Goal: Task Accomplishment & Management: Complete application form

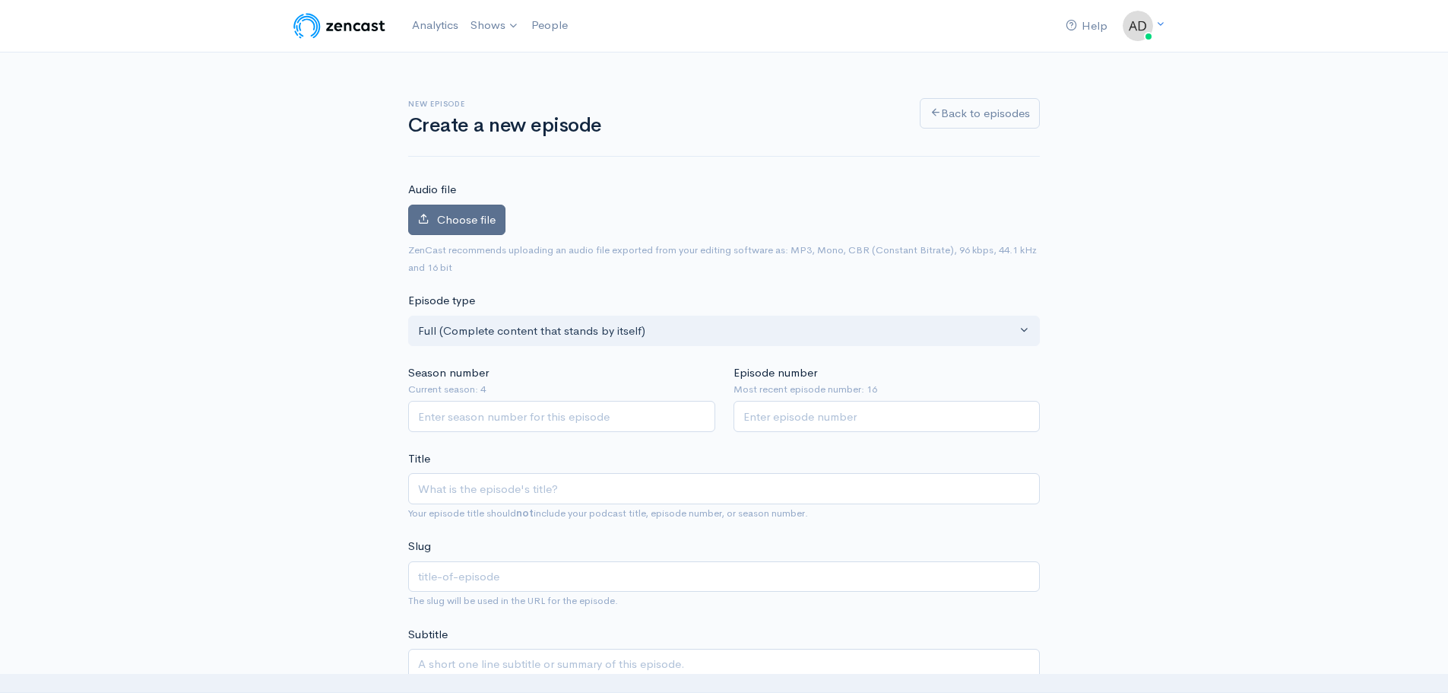
click at [463, 210] on label "Choose file" at bounding box center [456, 220] width 97 height 31
click at [0, 0] on input "Choose file" at bounding box center [0, 0] width 0 height 0
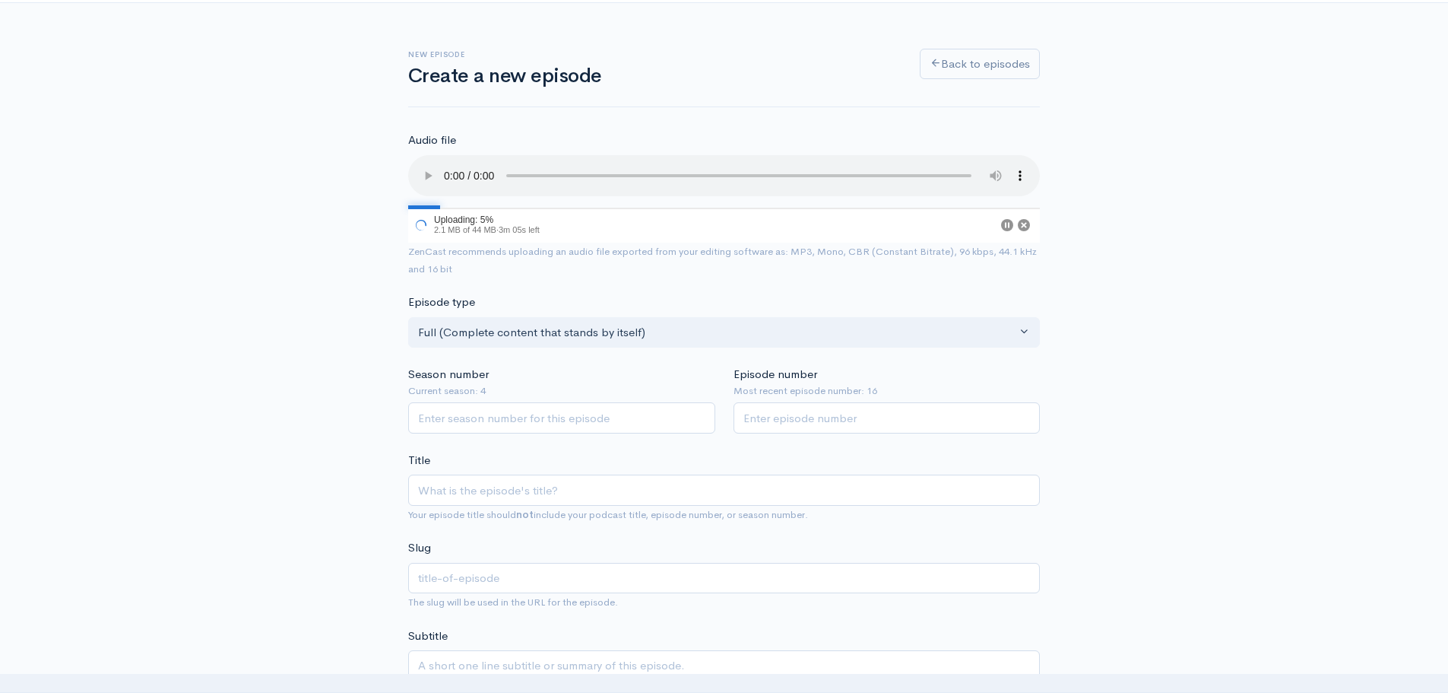
scroll to position [76, 0]
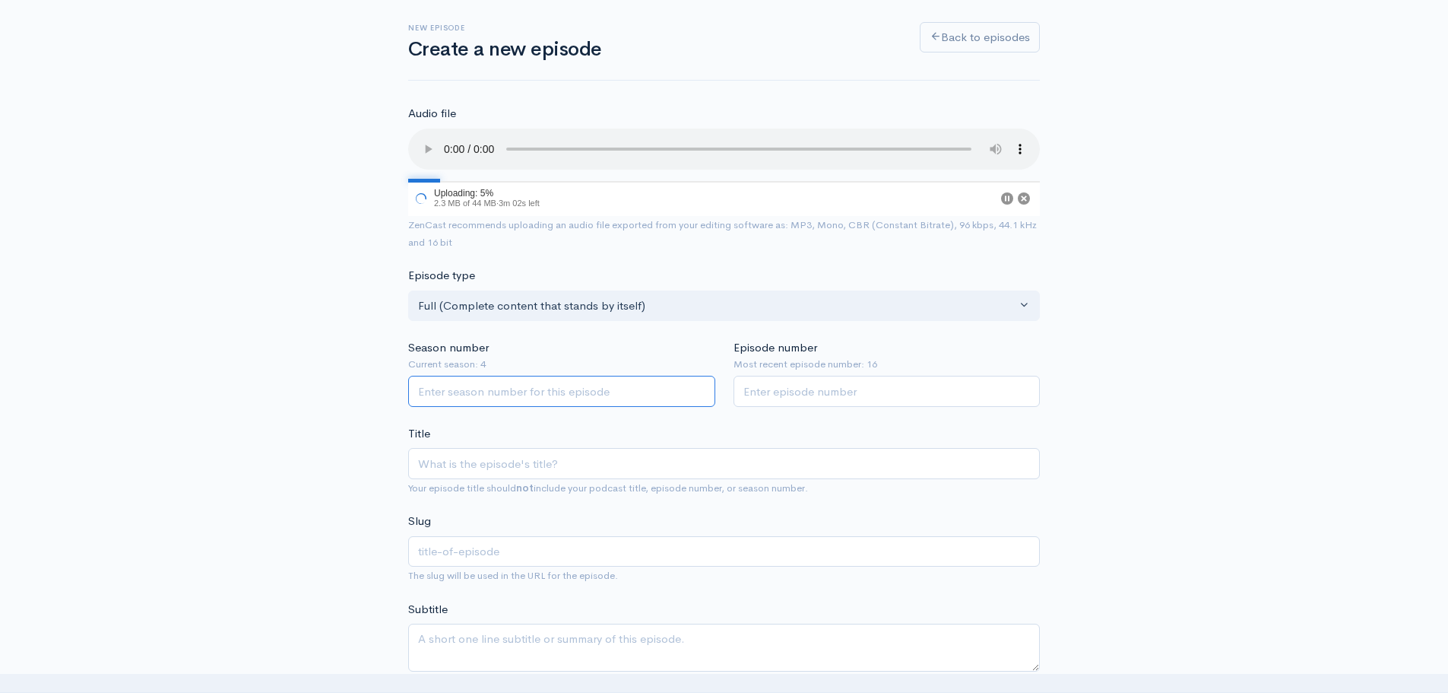
click at [532, 388] on input "Season number" at bounding box center [561, 391] width 307 height 31
type input "4"
type input "17"
type input "S"
type input "s"
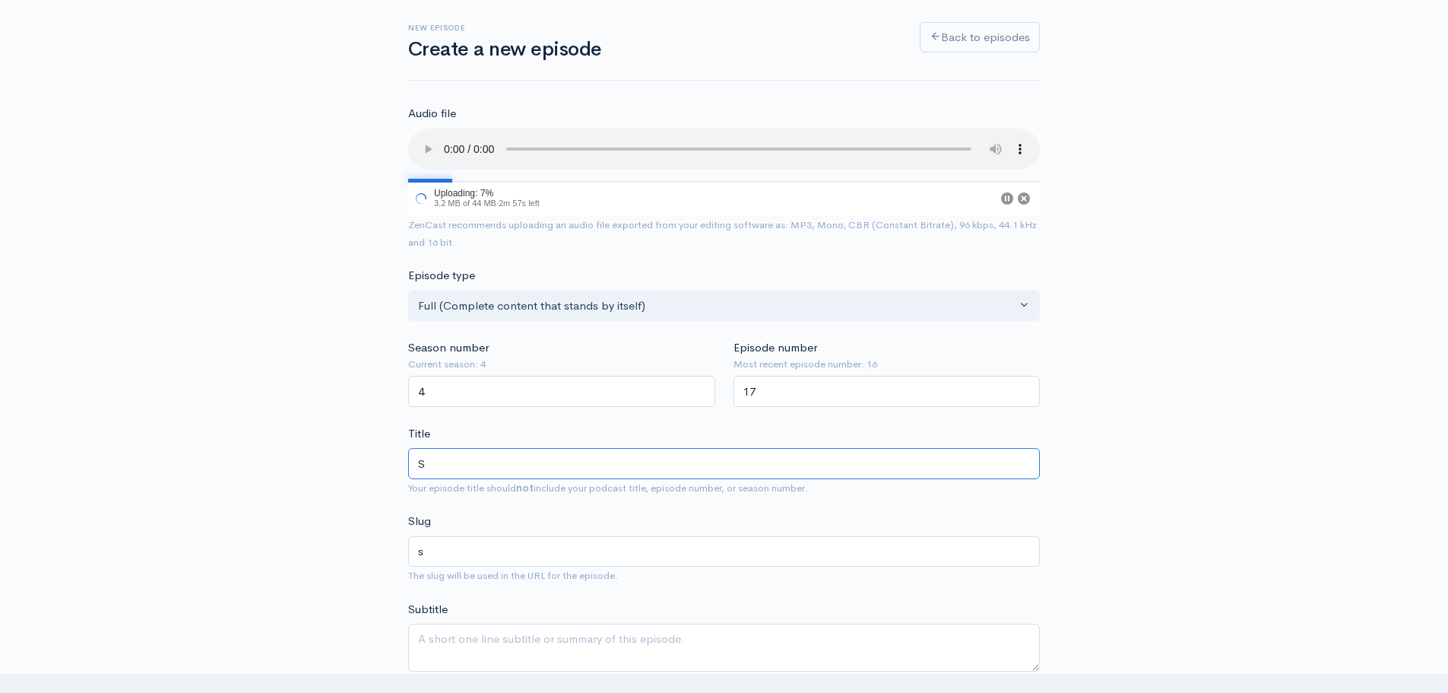
type input "S4"
type input "s4"
type input "S4E"
type input "s4e"
type input "S4E1"
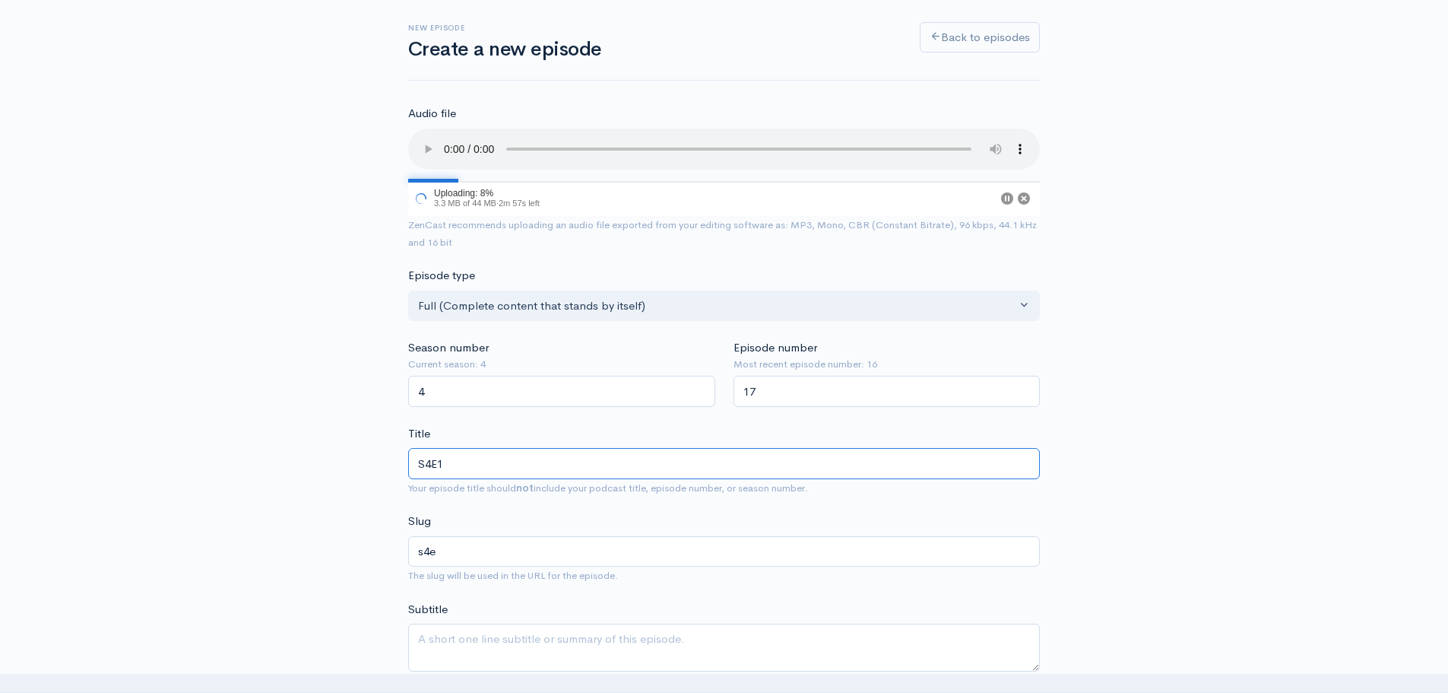
type input "s4e1"
type input "S4E17"
type input "s4e17"
type input "S4E17 - B"
type input "s4e17-b"
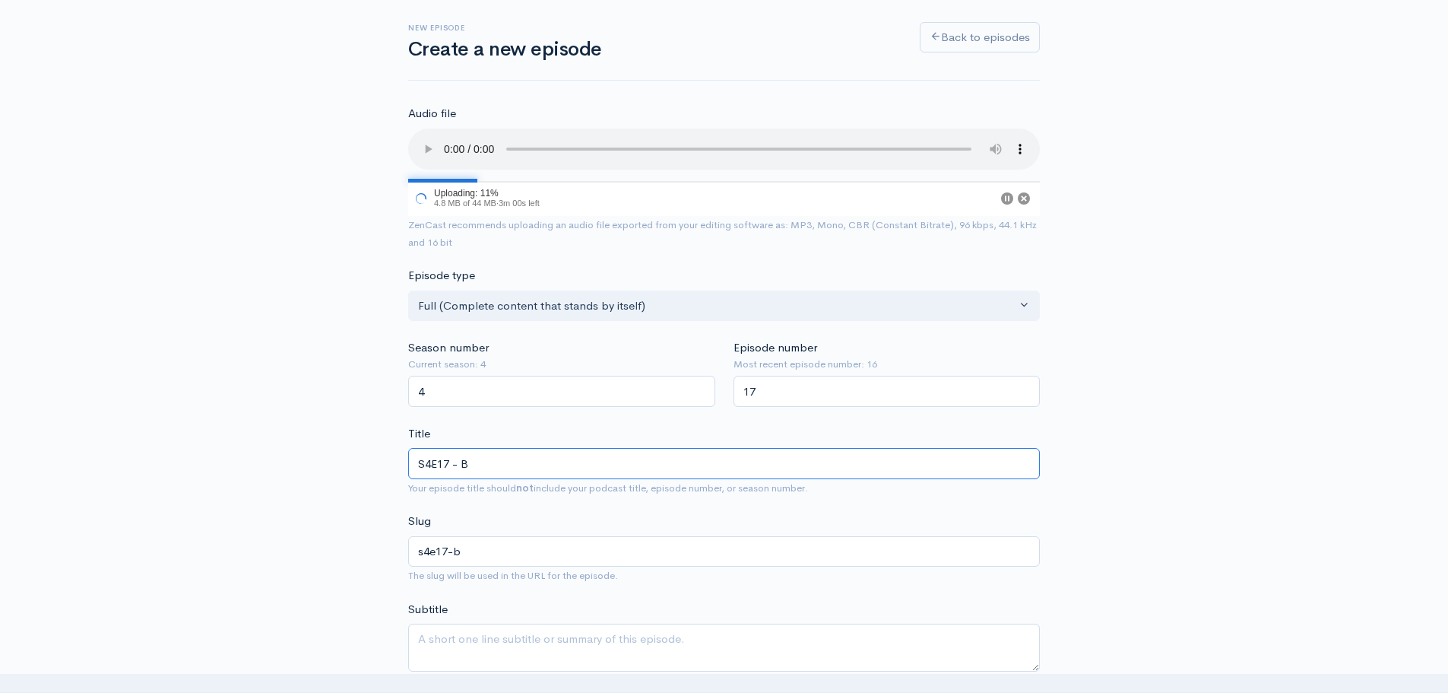
type input "S4E17 - Be"
type input "s4e17-be"
type input "S4E17 - Bee"
type input "s4e17-bee"
type input "S4E17 - Beef"
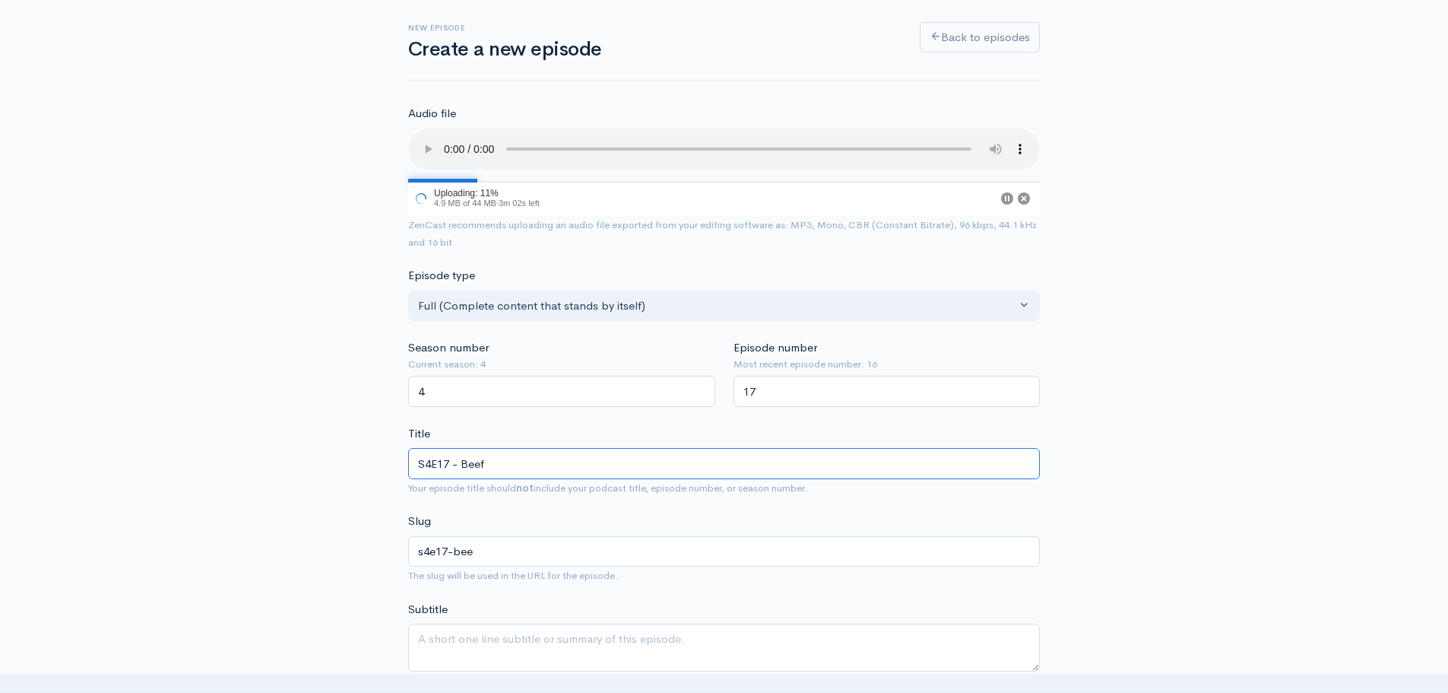
type input "s4e17-beef"
type input "S4E17 - Beefc"
type input "s4e17-beefc"
type input "S4E17 - Beefca"
type input "s4e17-beefca"
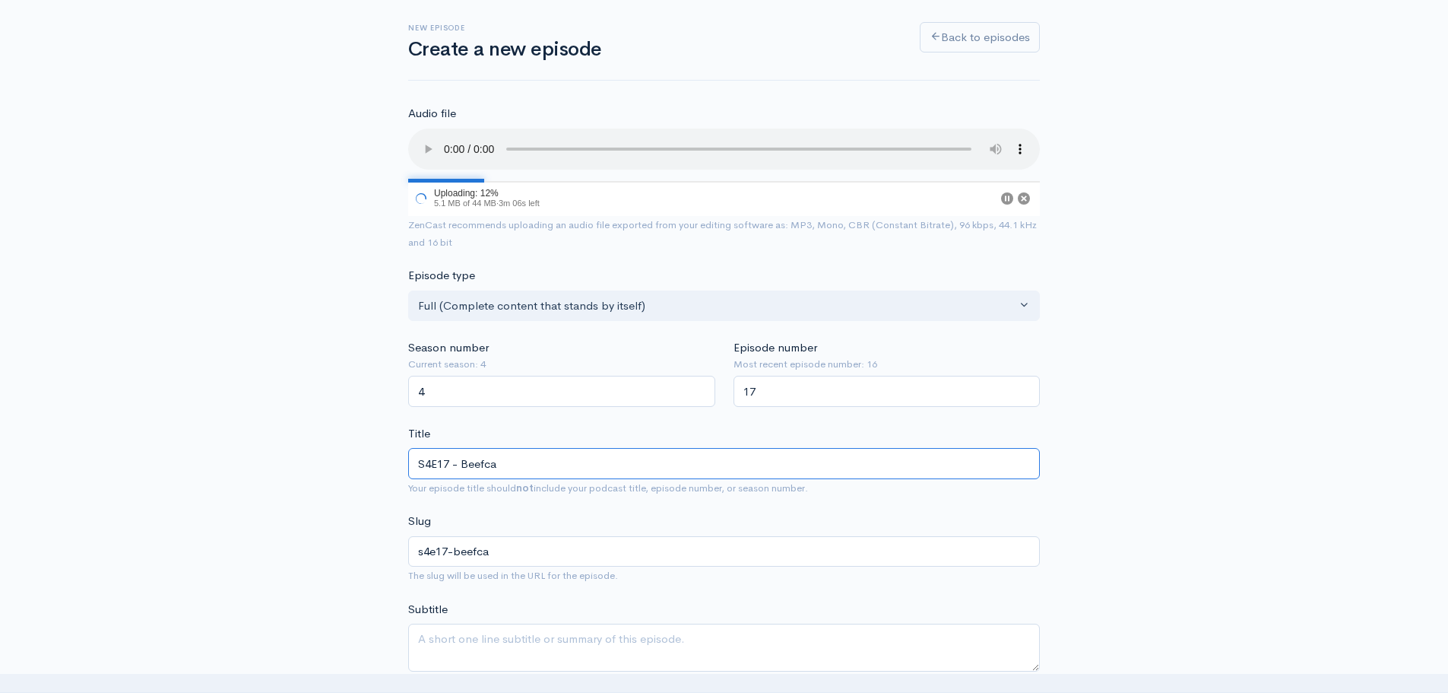
type input "S4E17 - Beefcak"
type input "s4e17-beefcak"
type input "S4E17 - Beefcake"
type input "s4e17-beefcake"
type input "S4E17 - Beefcake T"
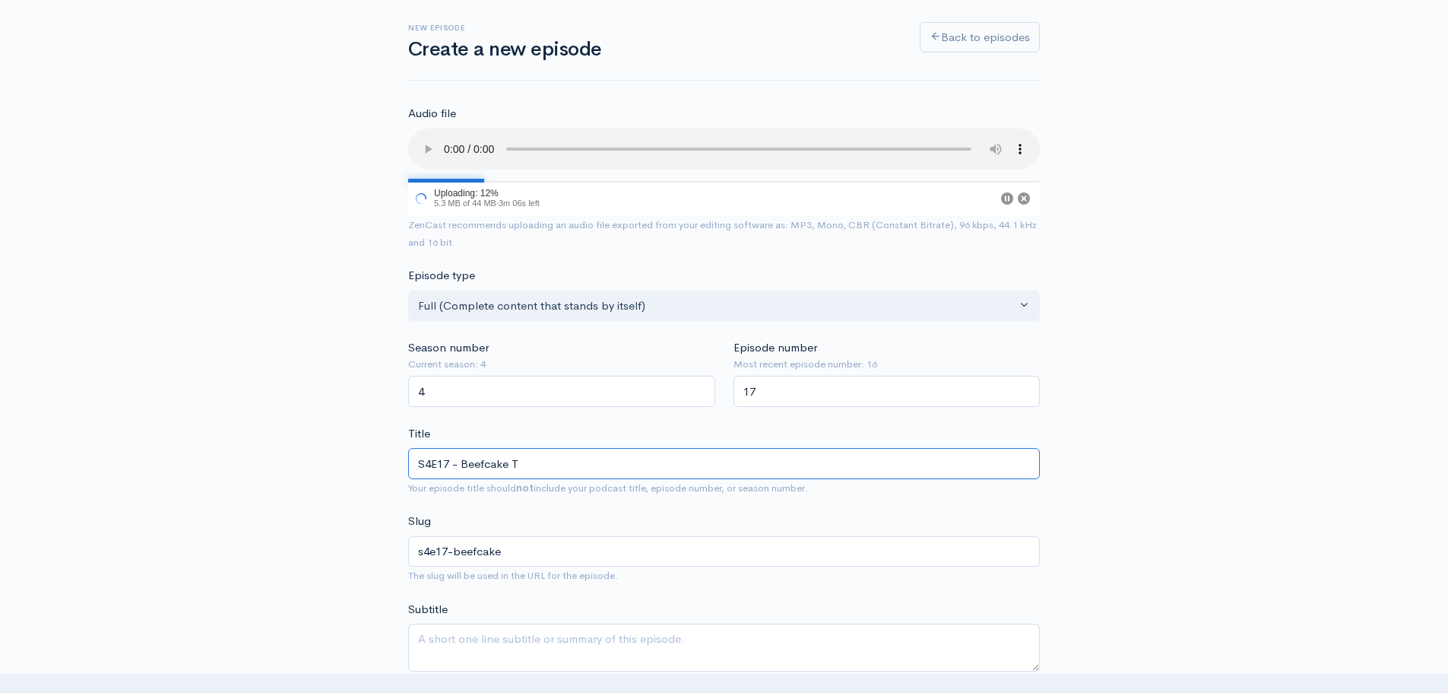
type input "s4e17-beefcake-t"
type input "S4E17 - Beefcake Th"
type input "s4e17-beefcake-th"
type input "S4E17 - Beefcake The"
type input "s4e17-beefcake-the"
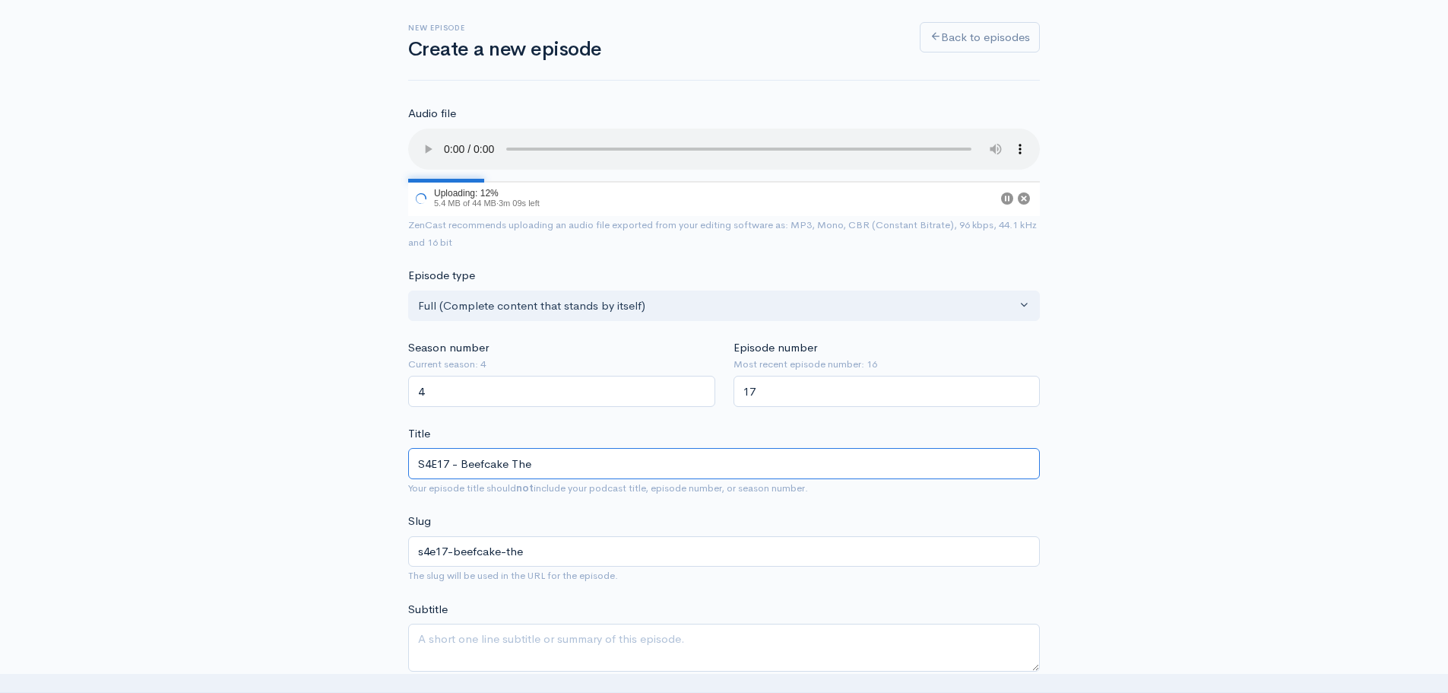
type input "S4E17 - Beefcake The M"
type input "s4e17-beefcake-the-m"
type input "S4E17 - Beefcake The Mi"
type input "s4e17-beefcake-the-mi"
type input "S4E17 - Beefcake The Migh"
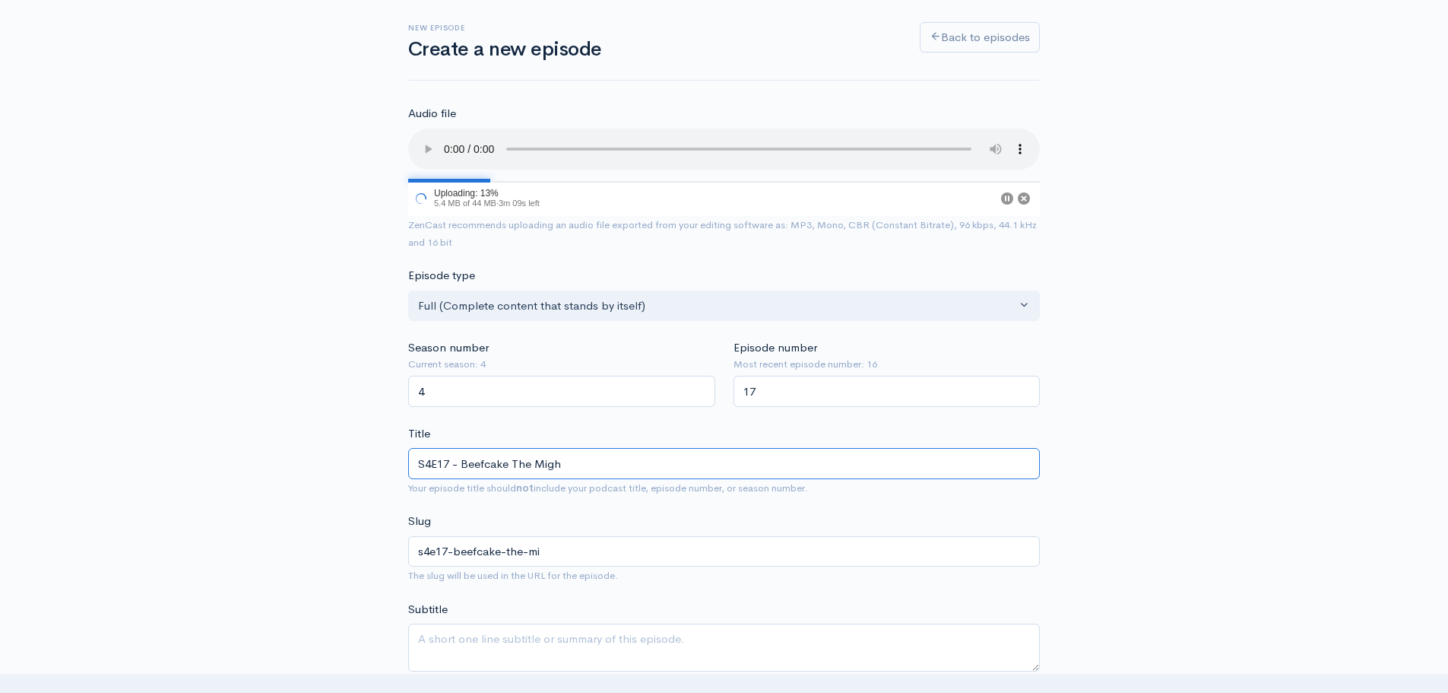
type input "s4e17-beefcake-the-migh"
type input "S4E17 - Beefcake The Might"
type input "s4e17-beefcake-the-might"
type input "S4E17 - Beefcake The Mighty"
type input "s4e17-beefcake-the-mighty"
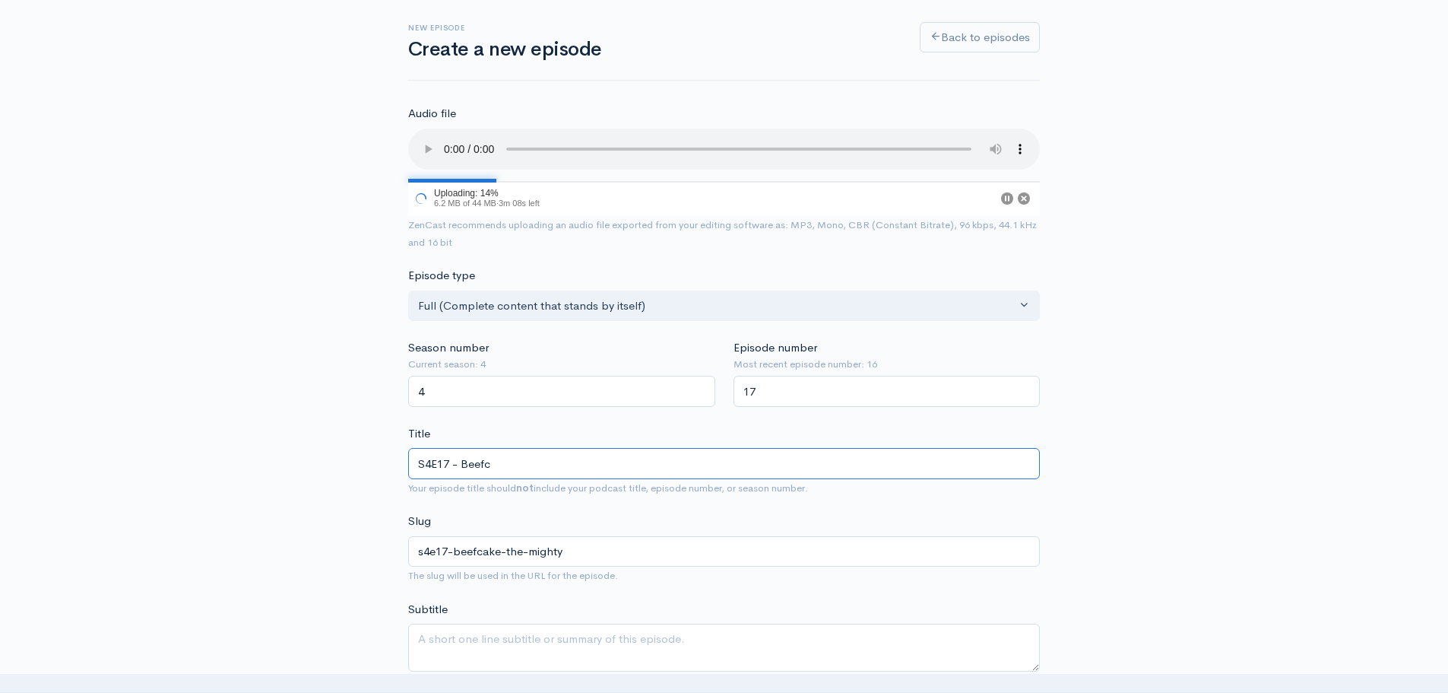
type input "S4E17 - Beef"
type input "s4e17-beef"
type input "S4E17 - Bee"
type input "s4e17-bee"
type input "S4E17 - Be"
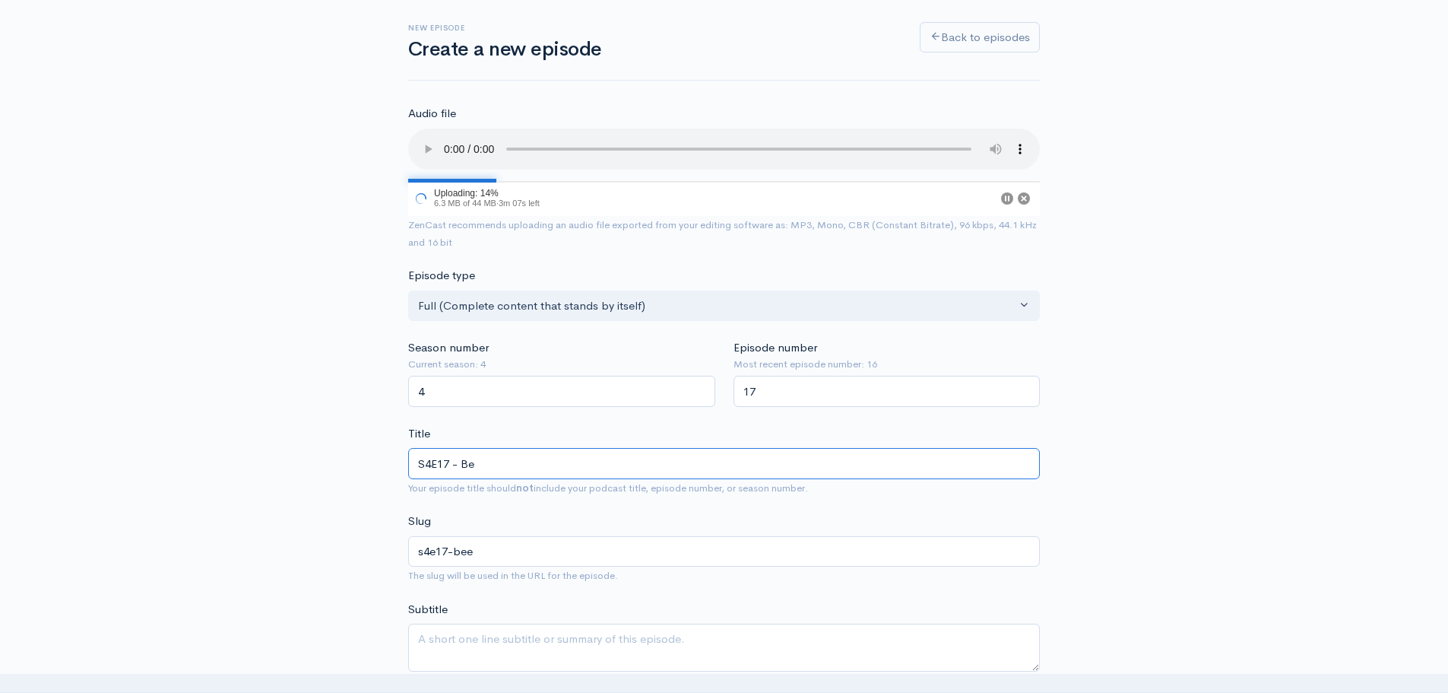
type input "s4e17-be"
type input "S4E17 - B"
type input "s4e17-b"
type input "S4E17 -"
type input "s4e17"
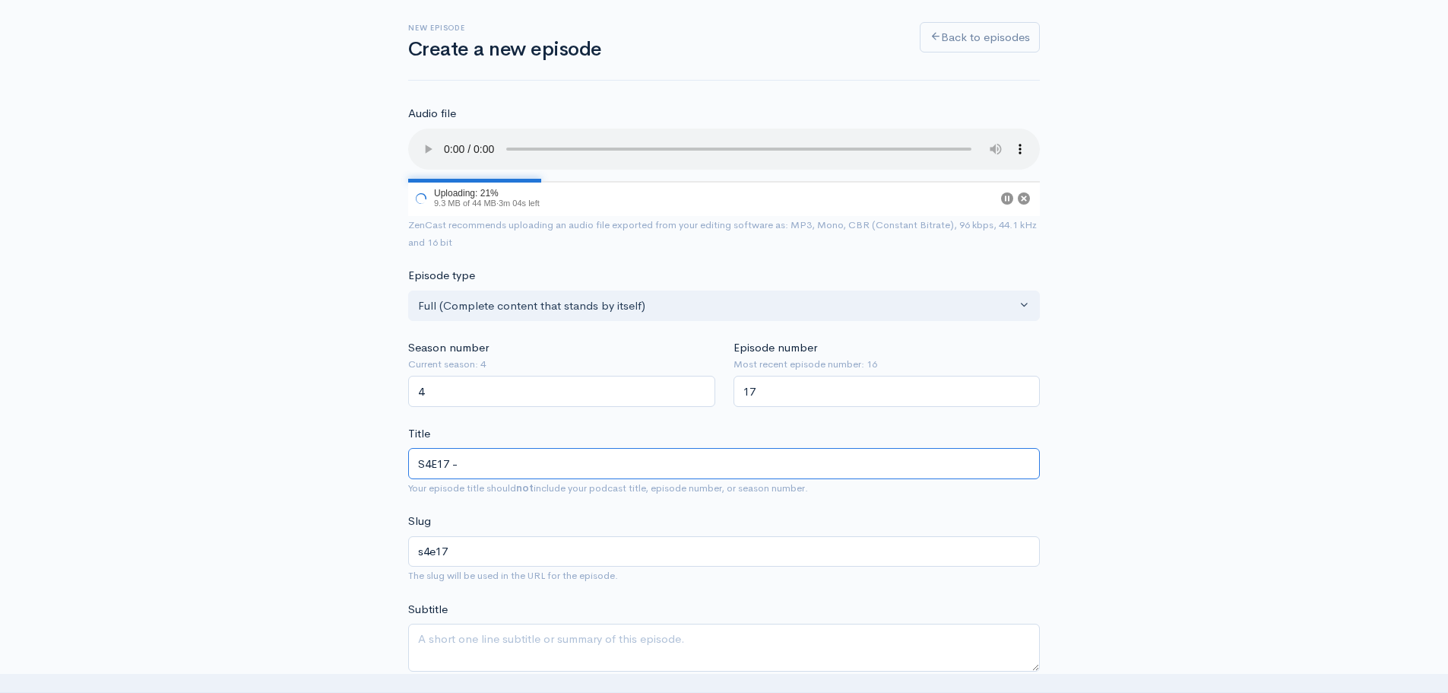
click at [474, 465] on input "S4E17 -" at bounding box center [724, 463] width 632 height 31
type input "S4E17 - D"
type input "s4e17-d"
type input "S4E17 - Dn"
type input "s4e17-dn"
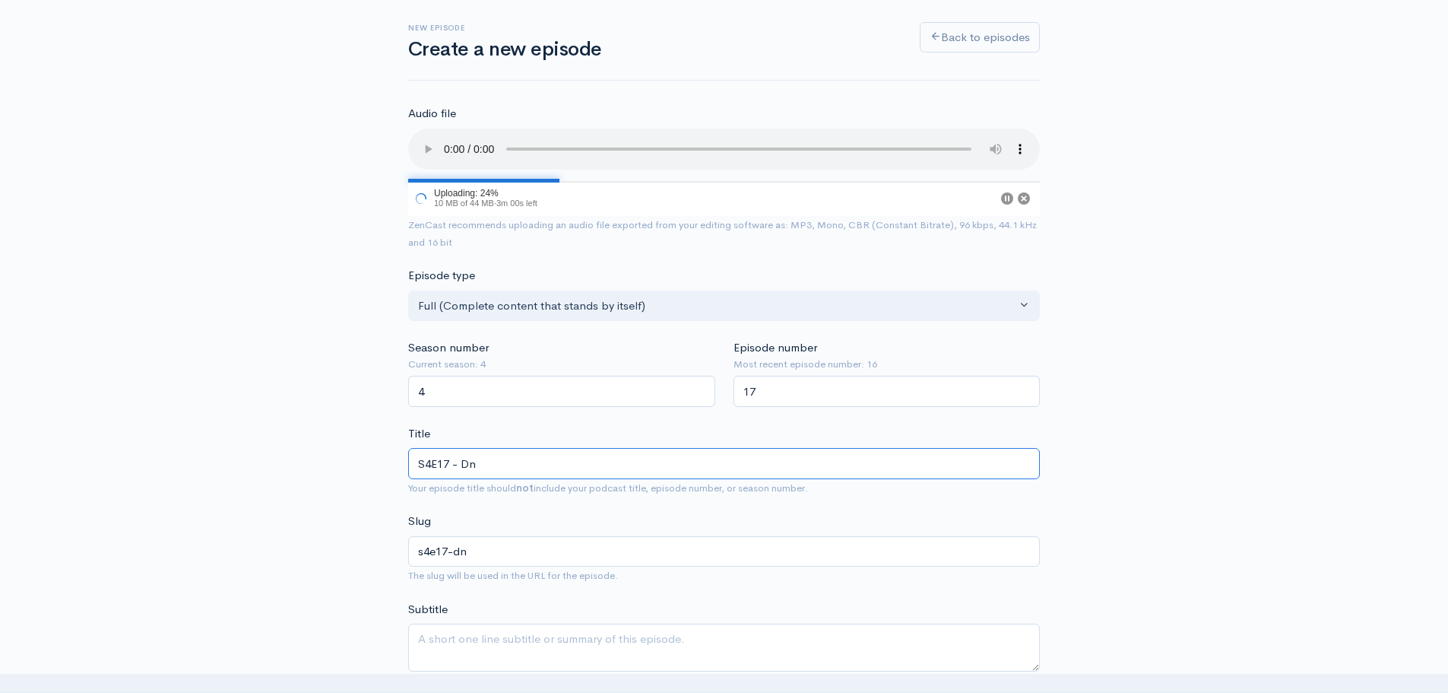
type input "S4E17 - DnD"
type input "s4e17-dnd"
type input "S4E17 - Dn"
type input "s4e17-dn"
type input "S4E17 - D"
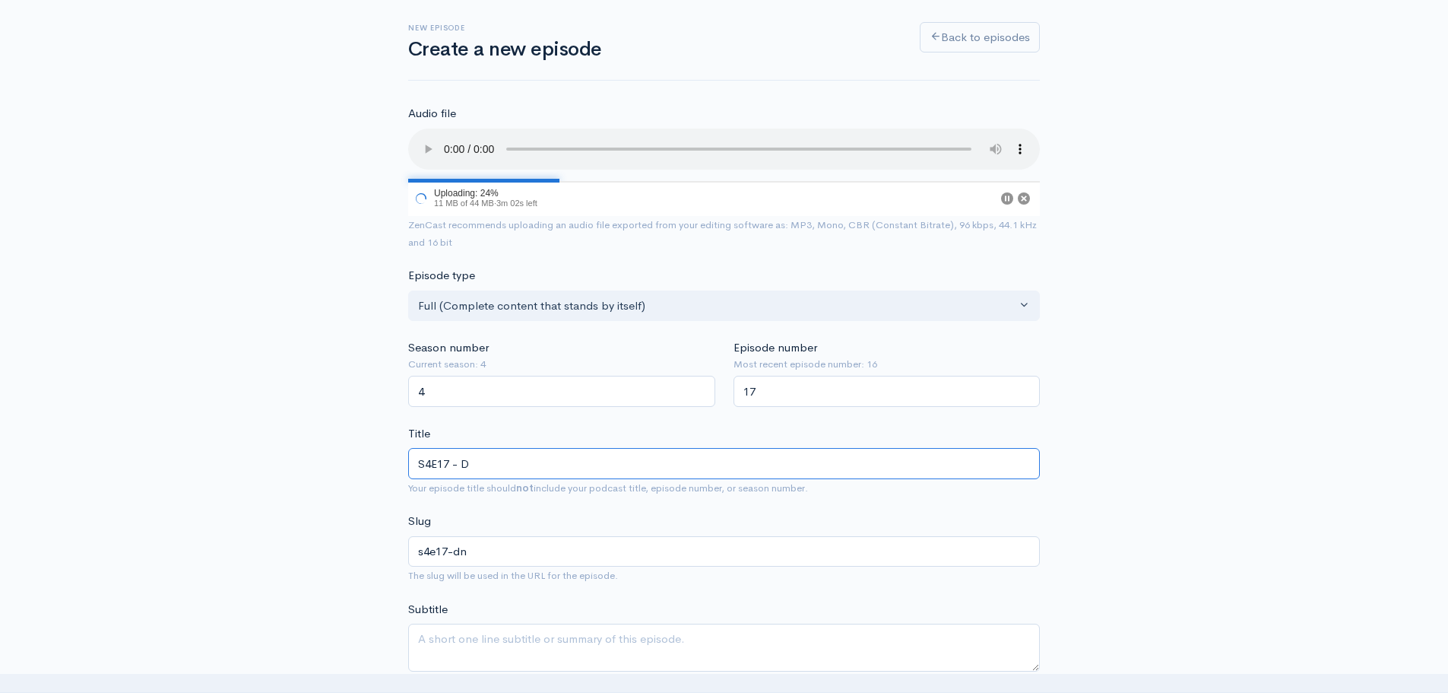
type input "s4e17-d"
type input "S4E17 -"
type input "s4e17"
type input "S4E17 - D"
type input "s4e17-d"
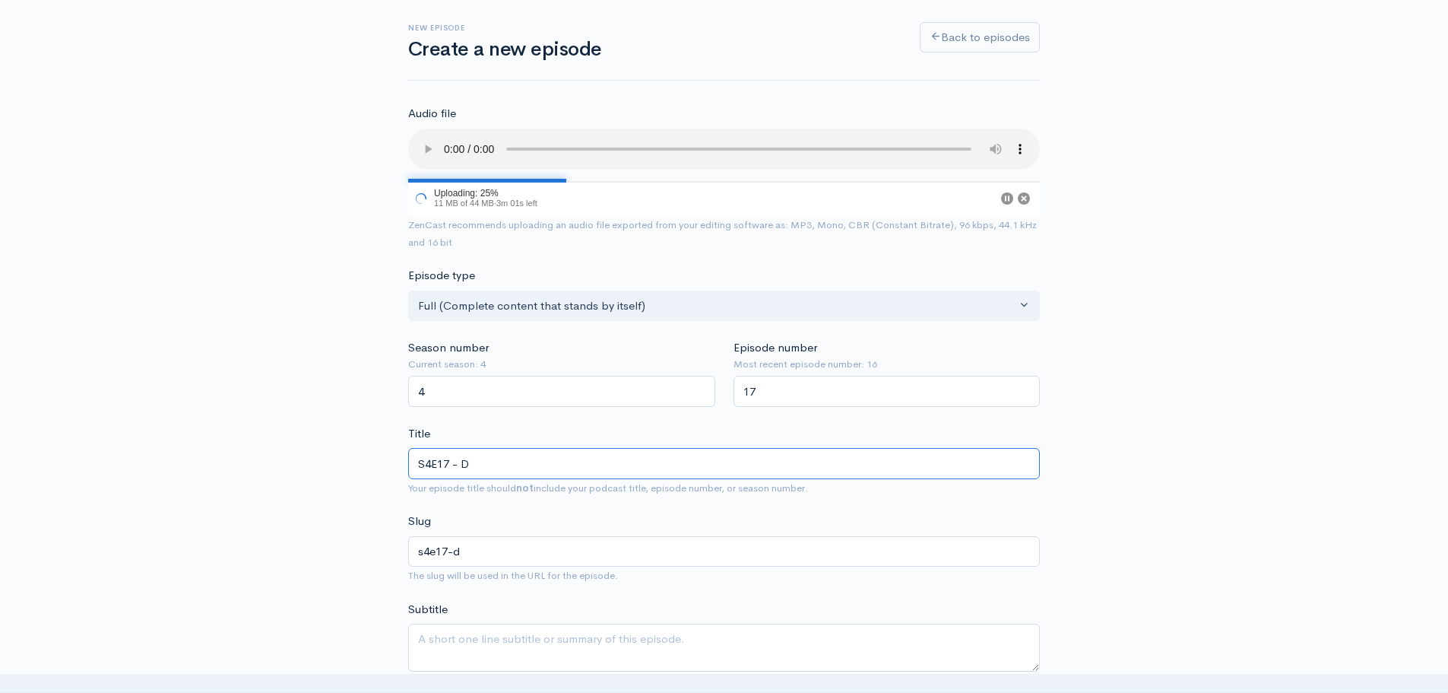
type input "S4E17 - Dn"
type input "s4e17-dn"
type input "S4E17 - Dnd"
type input "s4e17-dnd"
type input "S4E17 - Dn"
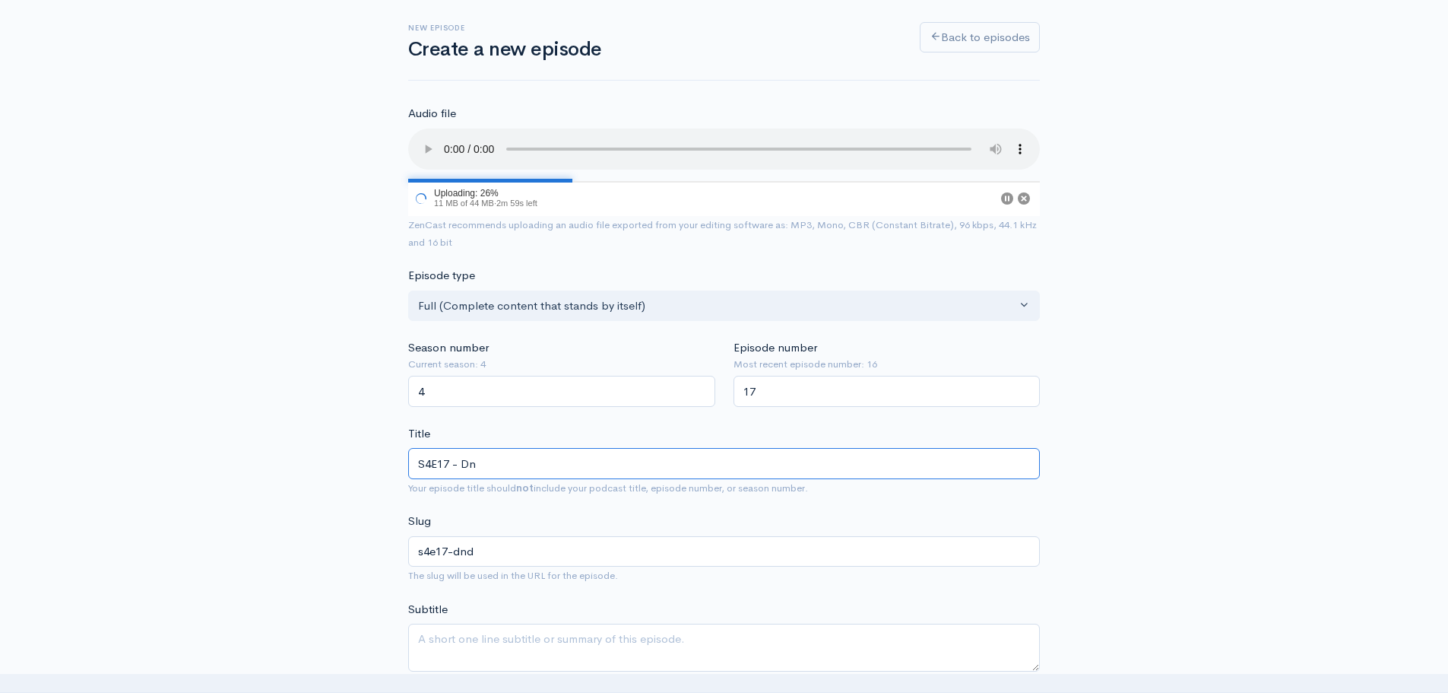
type input "s4e17-dn"
type input "S4E17 - D"
type input "s4e17-d"
type input "S4E17 - Dn"
type input "s4e17-dn"
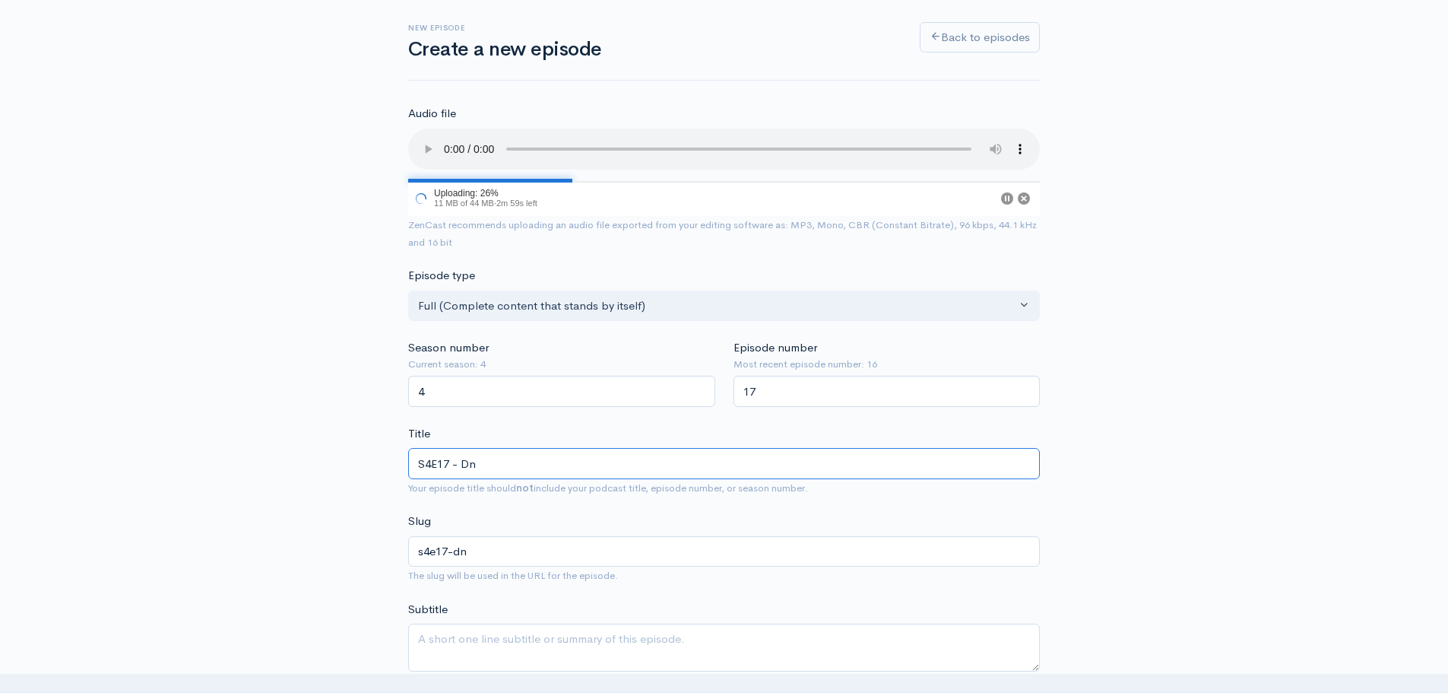
type input "S4E17 - DnD"
type input "s4e17-dnd"
type input "S4E17 - DnD i"
type input "s4e17-dnd-i"
type input "S4E17 - DnD in"
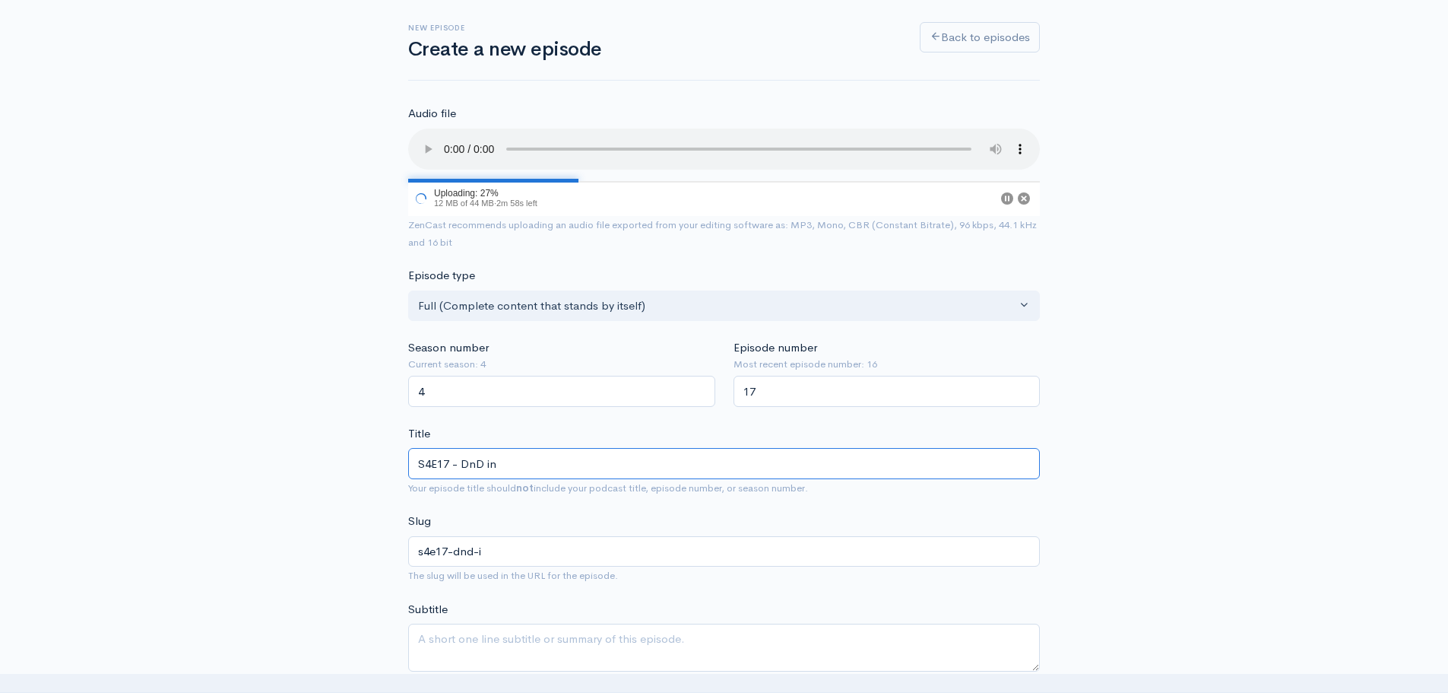
type input "s4e17-dnd-in"
type input "S4E17 - DnD in th"
type input "s4e17-dnd-in-t"
type input "S4E17 - DnD in the"
type input "s4e17-dnd-in-the"
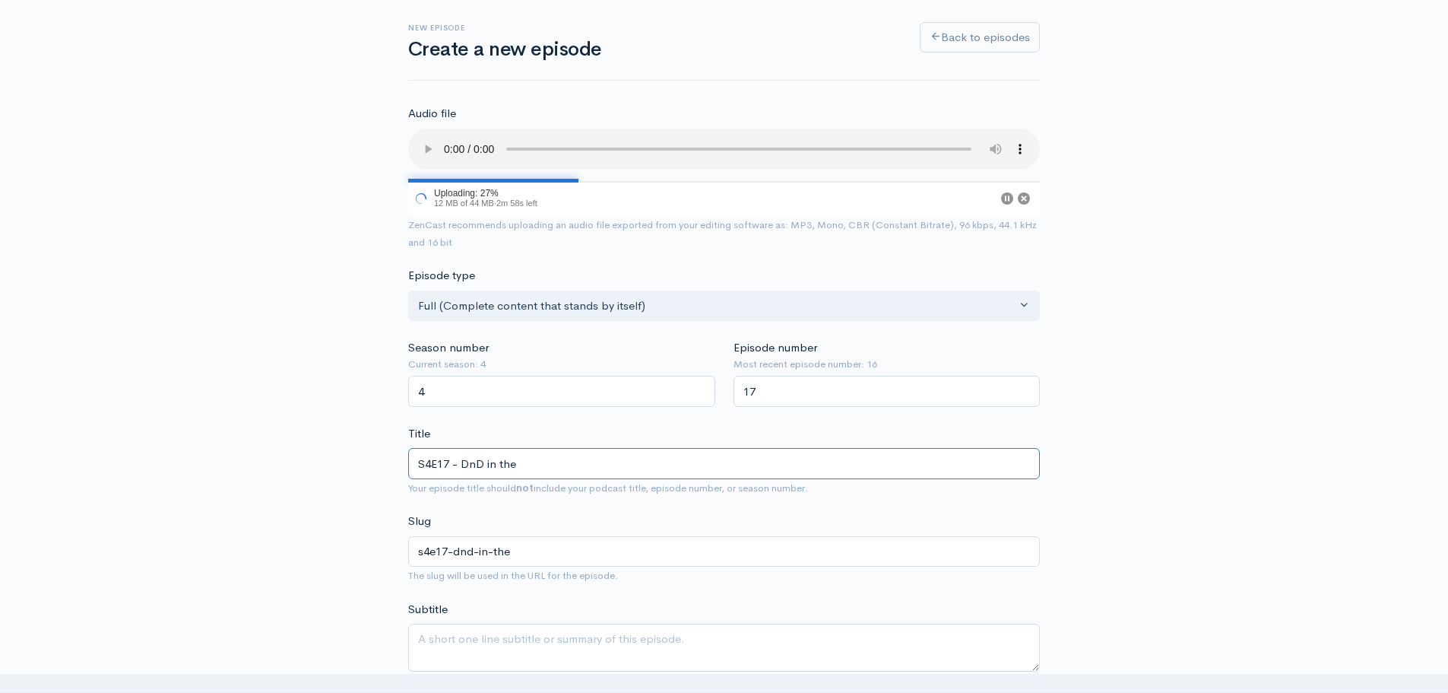
type input "S4E17 - DnD in the C"
type input "s4e17-dnd-in-the-c"
type input "S4E17 - DnD in the Cl"
type input "s4e17-dnd-in-the-cl"
type input "S4E17 - DnD in the Clov"
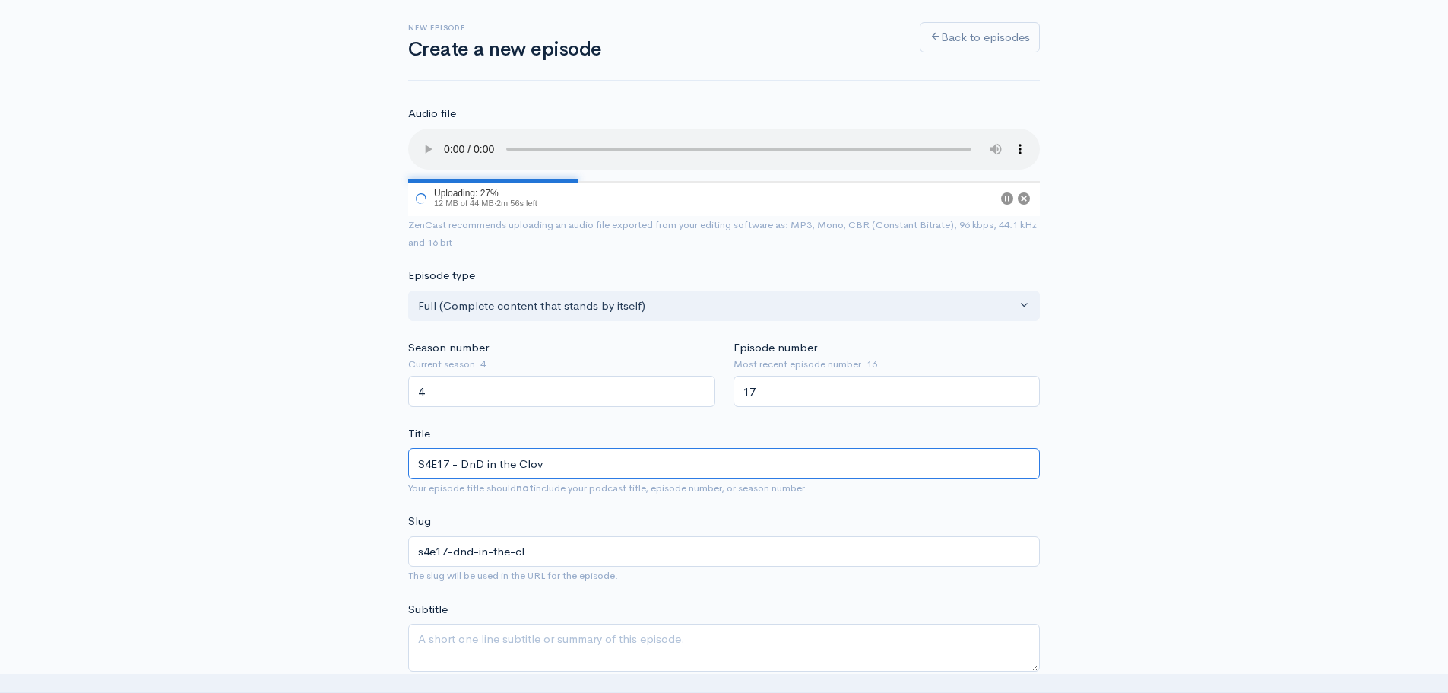
type input "s4e17-dnd-in-the-clov"
type input "S4E17 - DnD in the Clover"
type input "s4e17-dnd-in-the-clover"
type input "S4E17 - DnD in the Clover P"
type input "s4e17-dnd-in-the-clover-p"
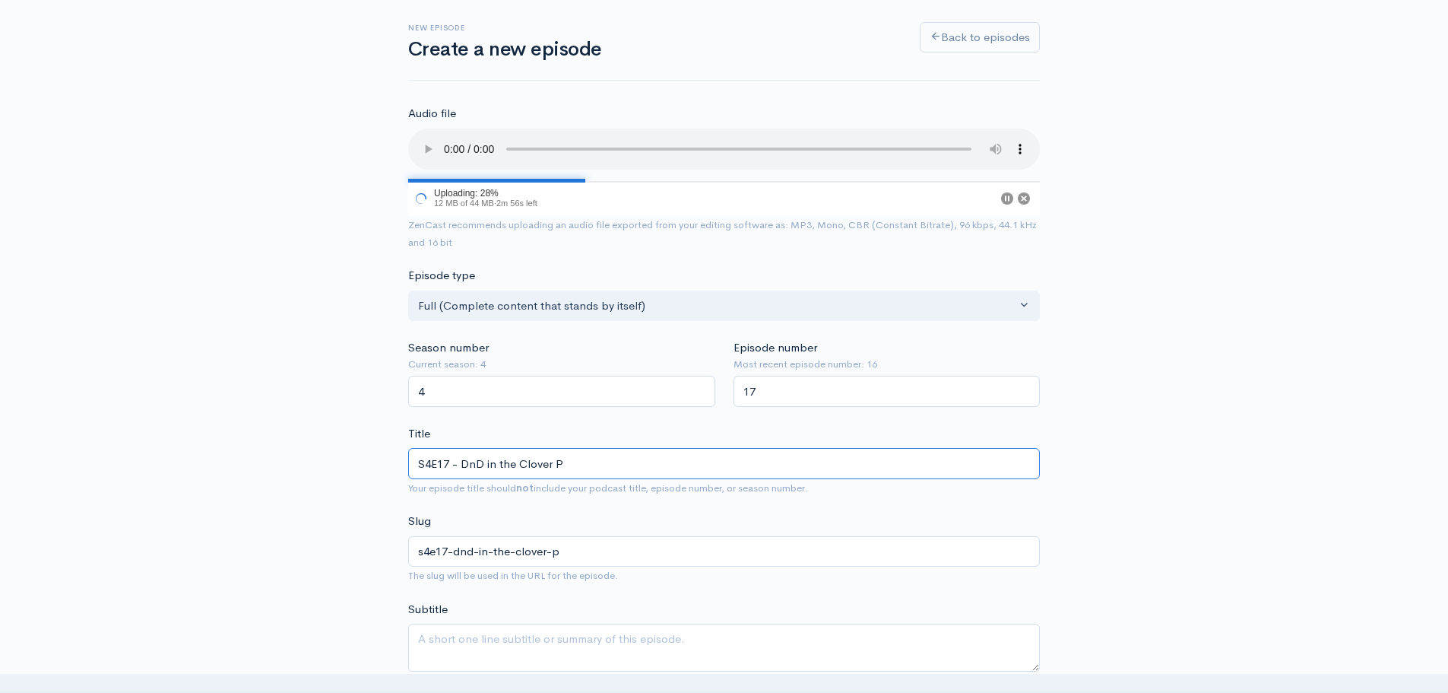
type input "S4E17 - DnD in the Clover Pi"
type input "s4e17-dnd-in-the-clover-pi"
type input "S4E17 - DnD in the [GEOGRAPHIC_DATA]"
type input "s4e17-dnd-in-the-clover-pit"
type input "S4E17 - DnD in the Clove"
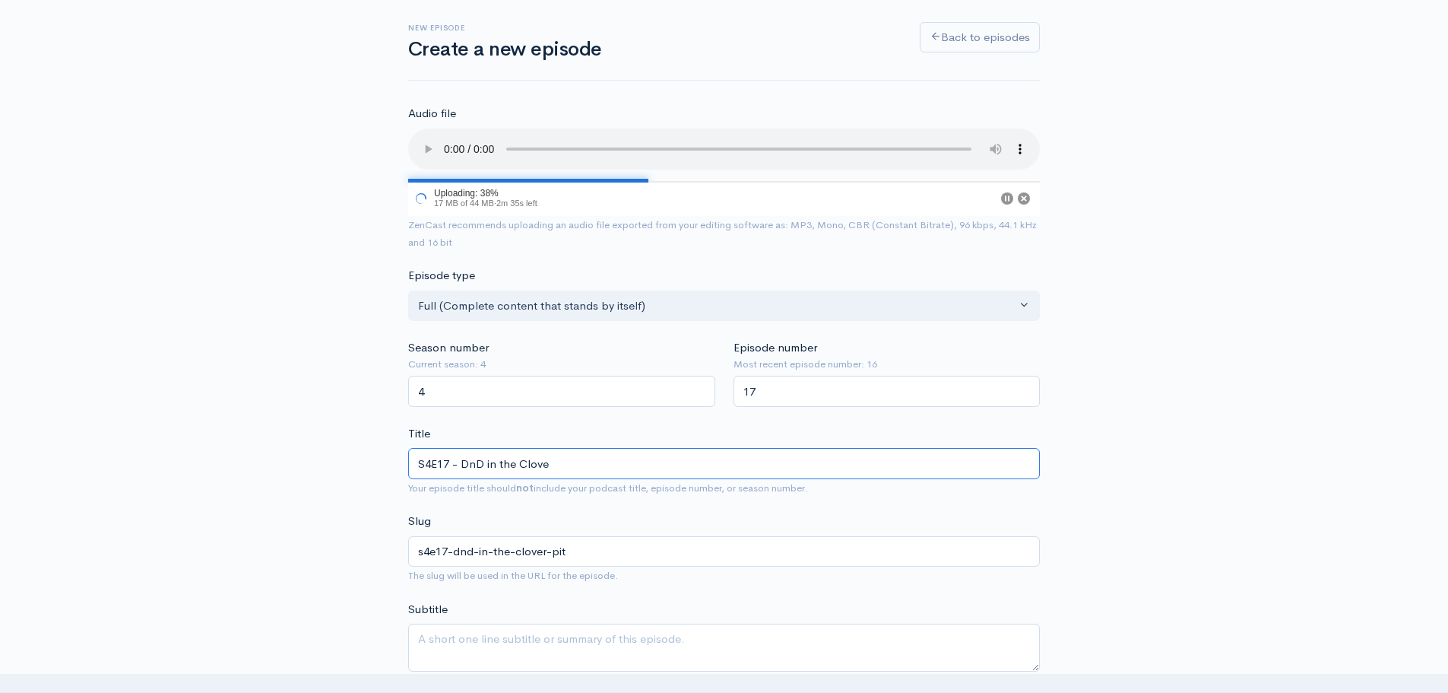
type input "s4e17-dnd-in-the-clove"
type input "S4E17 - DnD in the Clov"
type input "s4e17-dnd-in-the-clov"
type input "S4E17 - DnD in the Clo"
type input "s4e17-dnd-in-the-clo"
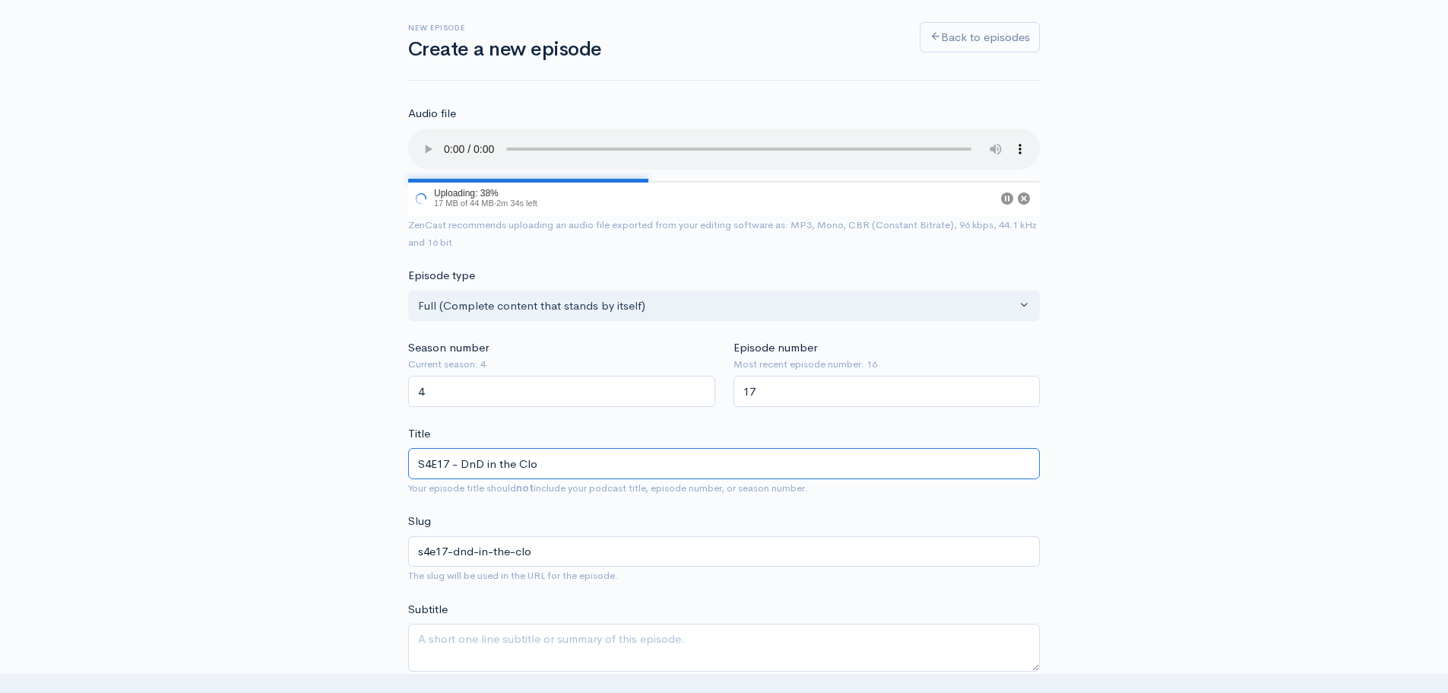
type input "S4E17 - DnD in the Cl"
type input "s4e17-dnd-in-the-cl"
type input "S4E17 - DnD in the C"
type input "s4e17-dnd-in-the-c"
type input "S4E17 - DnD in the"
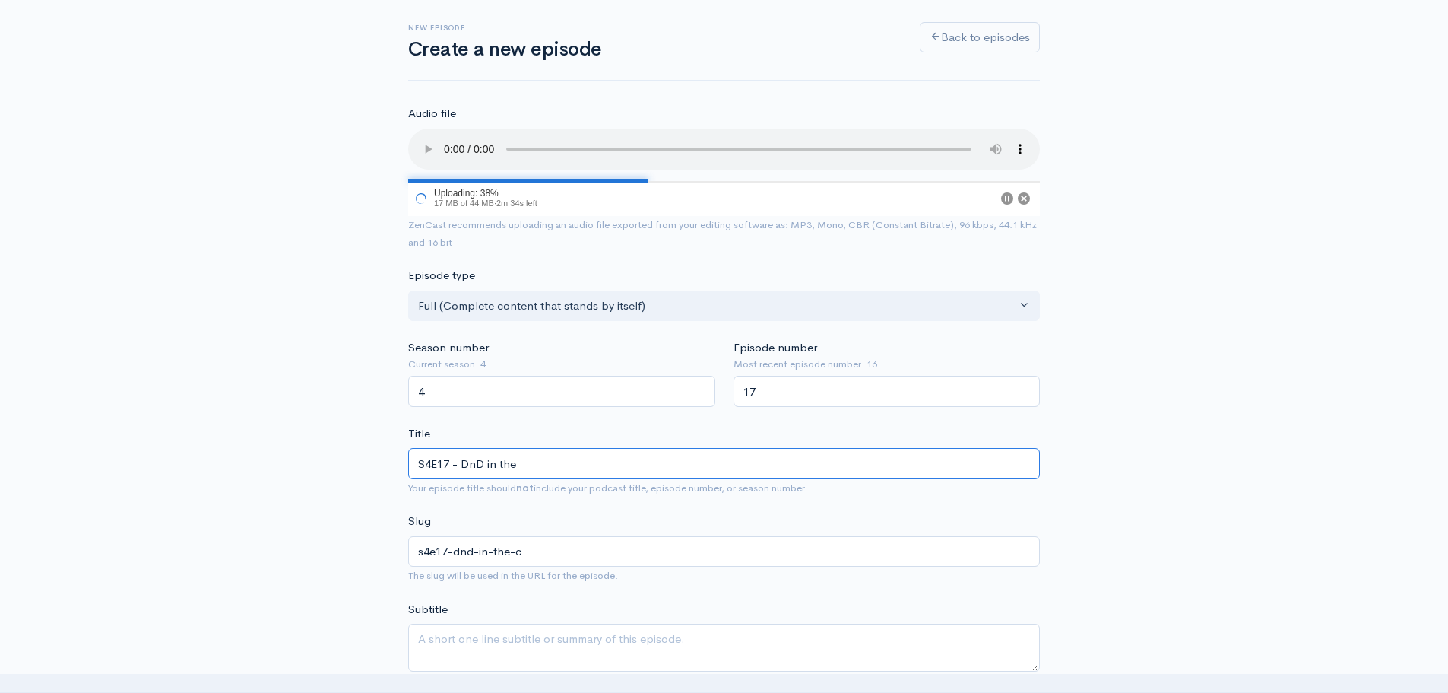
type input "s4e17-dnd-in-the"
type input "S4E17 - DnD in th"
type input "s4e17-dnd-in-th"
type input "S4E17 - DnD in t"
type input "s4e17-dnd-in-t"
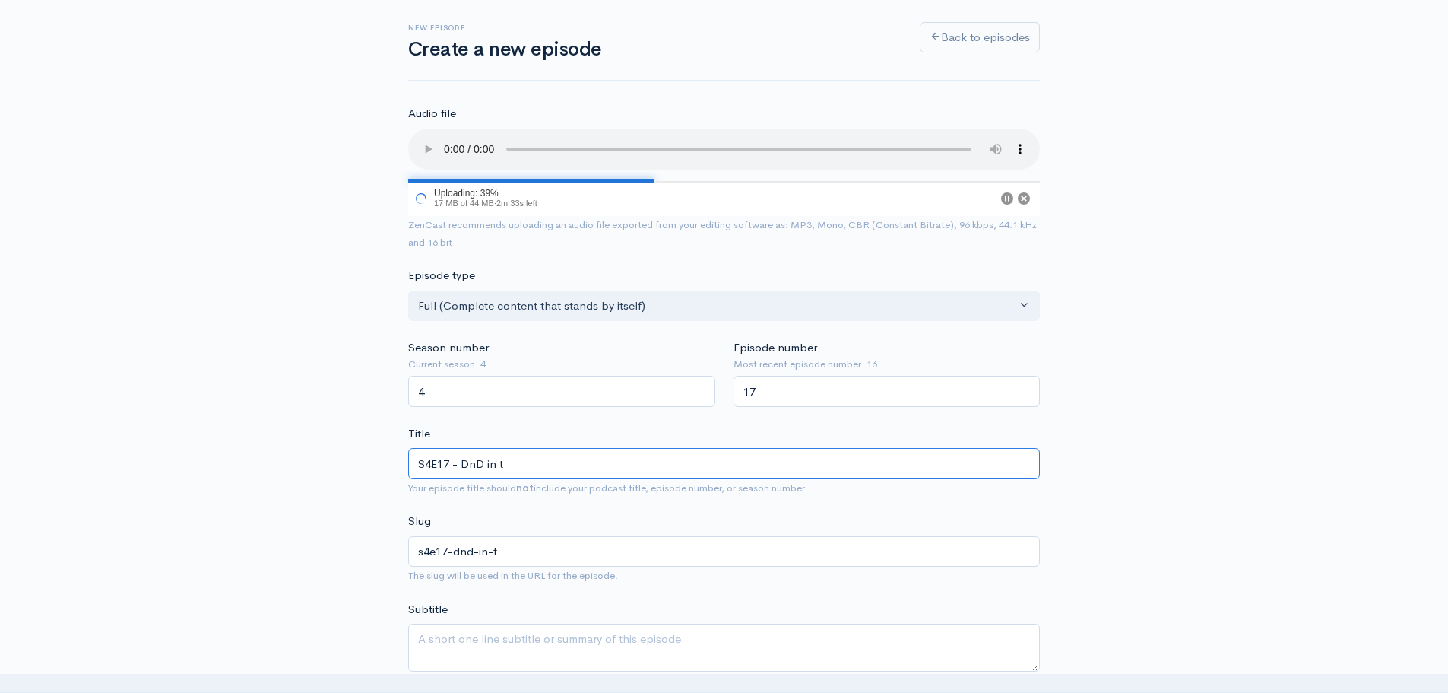
type input "S4E17 - DnD in"
type input "s4e17-dnd-in"
type input "S4E17 - DnD in B"
type input "s4e17-dnd-in-b"
type input "S4E17 - DnD in"
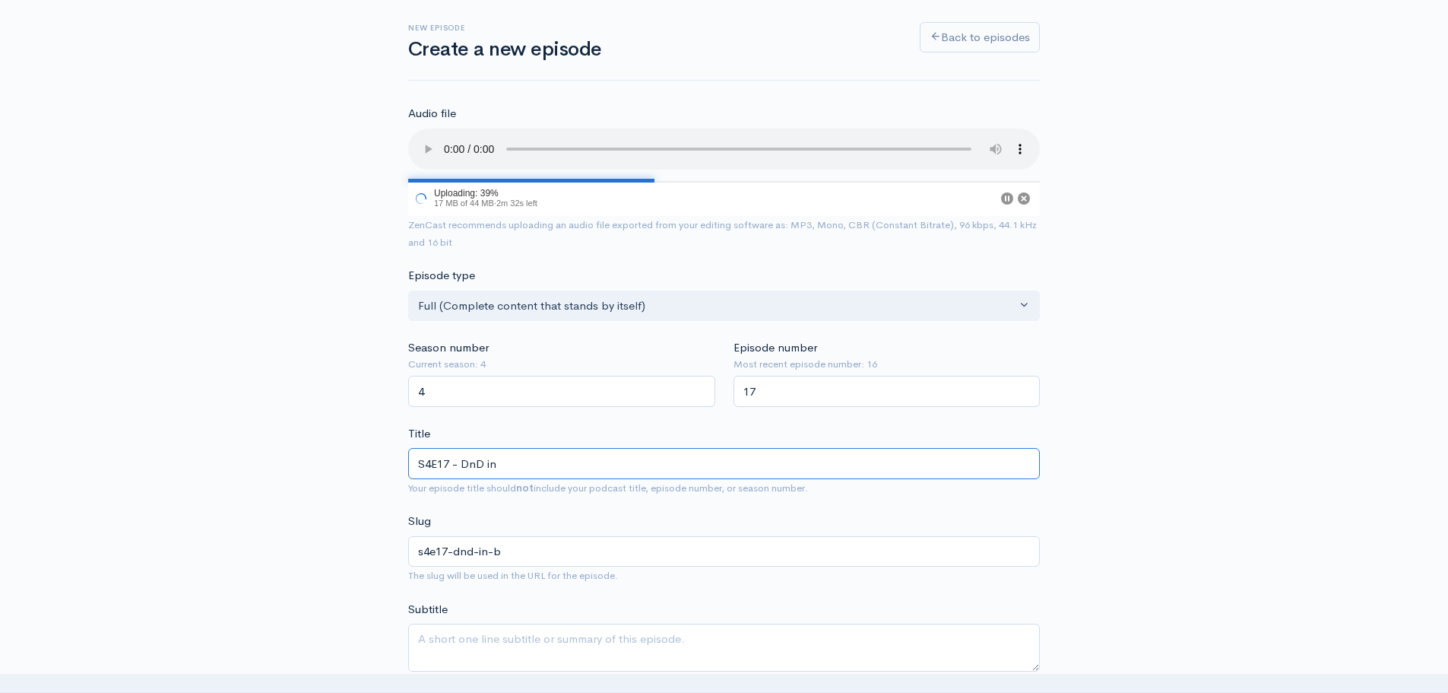
type input "s4e17-dnd-in"
type input "S4E17 - DnD in G"
type input "s4e17-dnd-in-g"
type input "S4E17 - DnD in Go"
type input "s4e17-dnd-in-go"
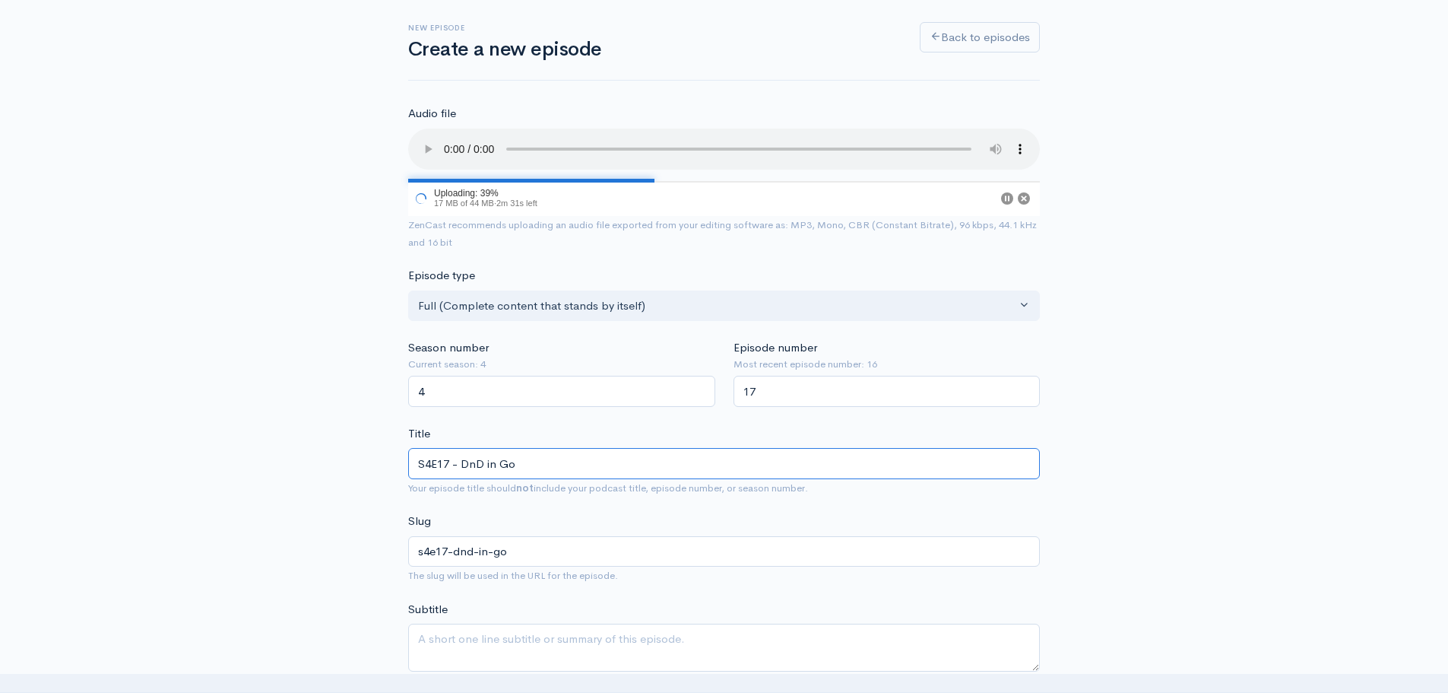
type input "S4E17 - DnD in [GEOGRAPHIC_DATA]"
type input "s4e17-dnd-in-goo"
type input "S4E17 - DnD in Goob"
type input "s4e17-dnd-in-goob"
type input "S4E17 - DnD in Goob L"
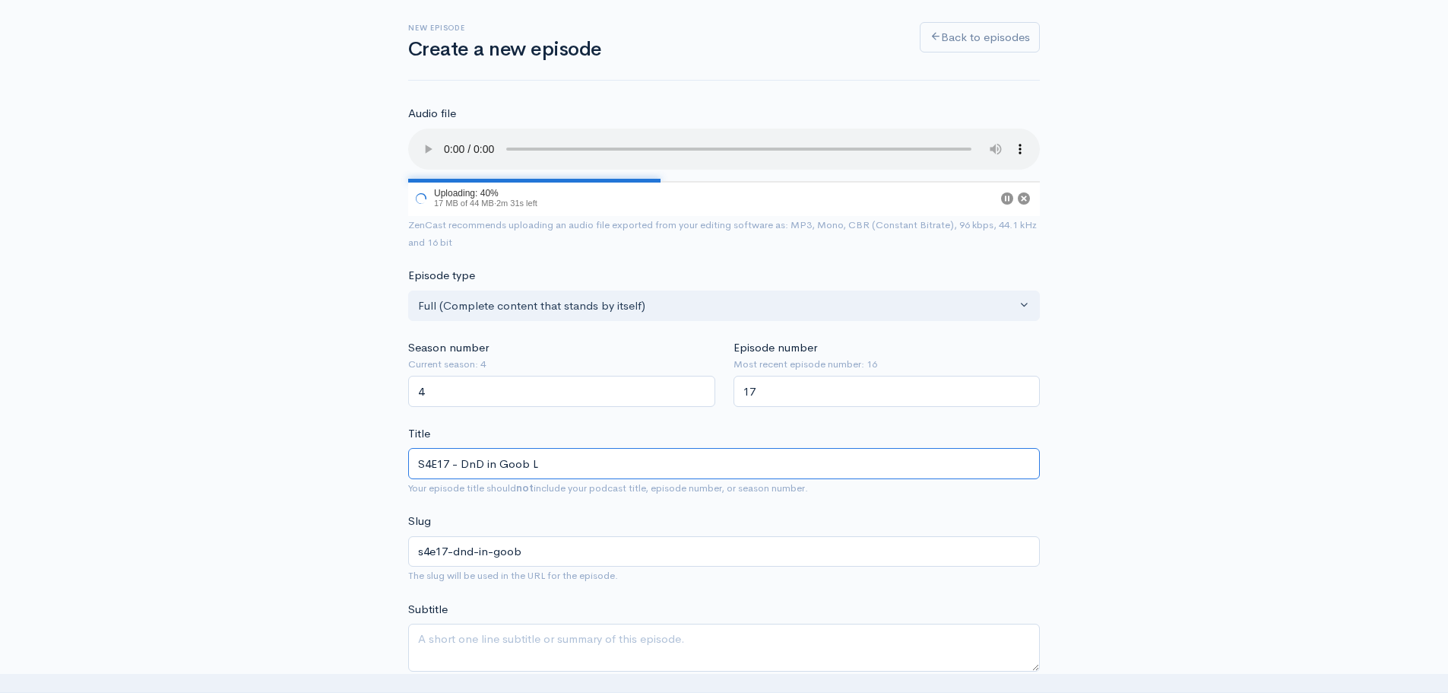
type input "s4e17-dnd-in-goob-l"
type input "S4E17 - DnD in Goob La"
type input "s4e17-dnd-in-goob-la"
type input "S4E17 - DnD in Goob Lag"
type input "s4e17-dnd-in-goob-lag"
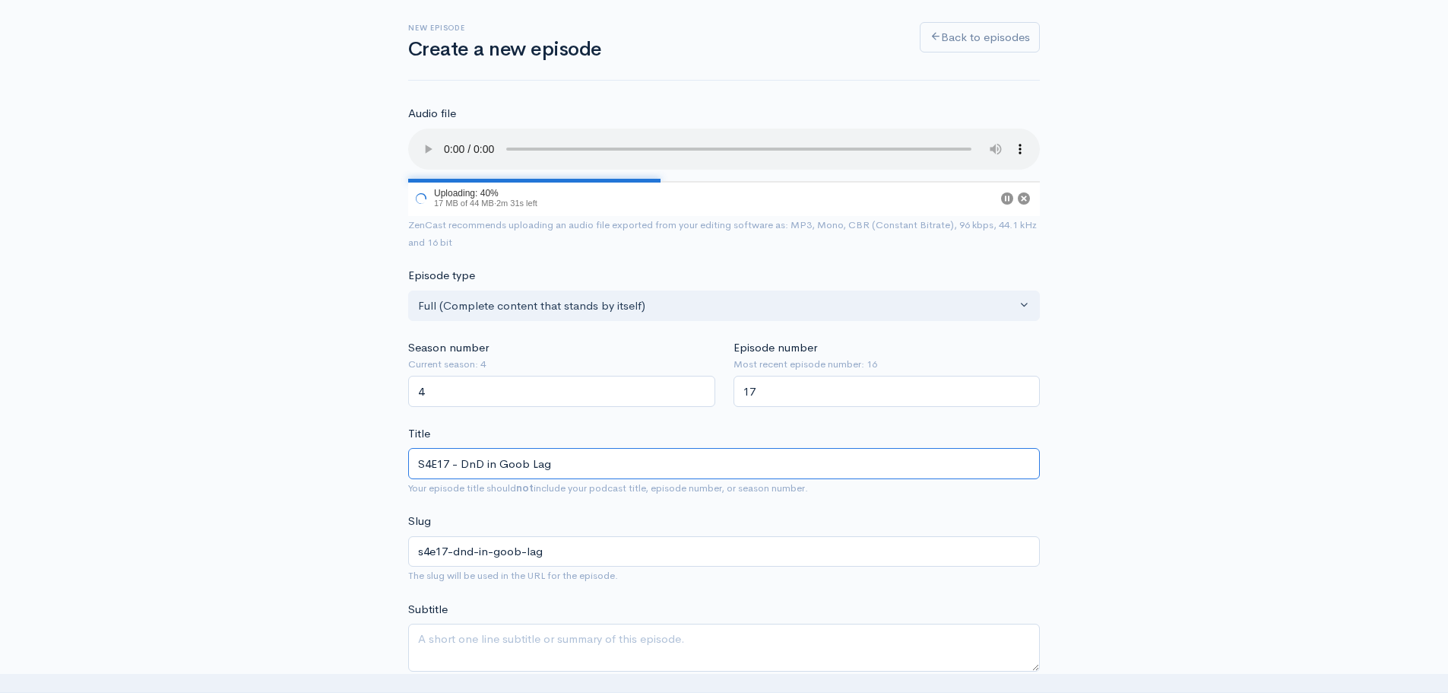
type input "S4E17 - DnD in [GEOGRAPHIC_DATA]"
type input "s4e17-dnd-in-goob-lago"
type input "S4E17 - DnD in [GEOGRAPHIC_DATA]"
type input "s4e17-dnd-in-goob-lagoon"
type input "S4E17 - DnD in [GEOGRAPHIC_DATA]'s"
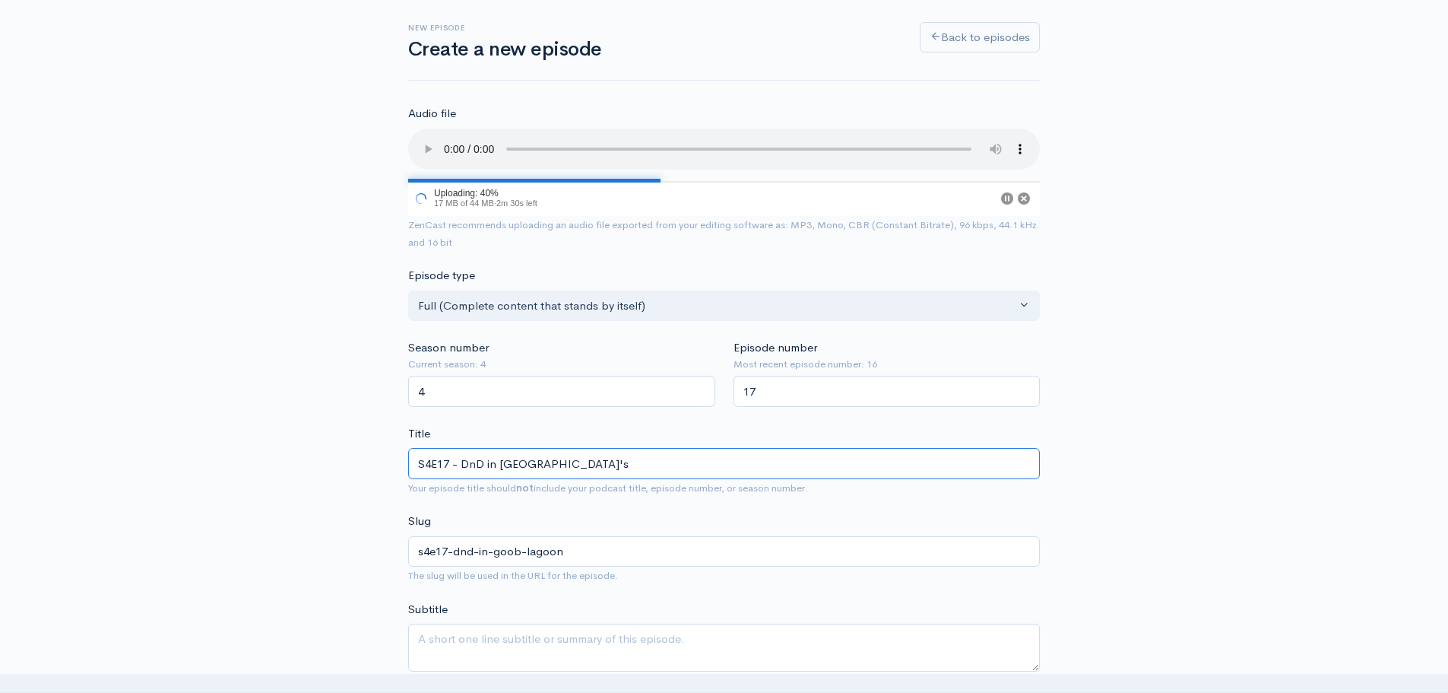
type input "s4e17-dnd-in-goob-lagoons"
type input "S4E17 - DnD in [GEOGRAPHIC_DATA]'s C"
type input "s4e17-dnd-in-goob-lagoons-c"
type input "S4E17 - DnD in [GEOGRAPHIC_DATA]'s Cl"
type input "s4e17-dnd-in-goob-lagoons-cl"
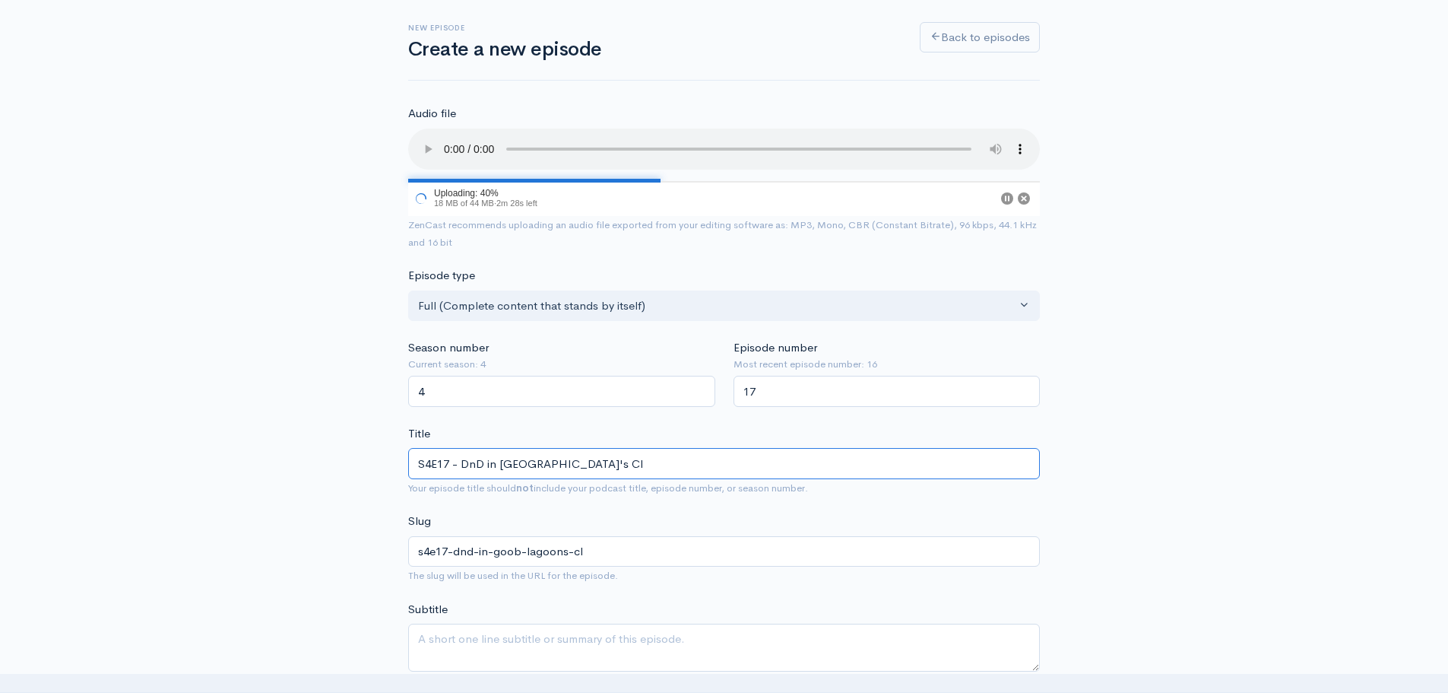
type input "S4E17 - DnD in [GEOGRAPHIC_DATA]'s Clo"
type input "s4e17-dnd-in-goob-lagoons-clo"
type input "S4E17 - DnD in [GEOGRAPHIC_DATA]'s Clov"
type input "s4e17-dnd-in-goob-lagoons-[GEOGRAPHIC_DATA]"
type input "S4E17 - DnD in [GEOGRAPHIC_DATA]'s Clover"
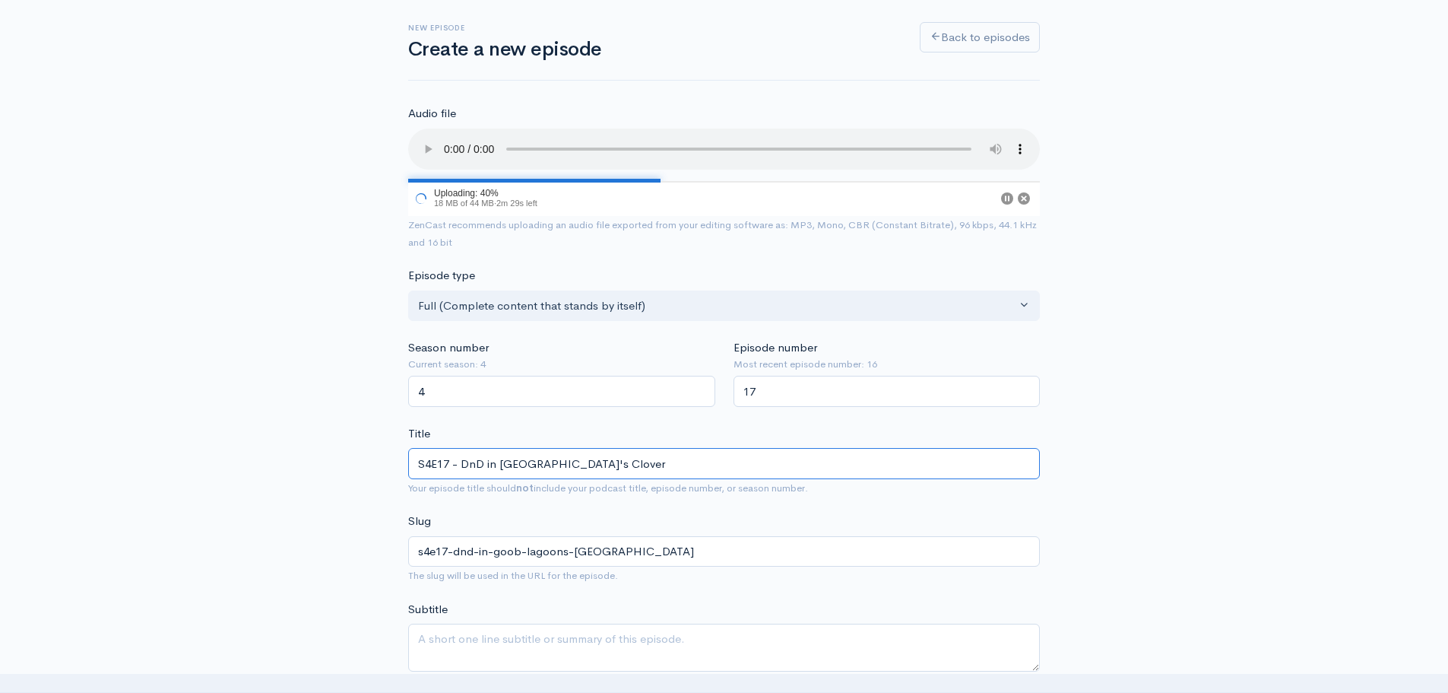
type input "s4e17-dnd-in-goob-lagoons-clover"
type input "S4E17 - DnD in [GEOGRAPHIC_DATA]'s Clover P"
type input "s4e17-dnd-in-goob-lagoons-clover-p"
type input "S4E17 - DnD in [GEOGRAPHIC_DATA]'s Clover Pi"
type input "s4e17-dnd-in-goob-lagoons-clover-pi"
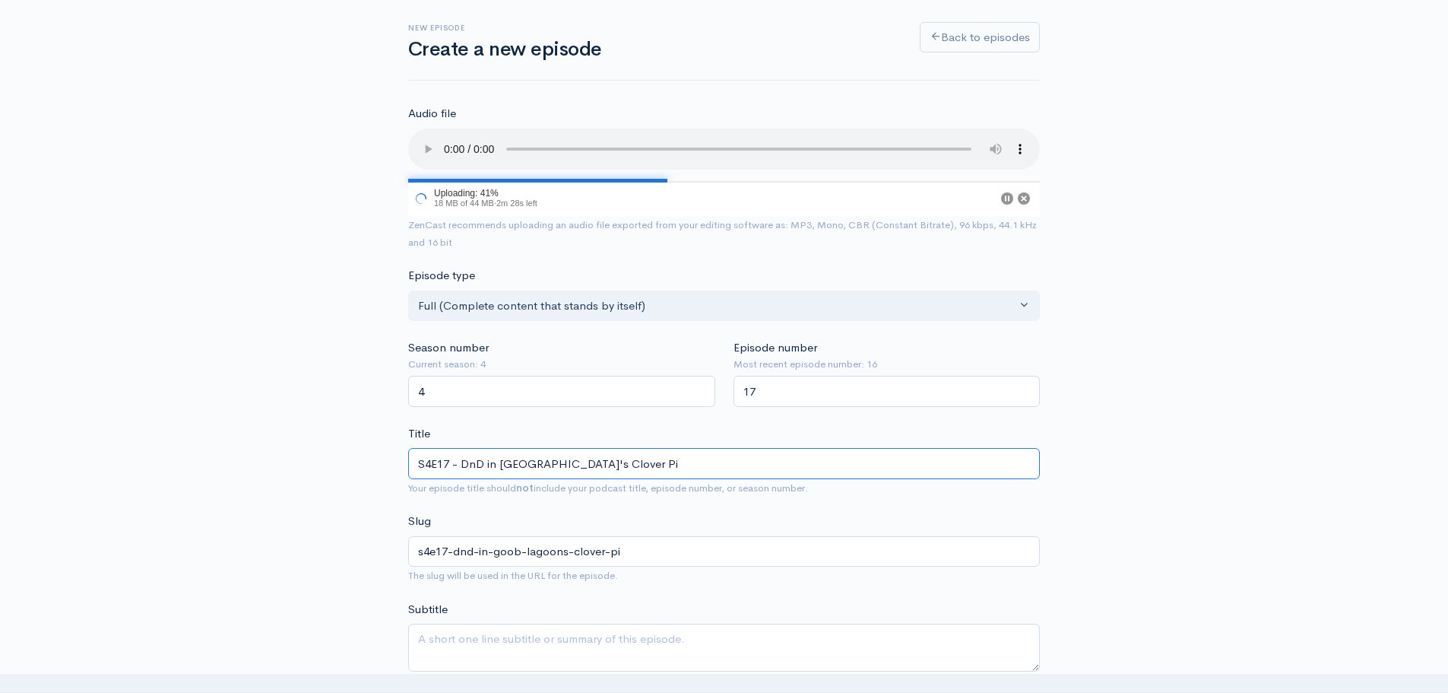
type input "S4E17 - DnD in [GEOGRAPHIC_DATA]'s [GEOGRAPHIC_DATA]"
type input "s4e17-dnd-in-goob-lagoons-clover-pit"
click at [464, 464] on input "S4E17 - DnD in [GEOGRAPHIC_DATA]'s [GEOGRAPHIC_DATA]" at bounding box center [724, 463] width 632 height 31
type input "S4E17 - EDnD in [GEOGRAPHIC_DATA]'s [GEOGRAPHIC_DATA]"
type input "s4e17-ednd-in-goob-lagoons-clover-pit"
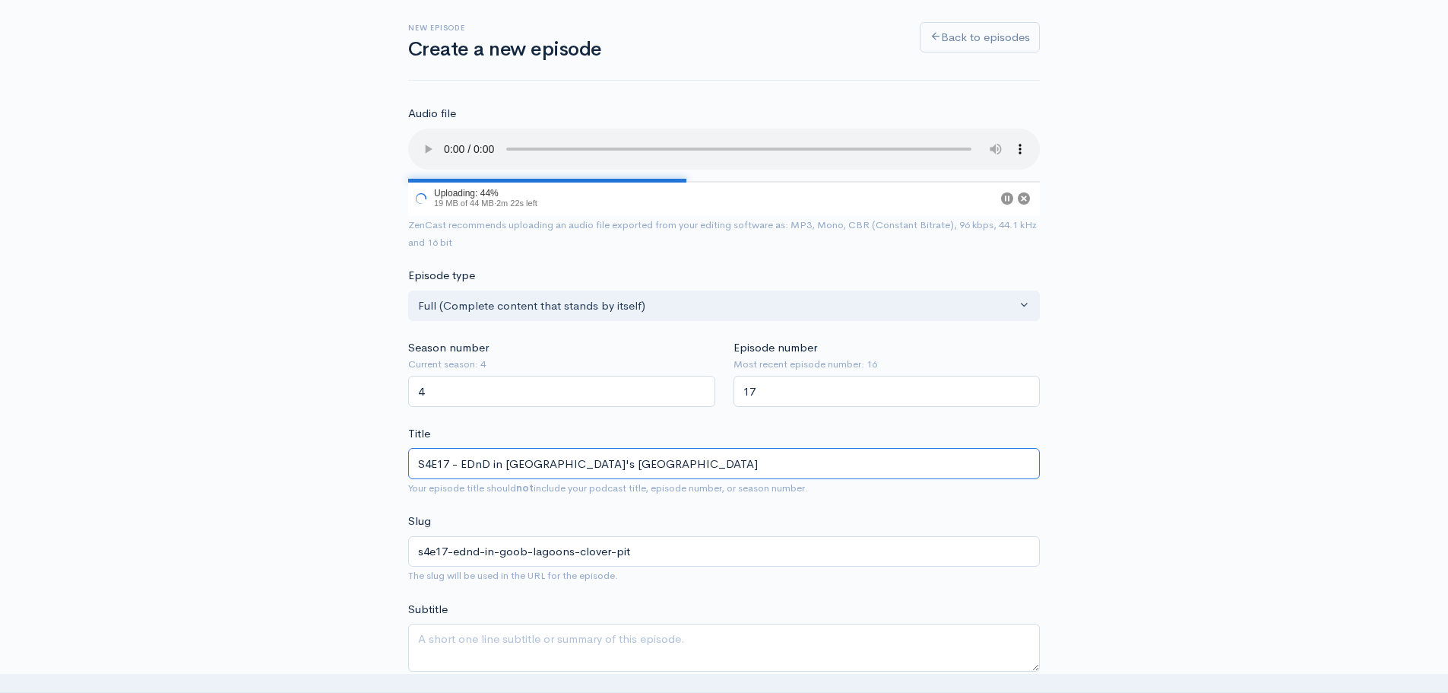
type input "S4E17 - EdDnD in [GEOGRAPHIC_DATA]'s [GEOGRAPHIC_DATA]"
type input "s4e17-eddnd-in-goob-lagoons-clover-pit"
type input "S4E17 - EDnD in [GEOGRAPHIC_DATA]'s [GEOGRAPHIC_DATA]"
type input "s4e17-ednd-in-goob-lagoons-clover-pit"
type input "S4E17 - EDDnD in [GEOGRAPHIC_DATA]'s [GEOGRAPHIC_DATA]"
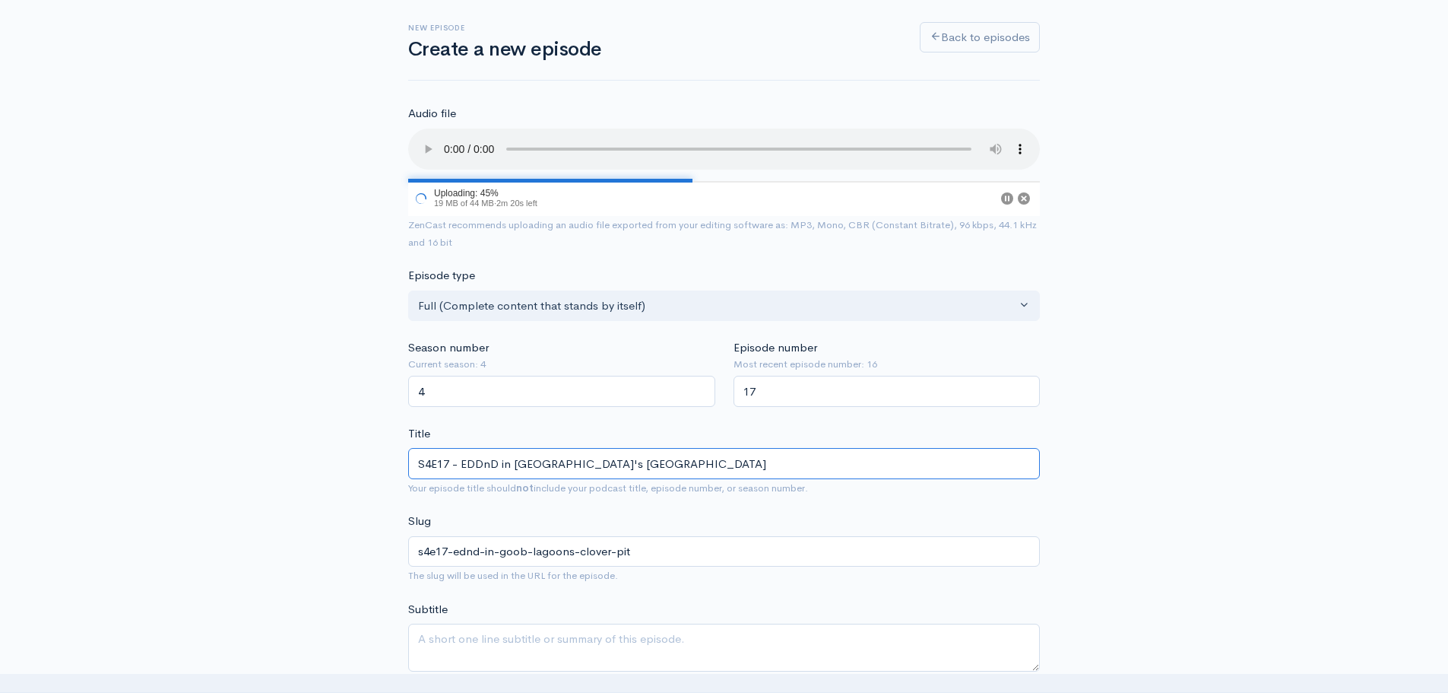
type input "s4e17-eddnd-in-goob-lagoons-clover-pit"
type input "S4E17 - EDD-nD in [GEOGRAPHIC_DATA]'s [GEOGRAPHIC_DATA]"
type input "s4e17-edd-nd-in-goob-lagoons-clover-pit"
type input "S4E17 - EDD-n-D in [GEOGRAPHIC_DATA]'s [GEOGRAPHIC_DATA]"
type input "s4e17-edd-n-d-in-goob-lagoons-clover-pit"
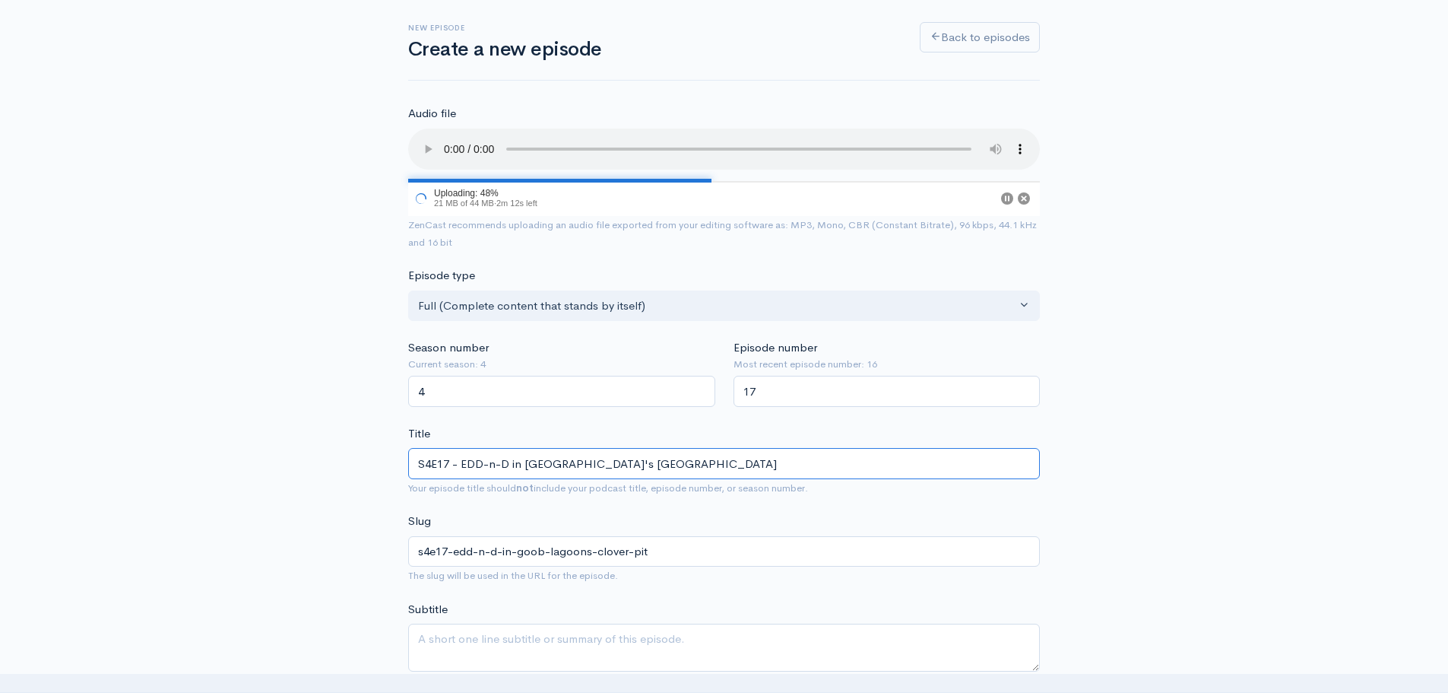
click at [478, 461] on input "S4E17 - EDD-n-D in [GEOGRAPHIC_DATA]'s [GEOGRAPHIC_DATA]" at bounding box center [724, 463] width 632 height 31
type input "S4E17 - ED-D-n-D in [GEOGRAPHIC_DATA]'s [GEOGRAPHIC_DATA]"
type input "s4e17-ed-d-n-d-in-goob-lagoons-clover-pit"
click at [497, 464] on input "S4E17 - ED-D-n-D in [GEOGRAPHIC_DATA]'s [GEOGRAPHIC_DATA]" at bounding box center [724, 463] width 632 height 31
type input "S4E17 - [PERSON_NAME]-D in [GEOGRAPHIC_DATA]'s [GEOGRAPHIC_DATA]"
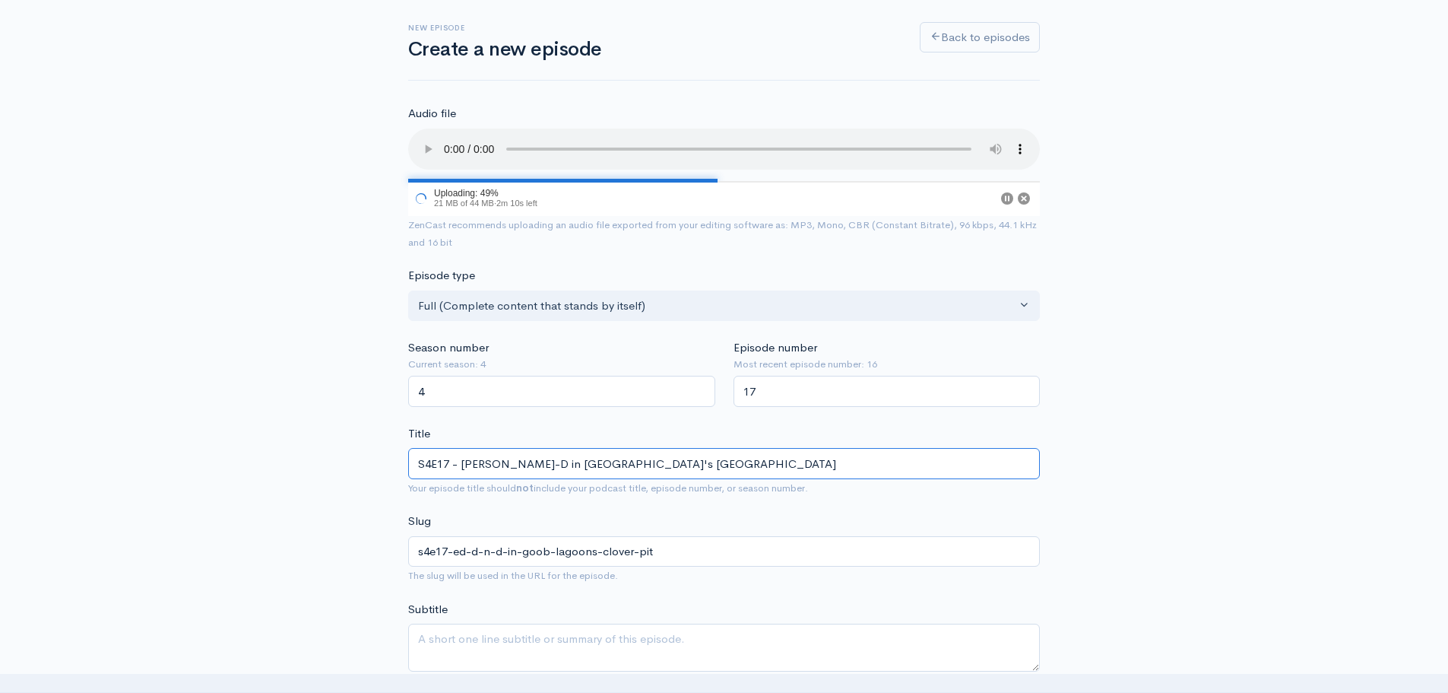
type input "s4e17-[PERSON_NAME]-d-in-goob-lagoons-clover-pit"
type input "S4E17 - ED-DnD in [GEOGRAPHIC_DATA]'s [GEOGRAPHIC_DATA]"
type input "s4e17-ed-dnd-in-goob-lagoons-clover-pit"
click at [504, 462] on input "S4E17 - ED-DnD in [GEOGRAPHIC_DATA]'s [GEOGRAPHIC_DATA]" at bounding box center [724, 463] width 632 height 31
type input "S4E17 - ED-DnD'd in [GEOGRAPHIC_DATA]'s [GEOGRAPHIC_DATA]"
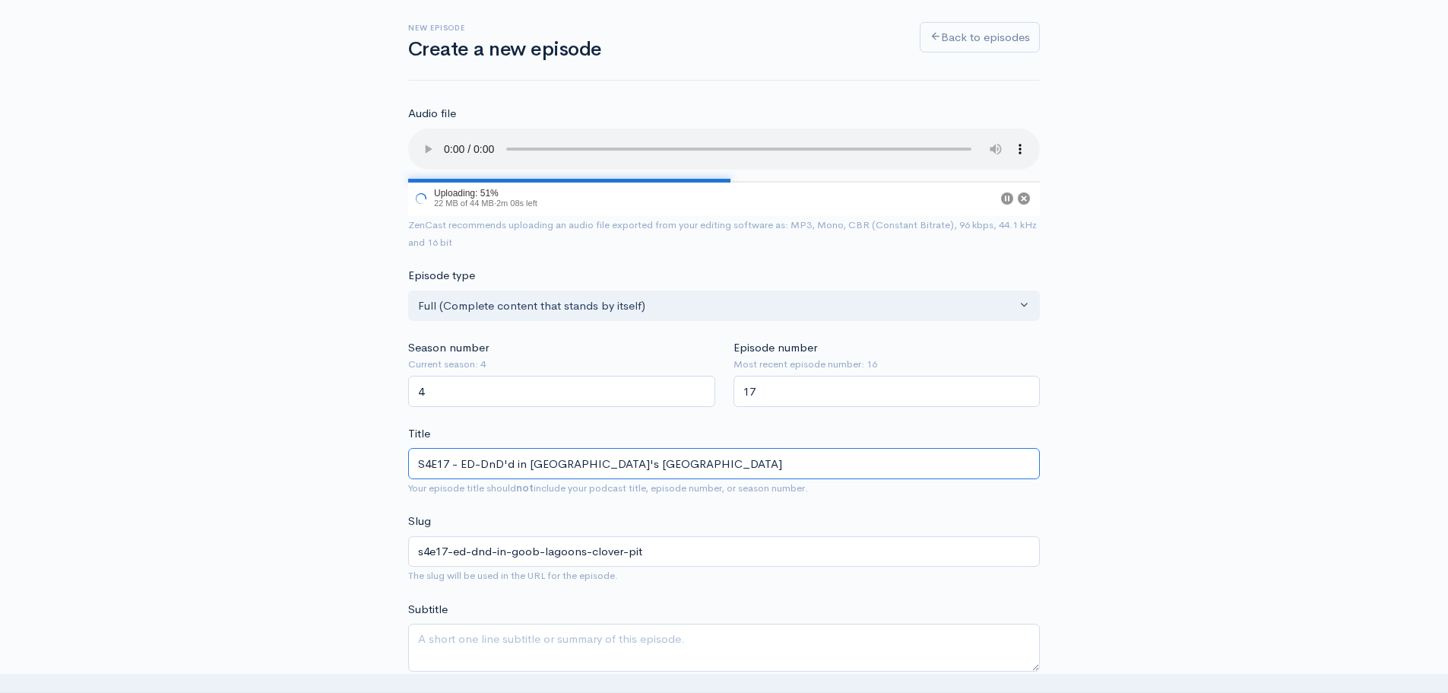
type input "s4e17-ed-dndd-in-goob-lagoons-clover-pit"
click at [678, 465] on input "S4E17 - ED-DnD'd in [GEOGRAPHIC_DATA]'s [GEOGRAPHIC_DATA]" at bounding box center [724, 463] width 632 height 31
type input "S4E17 - ED-DnD'd in [GEOGRAPHIC_DATA]'s [GEOGRAPHIC_DATA] B"
type input "s4e17-ed-dndd-in-goob-lagoons-clover-pit-b"
type input "S4E17 - ED-DnD'd in [GEOGRAPHIC_DATA]'s Clover Pit Be"
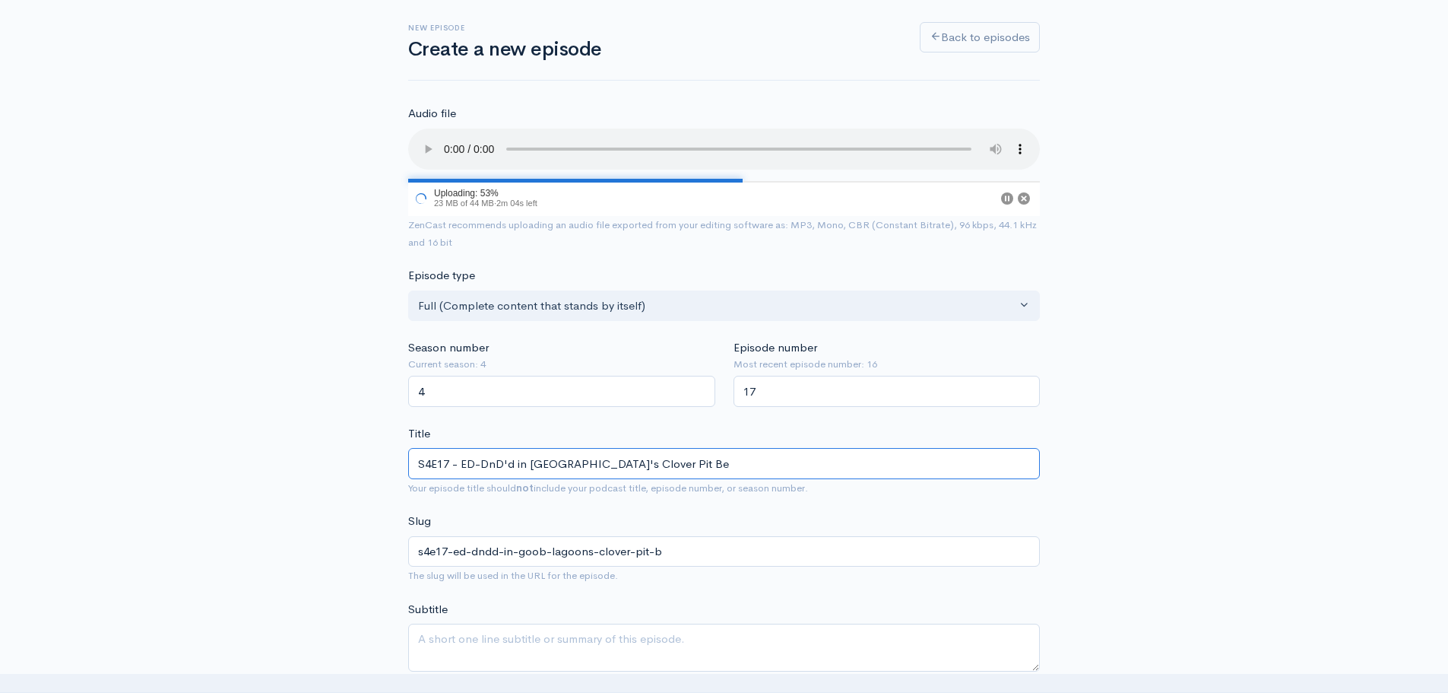
type input "s4e17-ed-dndd-in-goob-lagoons-clover-pit-be"
type input "S4E17 - ED-DnD'd in [GEOGRAPHIC_DATA]'s Clover Pit Bec"
type input "s4e17-ed-dndd-in-goob-lagoons-clover-pit-bec"
type input "S4E17 - ED-DnD'd in [GEOGRAPHIC_DATA]'s [GEOGRAPHIC_DATA]"
type input "s4e17-ed-dndd-in-goob-lagoons-clover-pit-beca"
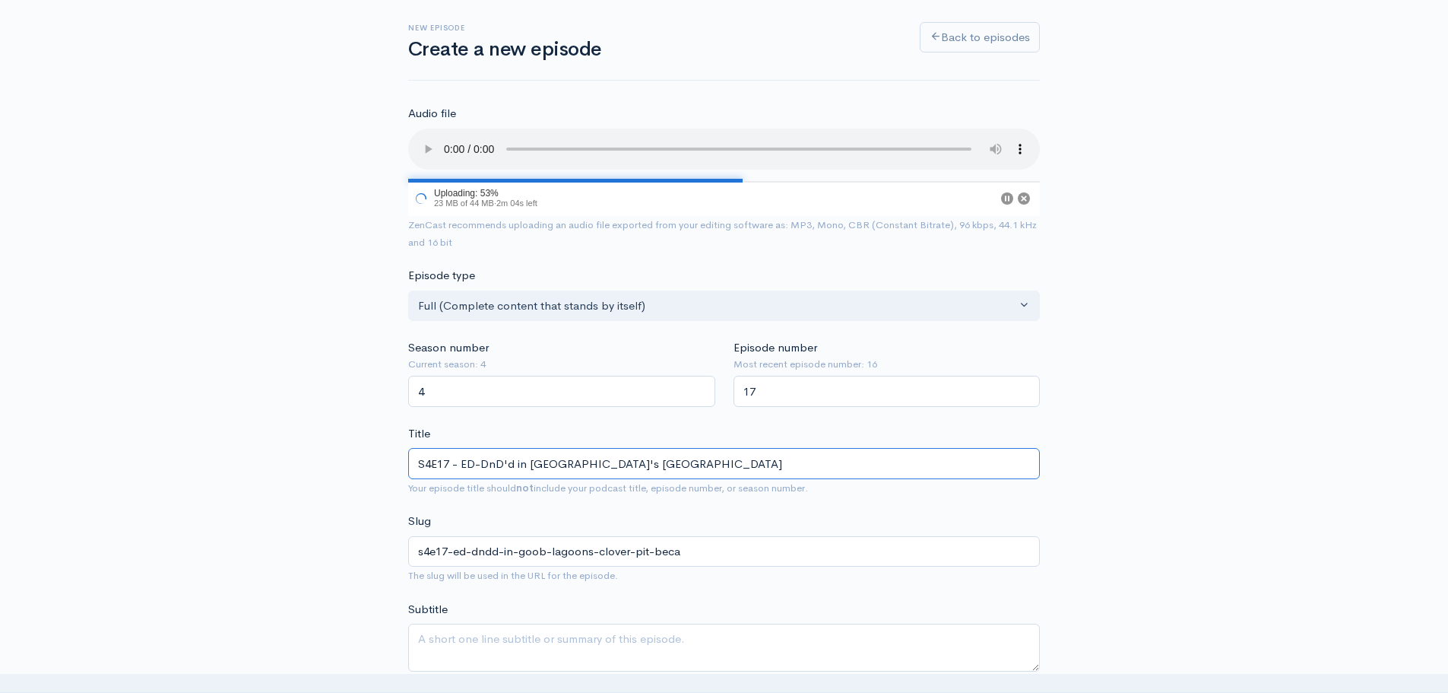
type input "S4E17 - ED-DnD'd in [GEOGRAPHIC_DATA]'s [GEOGRAPHIC_DATA]"
type input "s4e17-ed-dndd-in-goob-lagoons-clover-pit-becau"
type input "S4E17 - ED-DnD'd in [GEOGRAPHIC_DATA]'s [GEOGRAPHIC_DATA]"
type input "s4e17-ed-dndd-in-goob-lagoons-clover-pit-becaue"
type input "S4E17 - ED-DnD'd in [GEOGRAPHIC_DATA]'s [GEOGRAPHIC_DATA]"
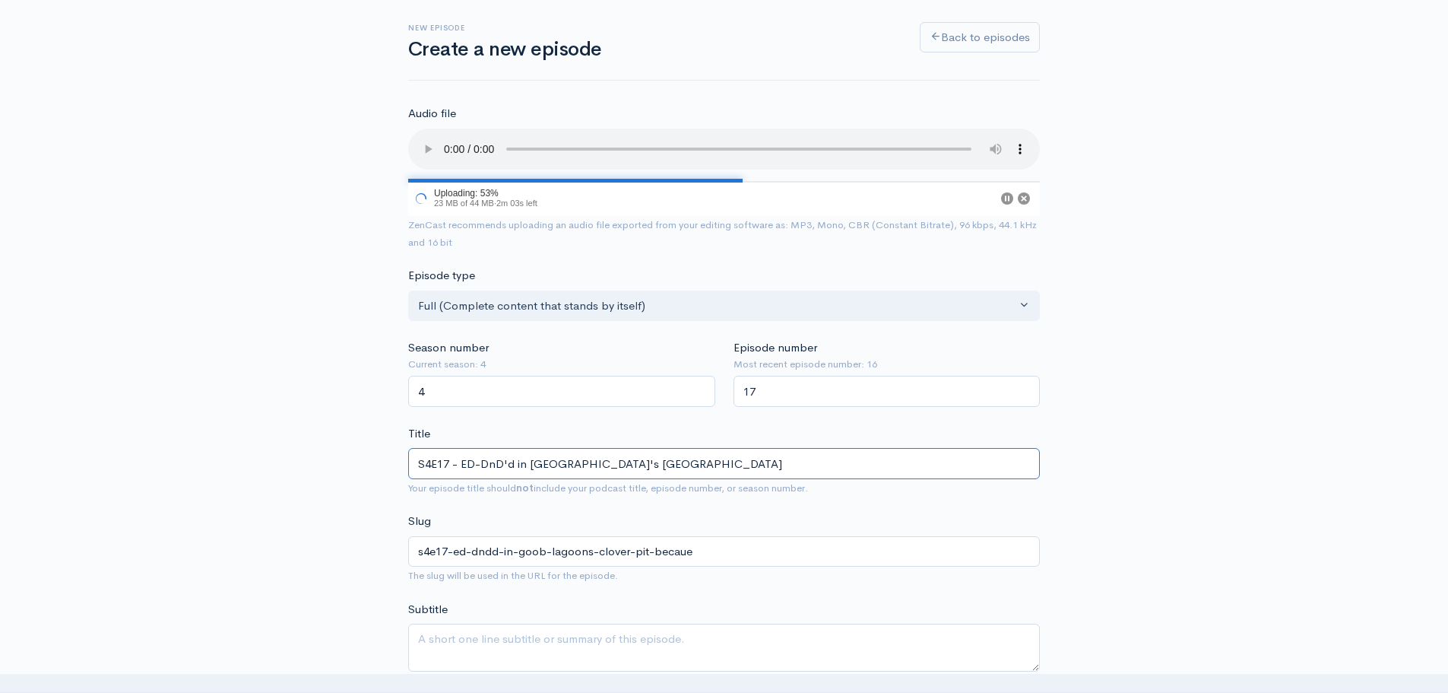
type input "s4e17-ed-dndd-in-goob-lagoons-clover-pit-becau"
type input "S4E17 - ED-DnD'd in [GEOGRAPHIC_DATA]'s [GEOGRAPHIC_DATA]"
type input "s4e17-ed-dndd-in-goob-lagoons-clover-pit"
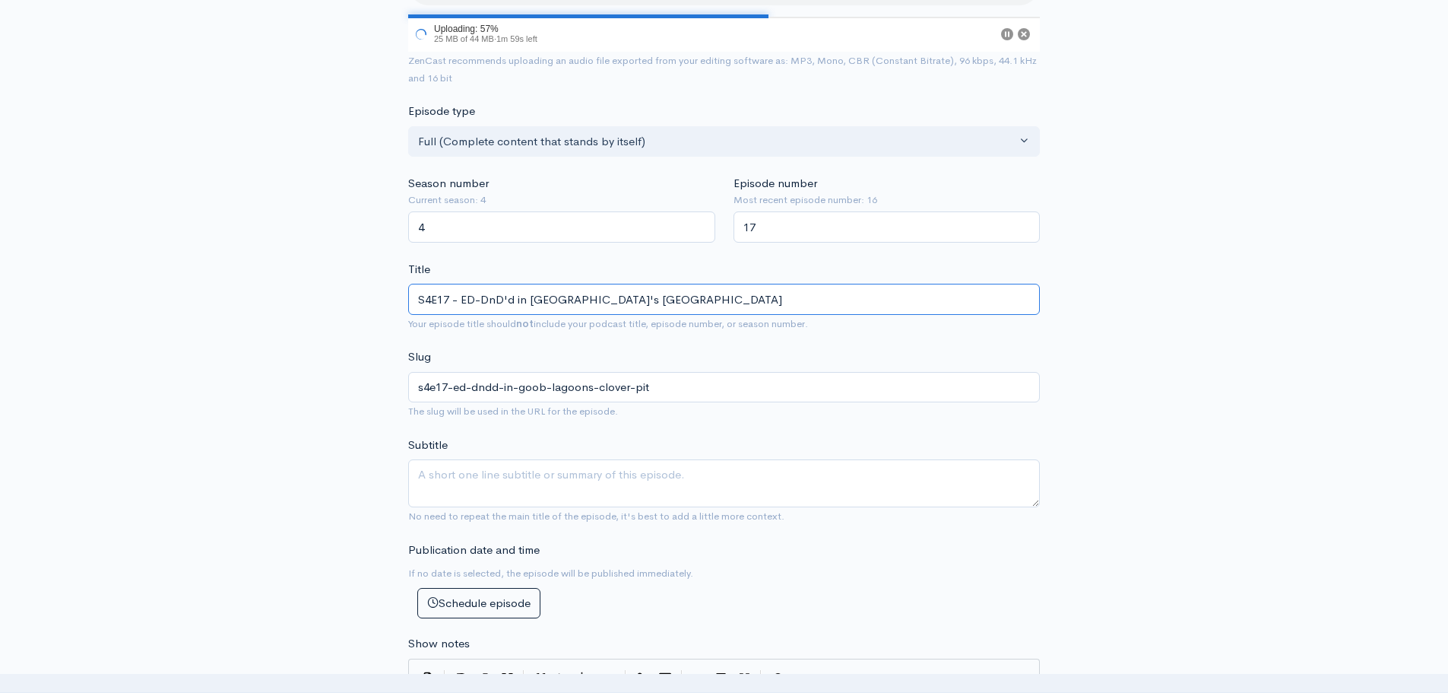
scroll to position [304, 0]
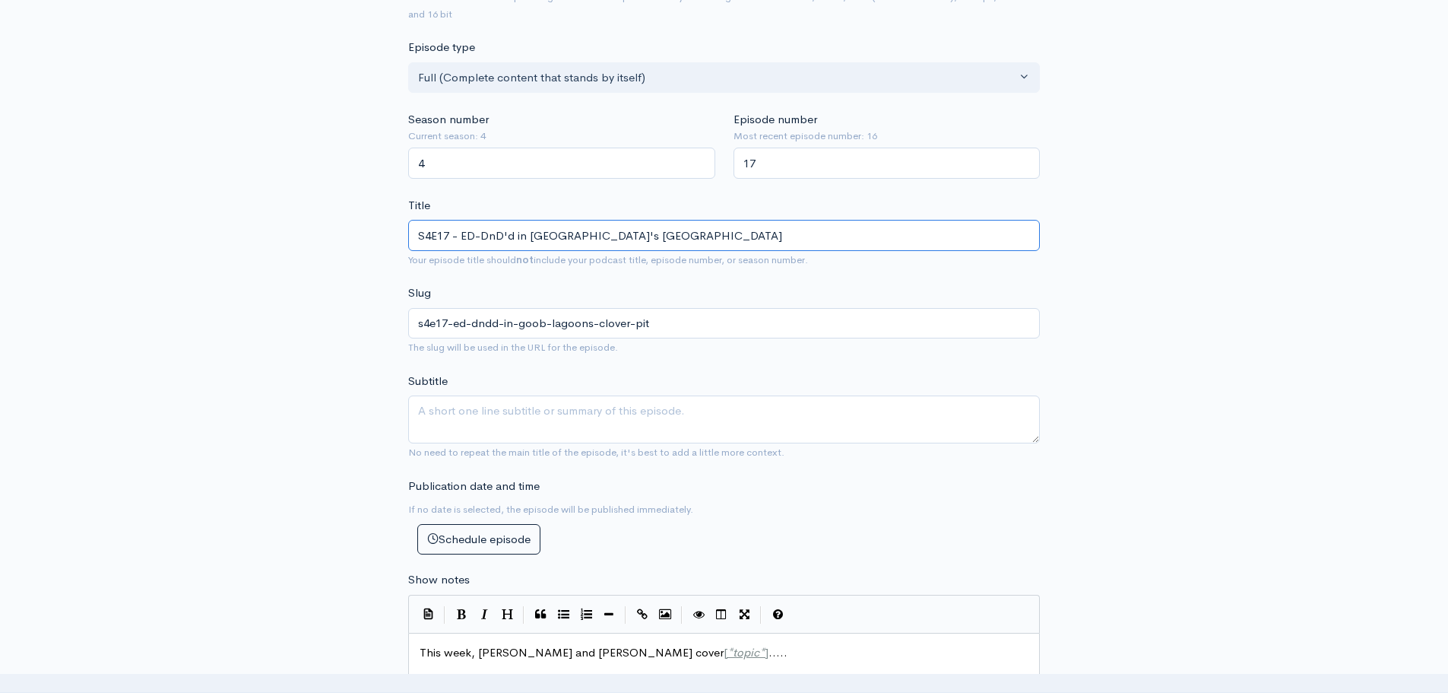
drag, startPoint x: 614, startPoint y: 236, endPoint x: 664, endPoint y: 235, distance: 49.4
click at [664, 235] on input "S4E17 - ED-DnD'd in [GEOGRAPHIC_DATA]'s [GEOGRAPHIC_DATA]" at bounding box center [724, 235] width 632 height 31
type input "S4E17 - ED-DnD'd in [GEOGRAPHIC_DATA]'s G"
type input "s4e17-ed-dndd-in-goob-lagoons-g"
type input "S4E17 - ED-DnD'd in [GEOGRAPHIC_DATA]"
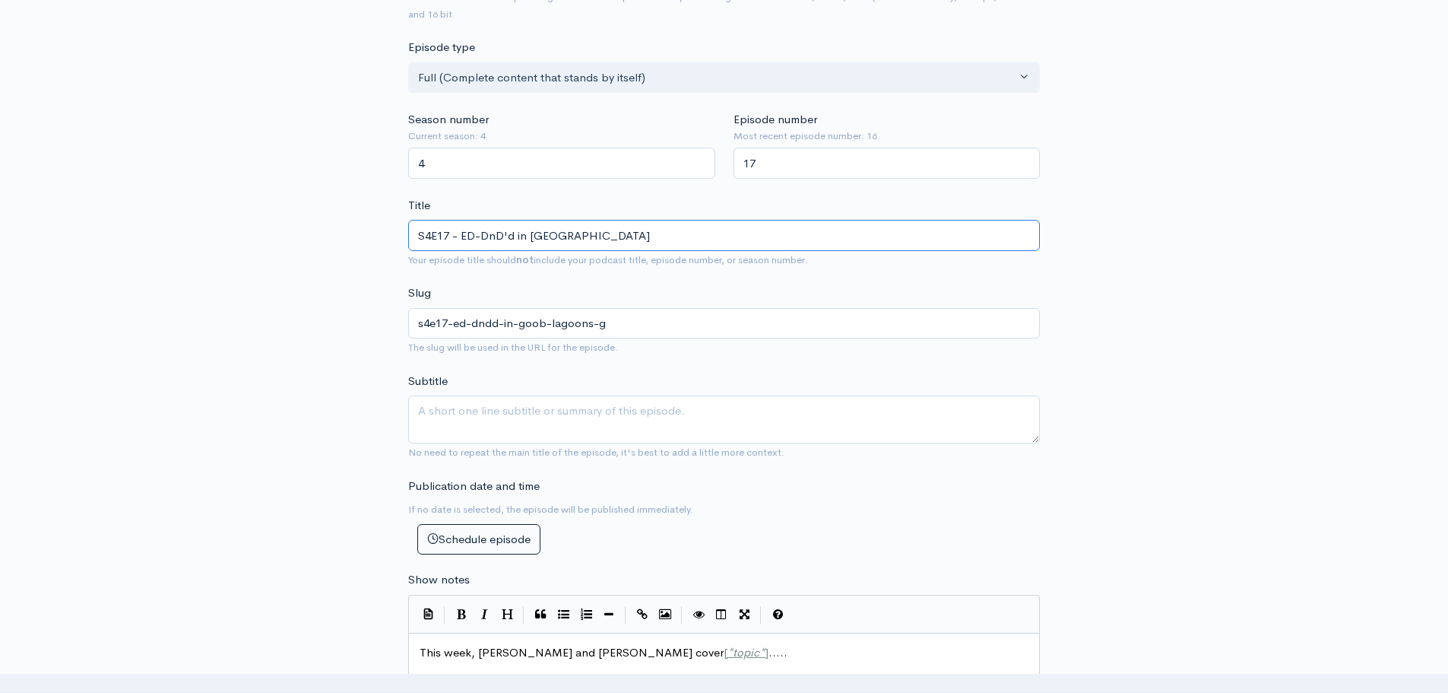
type input "s4e17-ed-dndd-in-goob-lagoons-[GEOGRAPHIC_DATA]"
click at [258, 230] on div "New episode Create a new episode Back to episodes Audio file 60 Uploading: 60% …" at bounding box center [724, 570] width 1448 height 1644
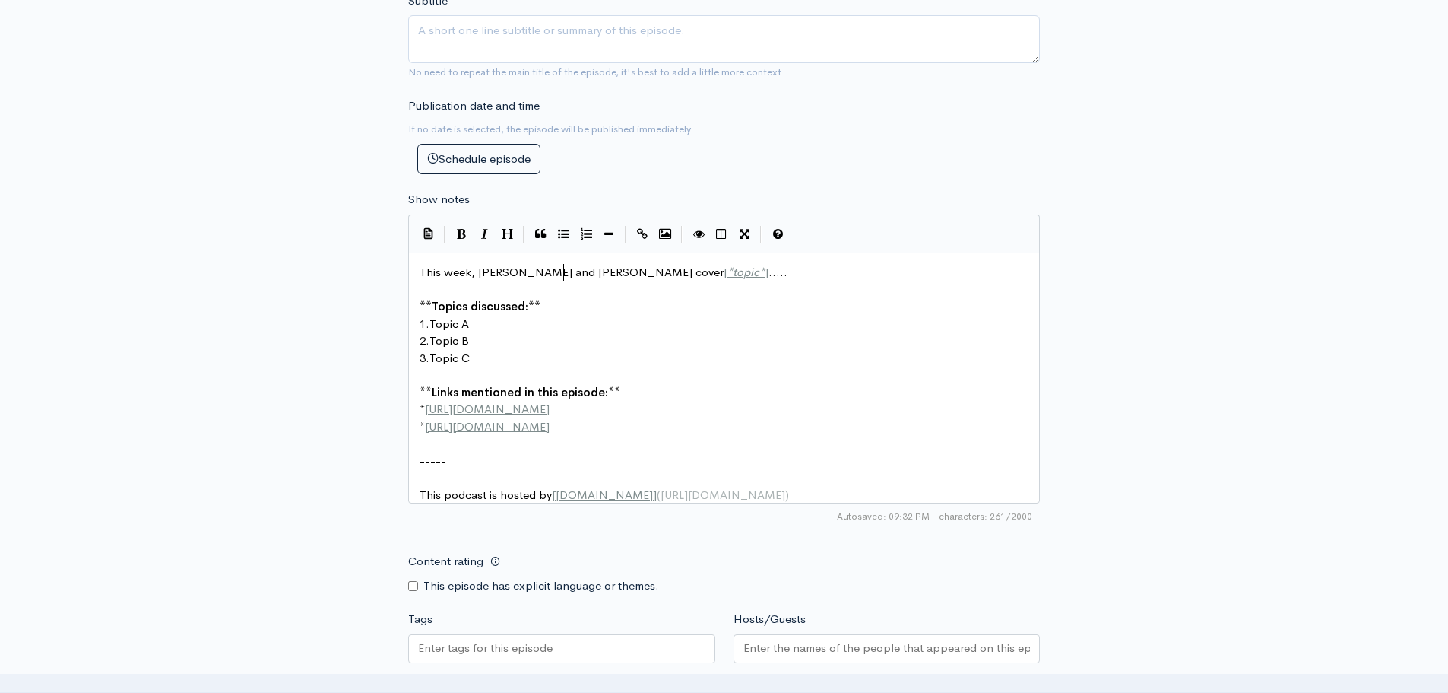
scroll to position [5, 0]
drag, startPoint x: 565, startPoint y: 273, endPoint x: 585, endPoint y: 271, distance: 19.9
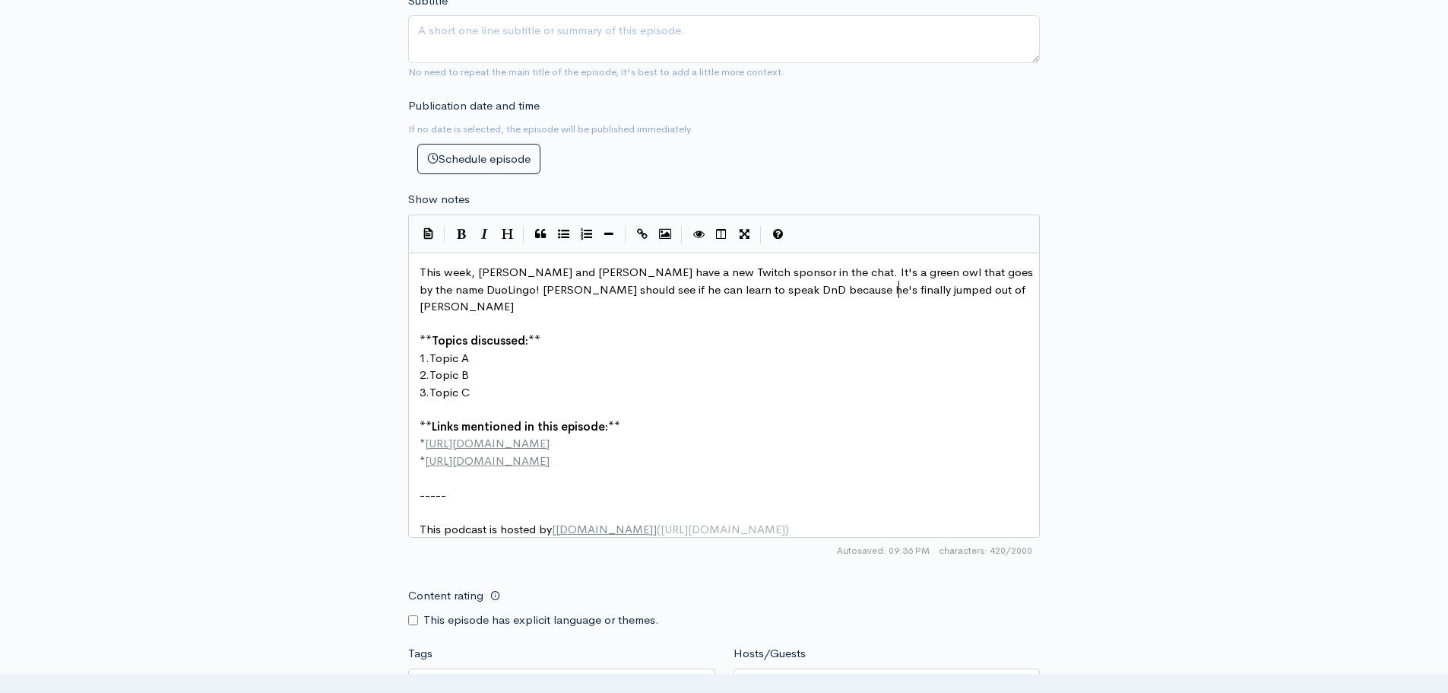
scroll to position [5, 68]
click at [636, 293] on span "This week, [PERSON_NAME] and [PERSON_NAME] have a new Twitch sponsor in the cha…" at bounding box center [728, 289] width 617 height 49
click at [927, 291] on pre "This week, [PERSON_NAME] and [PERSON_NAME] have a new Twitch sponsor in the cha…" at bounding box center [730, 290] width 626 height 52
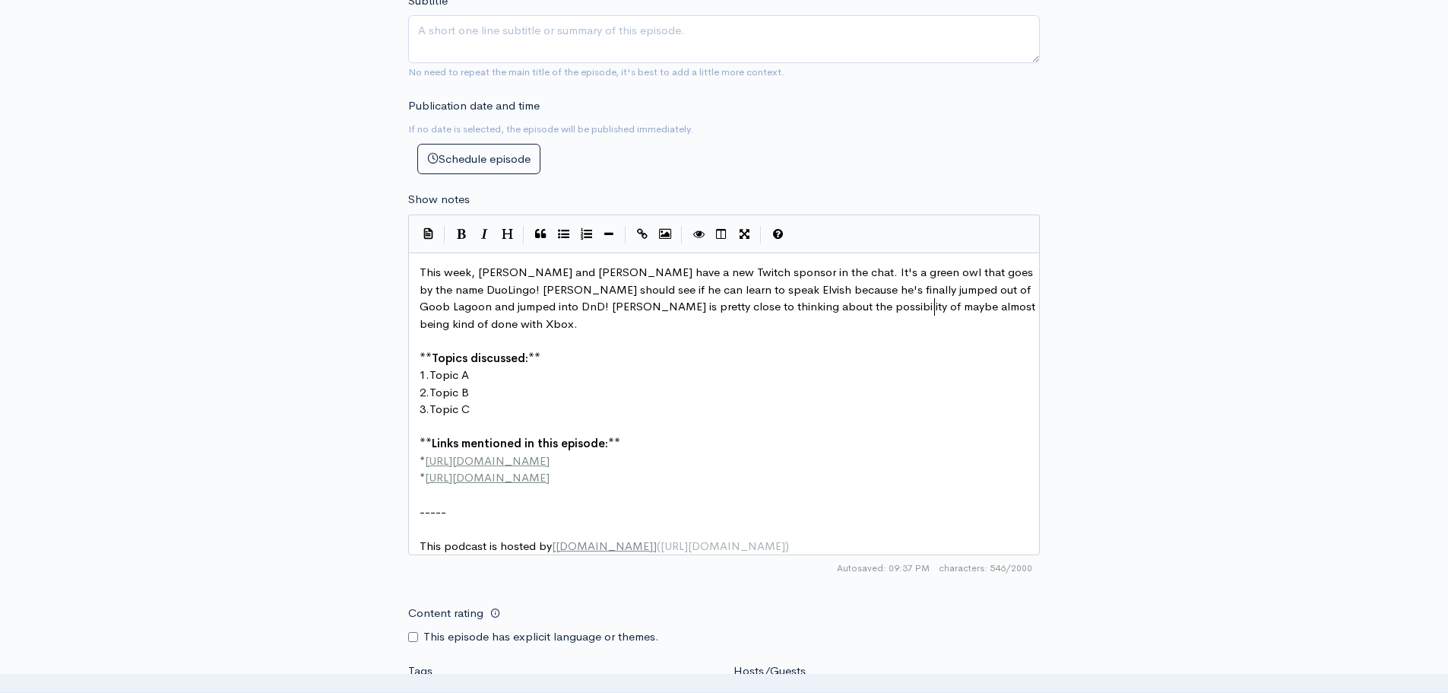
scroll to position [5, 6]
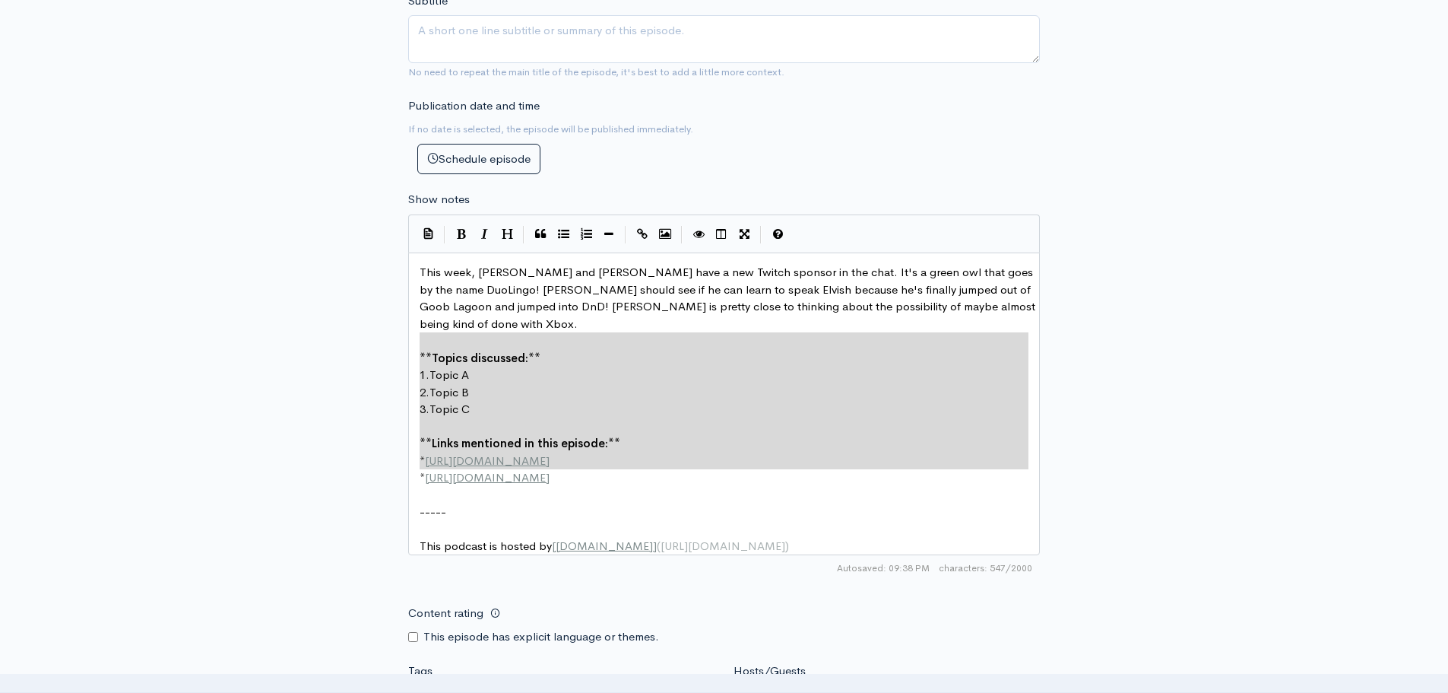
drag, startPoint x: 626, startPoint y: 466, endPoint x: 354, endPoint y: 336, distance: 300.9
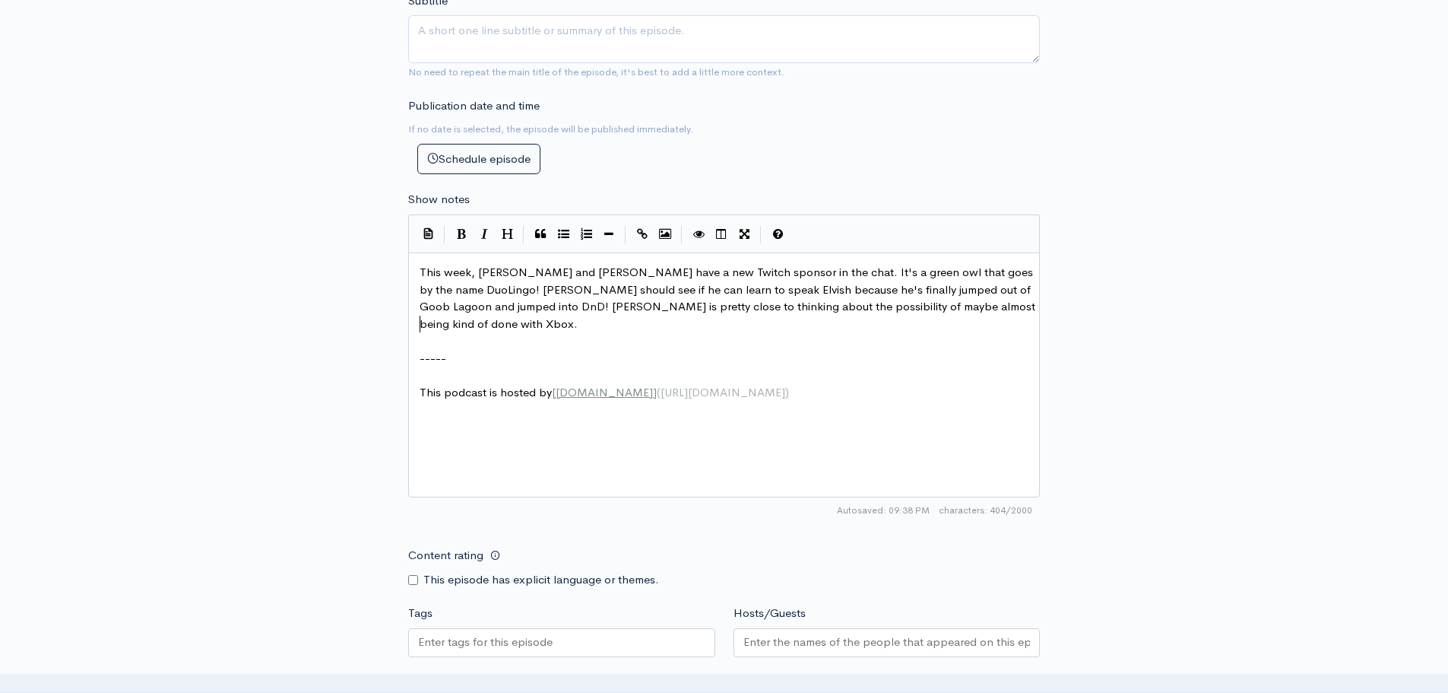
scroll to position [836, 0]
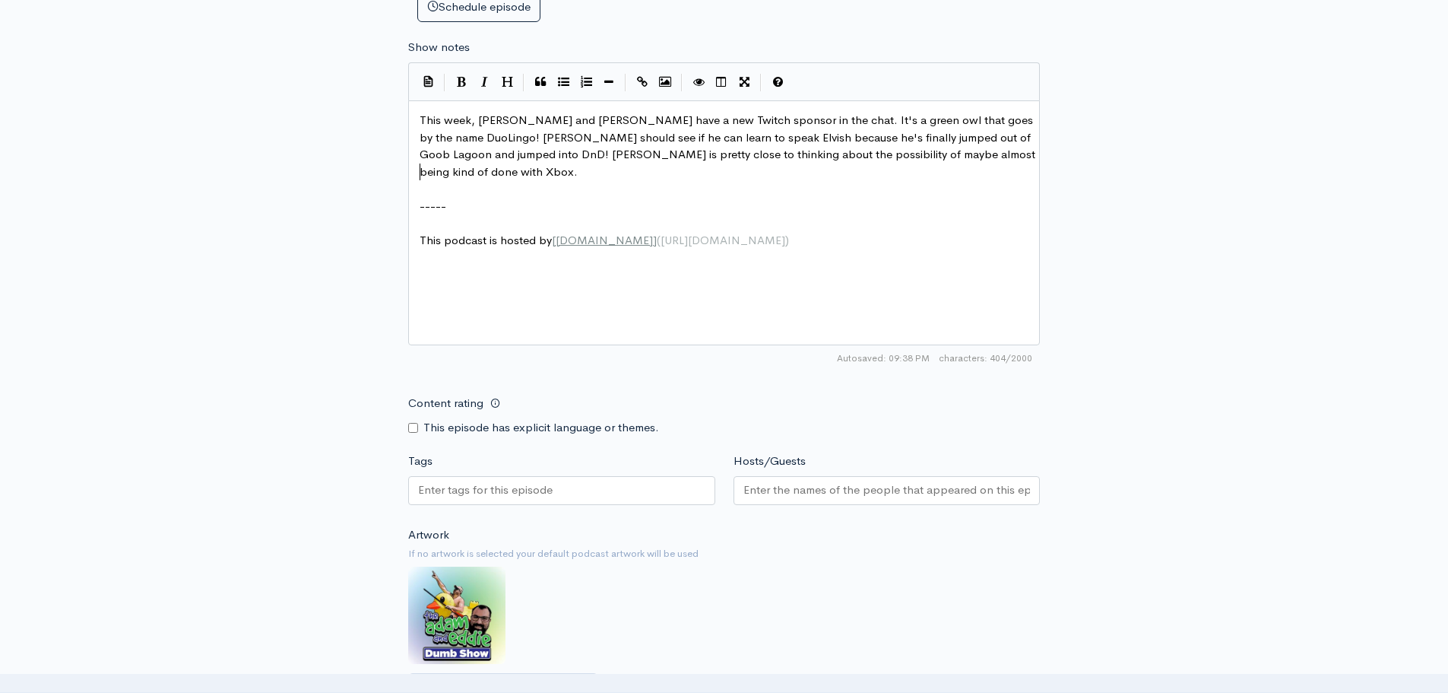
click at [416, 426] on div "This episode has explicit language or themes." at bounding box center [561, 427] width 307 height 17
click at [414, 426] on input "Content rating" at bounding box center [413, 428] width 10 height 10
click at [481, 487] on input "Tags" at bounding box center [486, 489] width 137 height 17
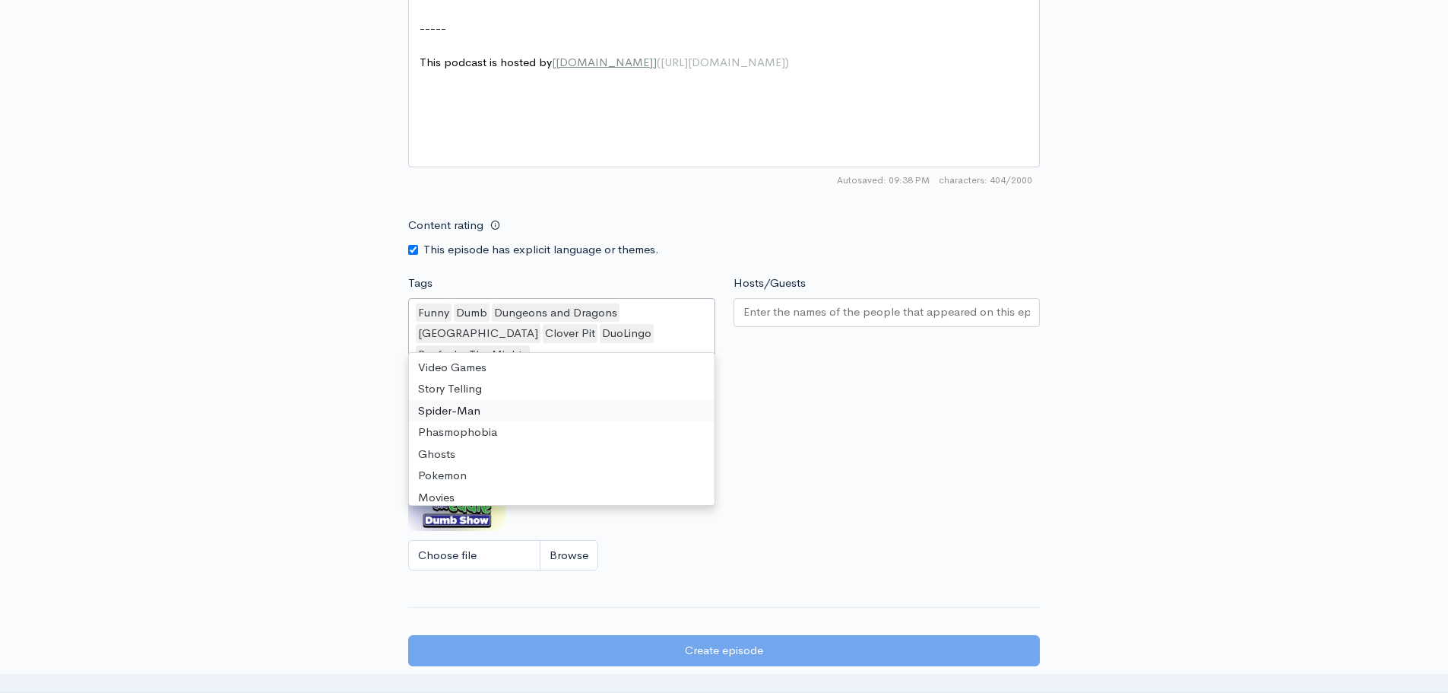
scroll to position [912, 0]
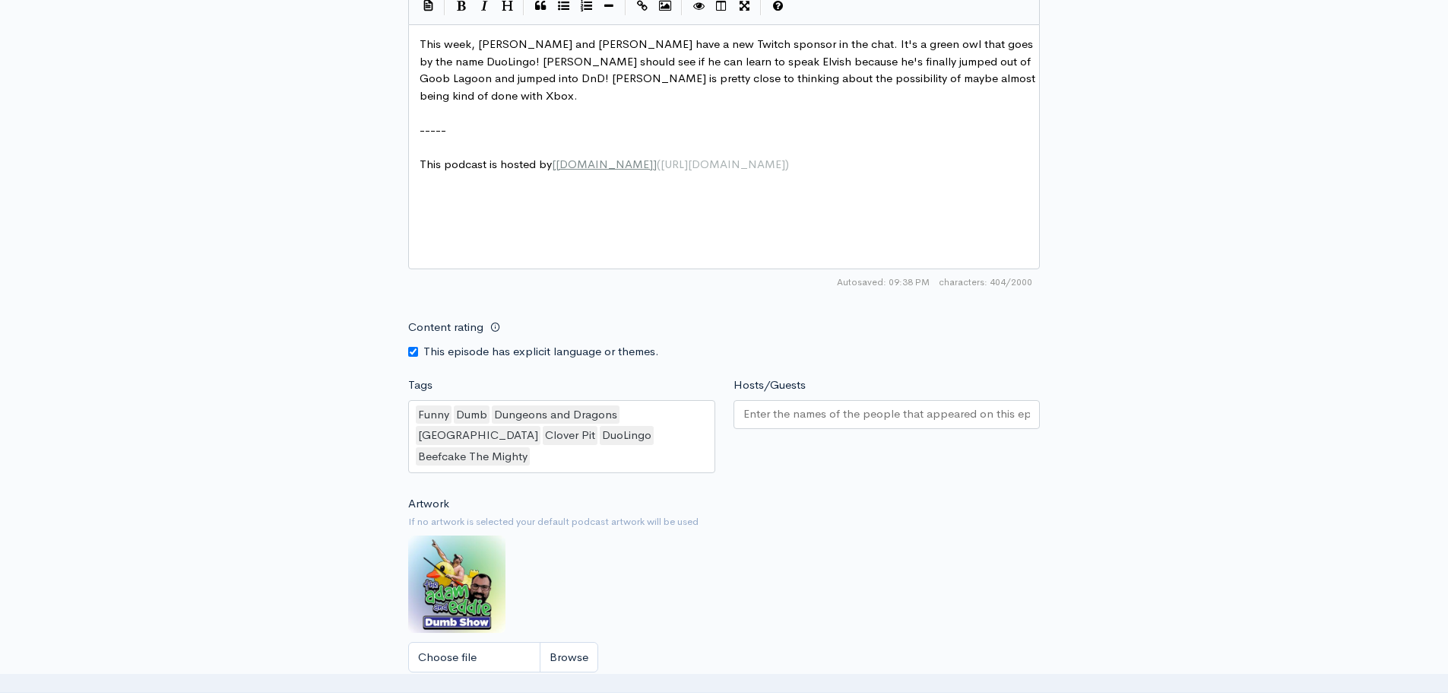
click at [777, 425] on div at bounding box center [887, 414] width 307 height 29
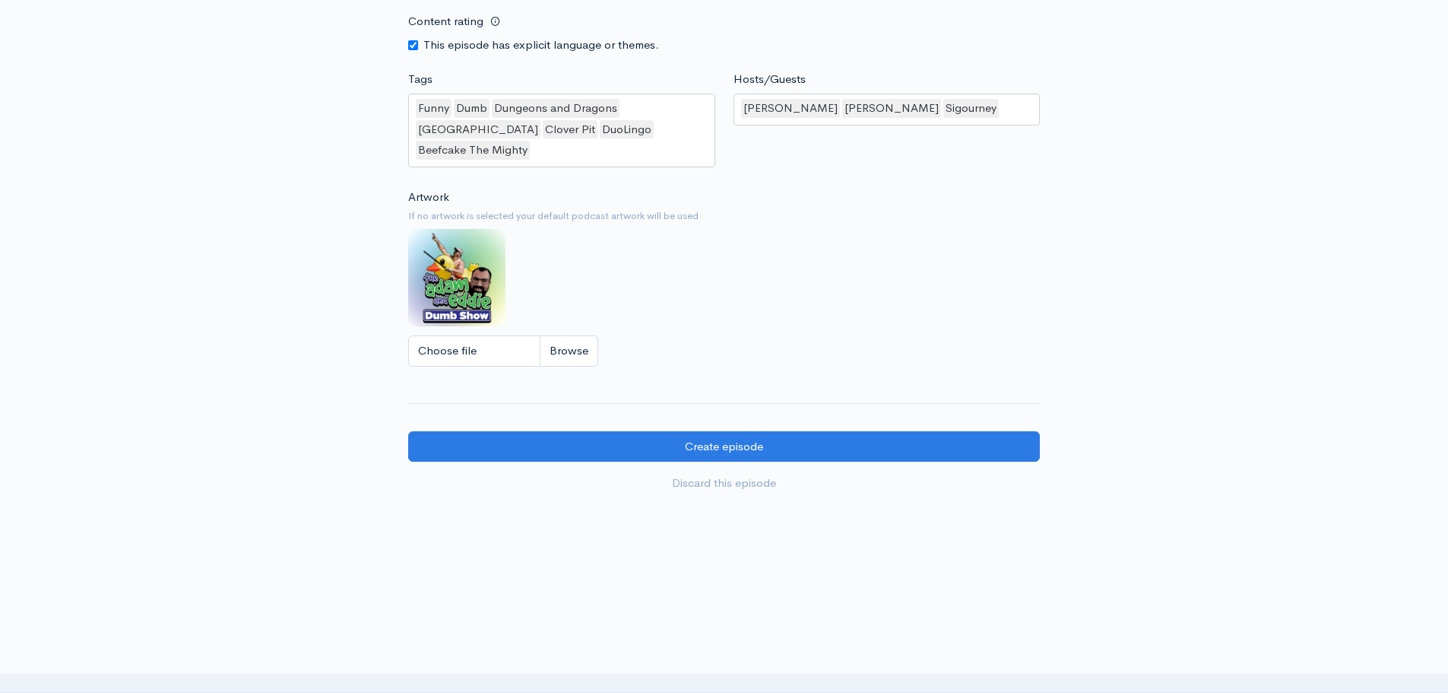
scroll to position [1254, 0]
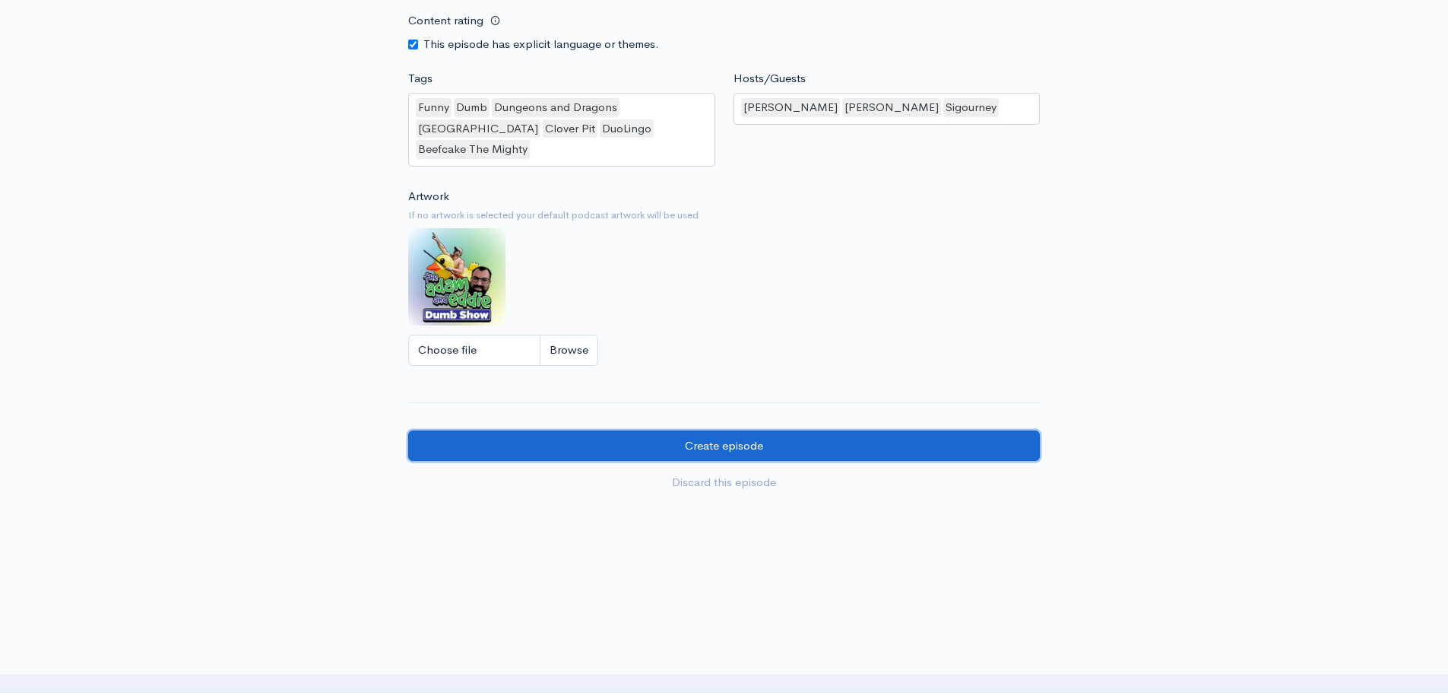
click at [655, 430] on input "Create episode" at bounding box center [724, 445] width 632 height 31
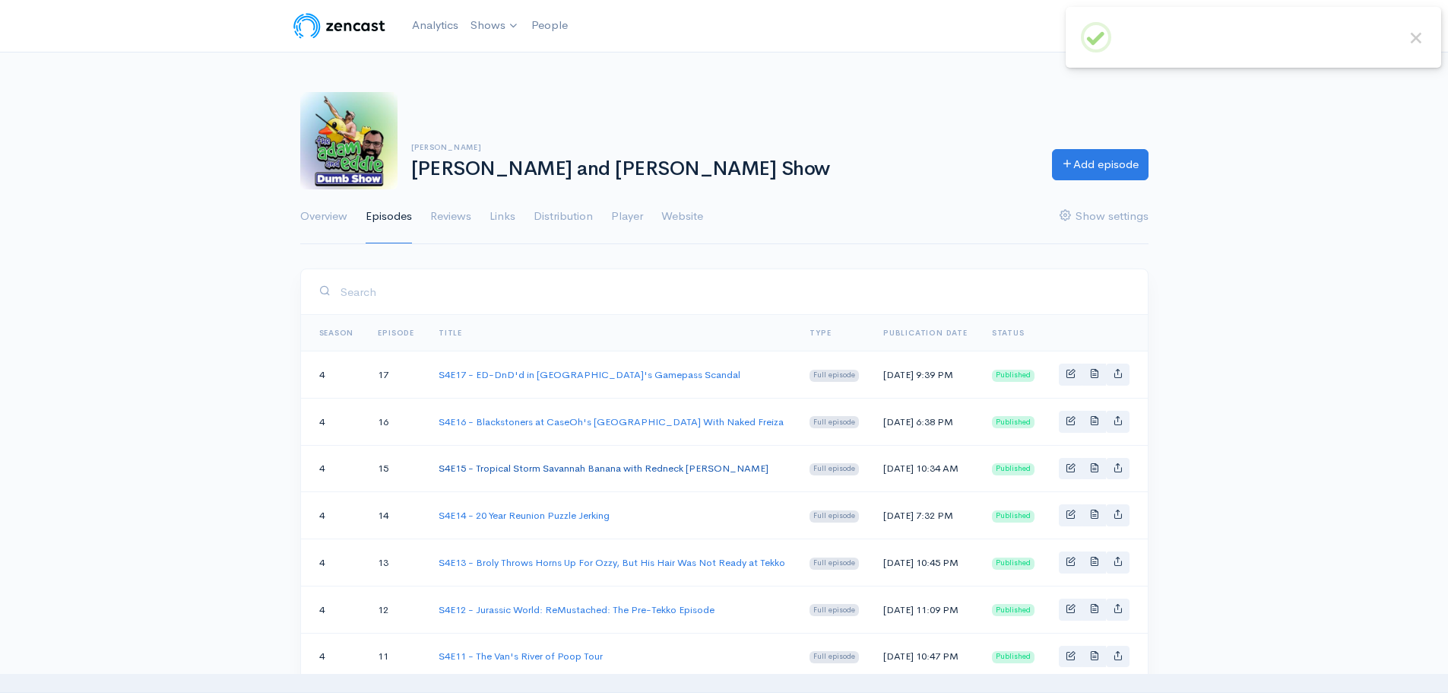
drag, startPoint x: 0, startPoint y: 0, endPoint x: 528, endPoint y: 474, distance: 709.5
click at [528, 474] on link "S4E15 - Tropical Storm Savannah Banana with Redneck Harry Potter" at bounding box center [604, 467] width 330 height 13
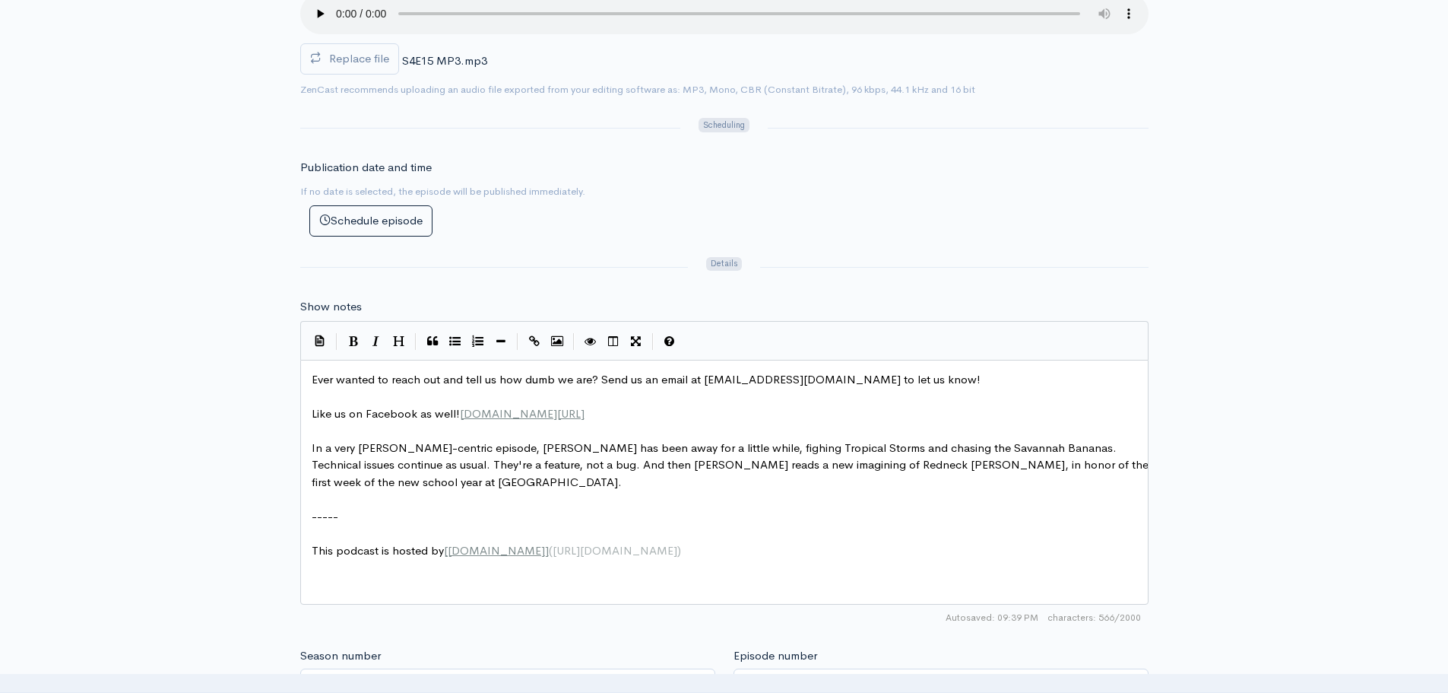
scroll to position [6, 0]
type textarea "Ever wanted to reach out and tell us how dumb we are? Send us an email at adama…"
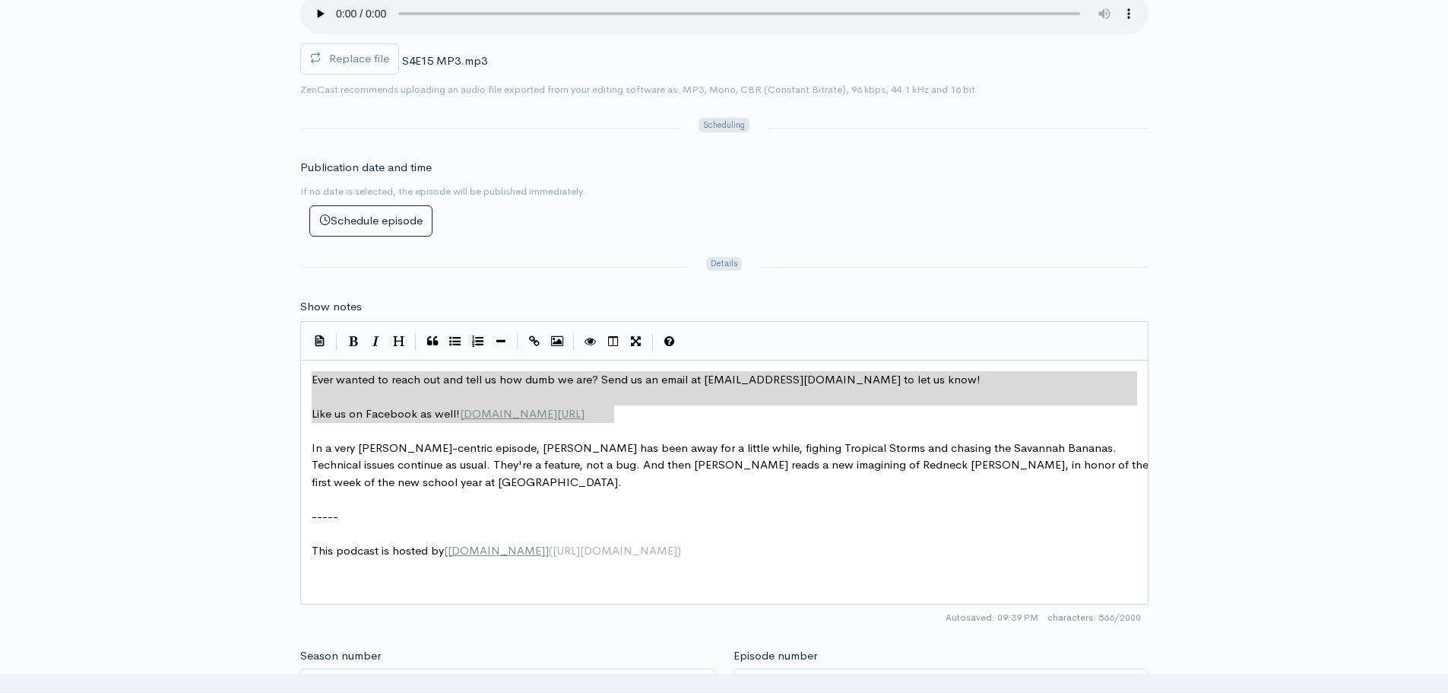
drag, startPoint x: 653, startPoint y: 414, endPoint x: 274, endPoint y: 343, distance: 385.1
click at [144, 247] on div "Title S4E15 - Tropical Storm Savannah Banana with Redneck Harry Potter Your epi…" at bounding box center [724, 397] width 1448 height 1474
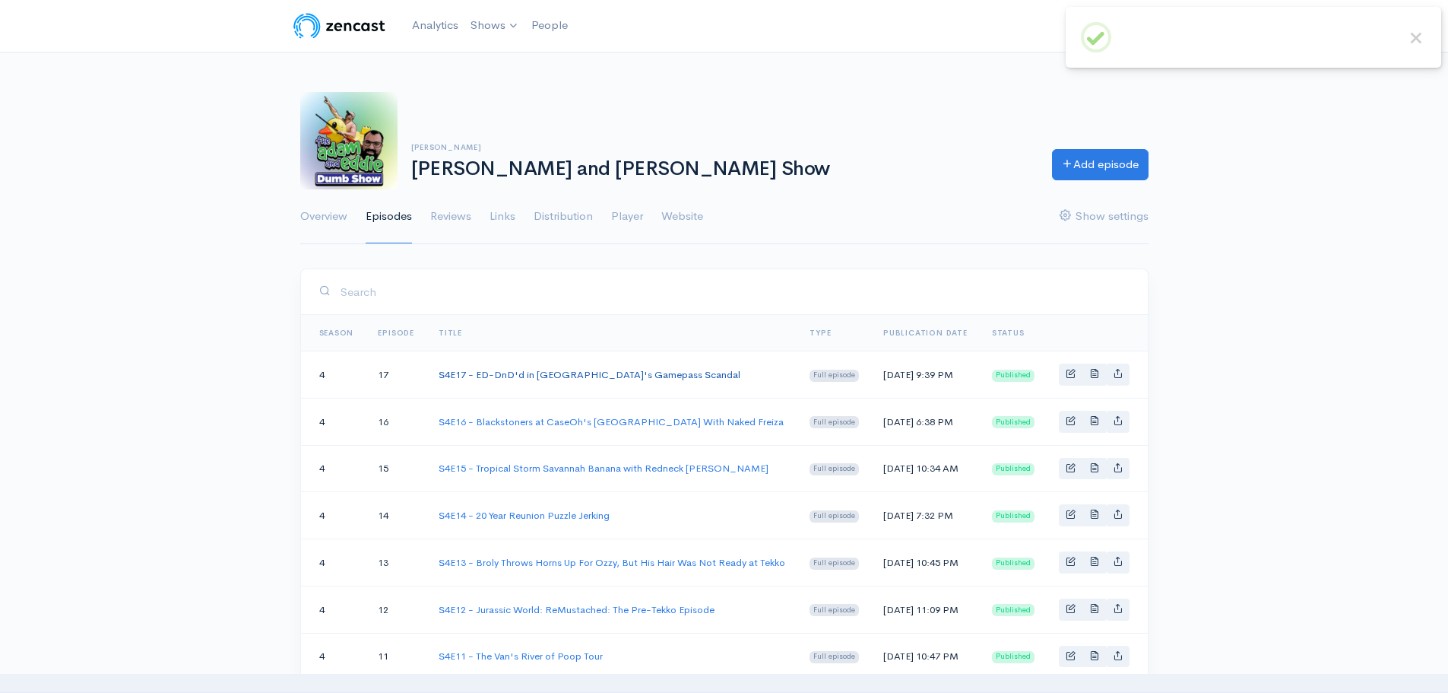
click at [550, 376] on link "S4E17 - ED-DnD'd in [GEOGRAPHIC_DATA]'s Gamepass Scandal" at bounding box center [590, 374] width 302 height 13
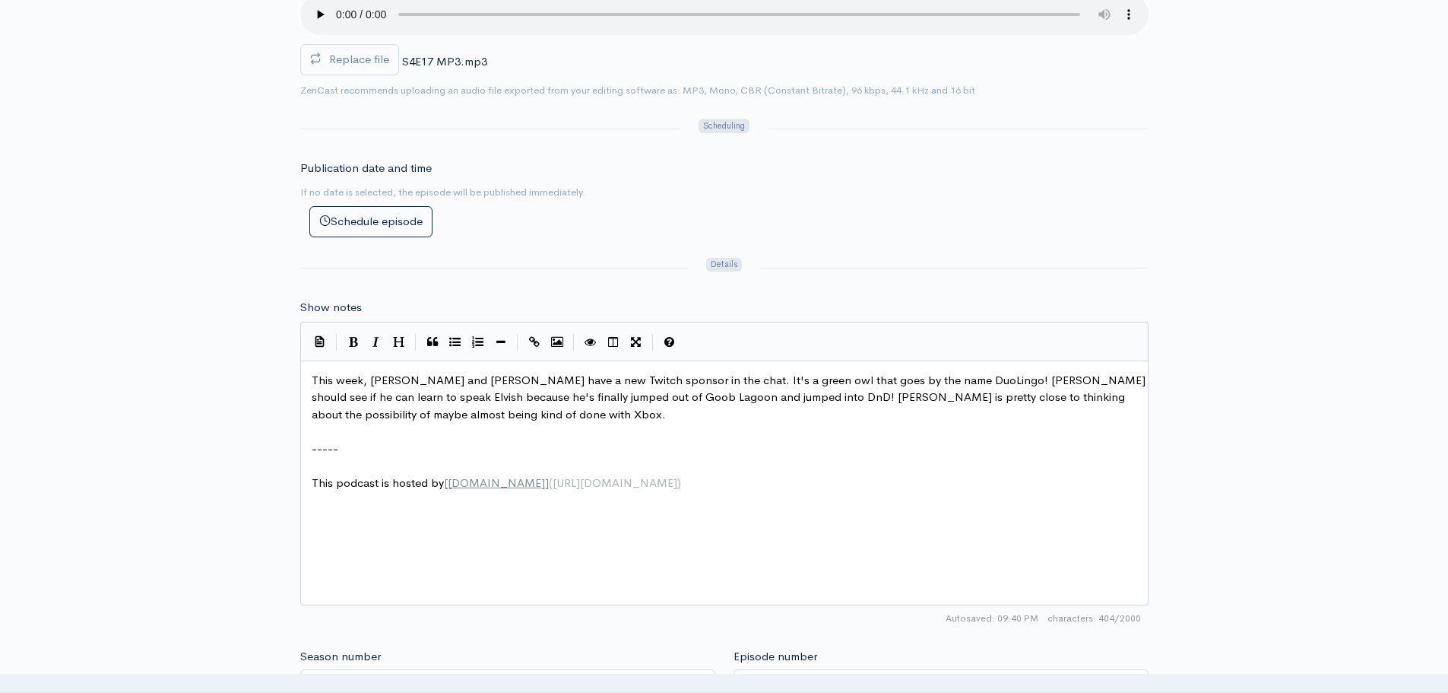
scroll to position [608, 0]
click at [312, 379] on span "This week, [PERSON_NAME] and [PERSON_NAME] have a new Twitch sponsor in the cha…" at bounding box center [730, 396] width 837 height 49
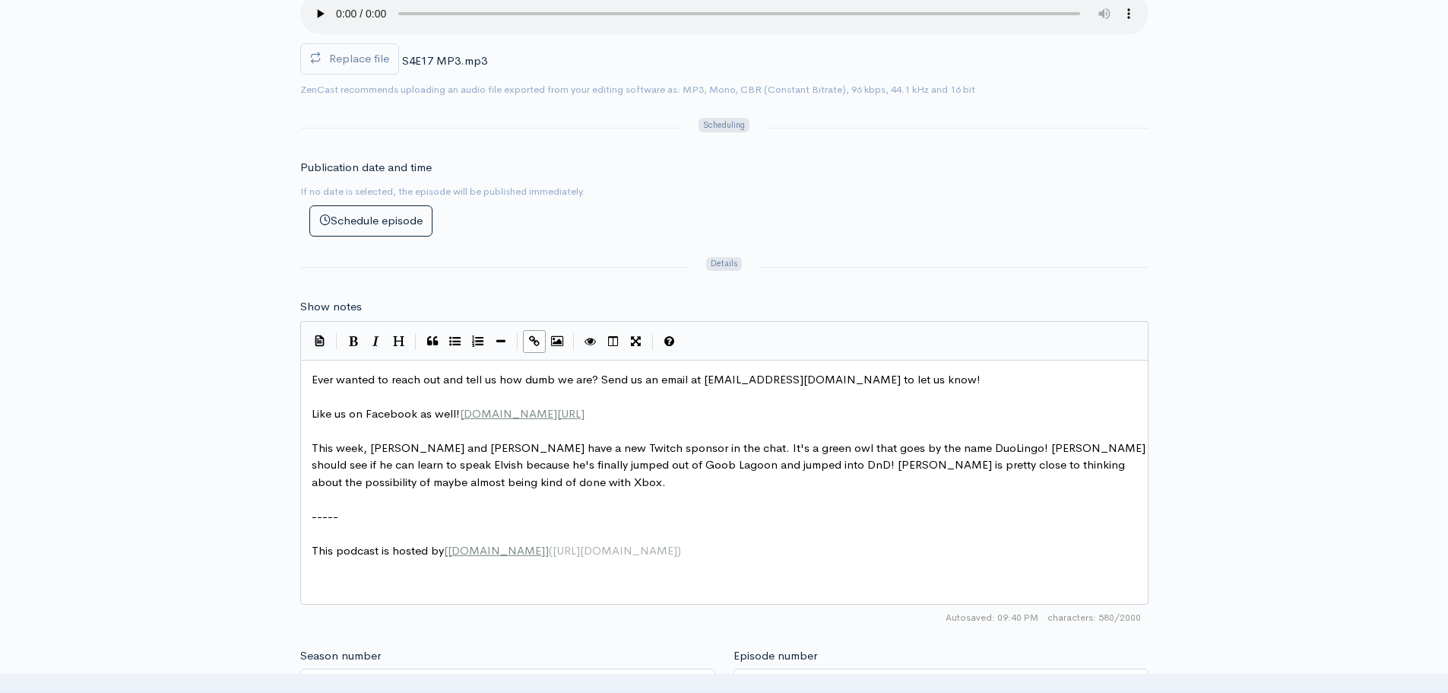
click at [164, 365] on div "Title S4E17 - ED-DnD'd in Goob Lagoon's Gamepass Scandal Your episode title sho…" at bounding box center [724, 397] width 1448 height 1474
click at [985, 379] on pre "Ever wanted to reach out and tell us how dumb we are? Send us an email at adama…" at bounding box center [730, 379] width 843 height 17
type textarea "Or joing"
type textarea "in the lie"
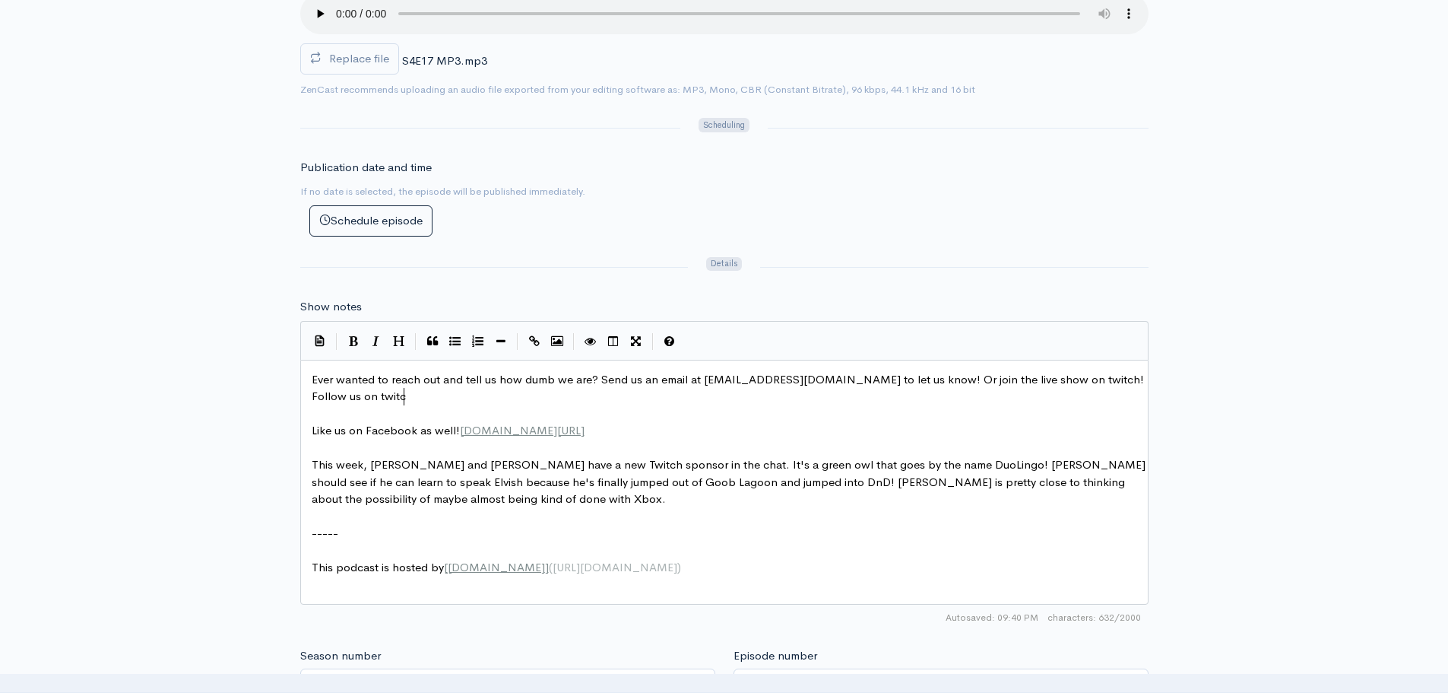
scroll to position [6, 197]
type textarea "ve show on twitch! Follow us on twitch"
type textarea "@"
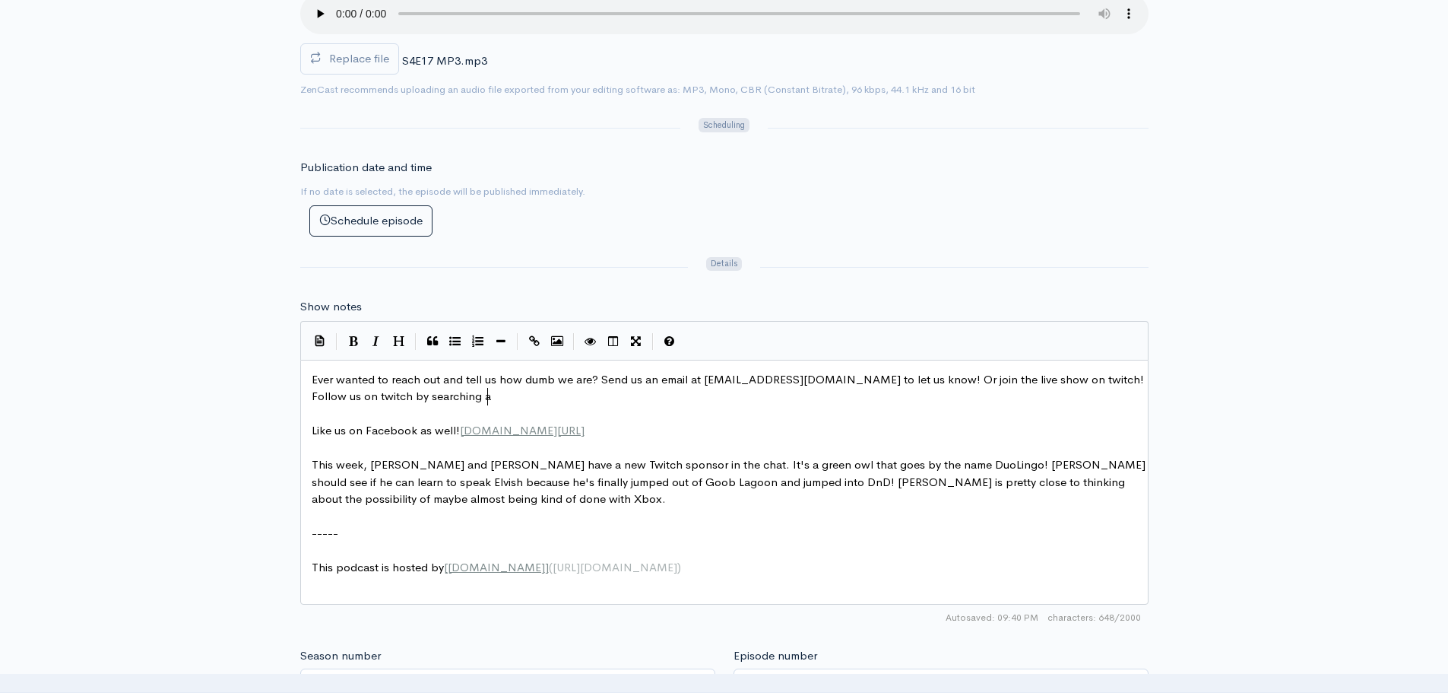
type textarea "by searching an"
type textarea "andedumbsho2"
type textarea "w."
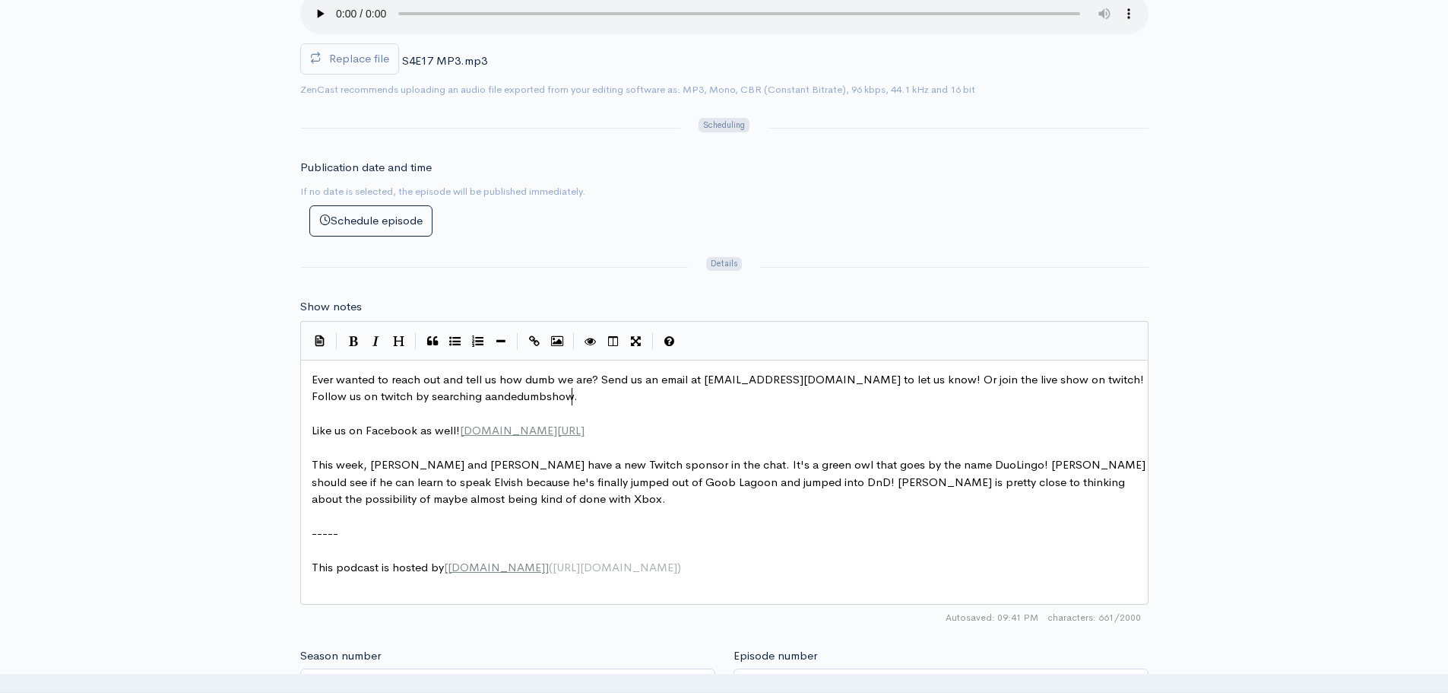
type textarea "​"
drag, startPoint x: 538, startPoint y: 432, endPoint x: 493, endPoint y: 424, distance: 46.2
click at [493, 424] on span "Facebook.com/AEDumbShow" at bounding box center [522, 430] width 125 height 14
type textarea "Like us on Facebook as well! Facebook.com/AEDumbShow"
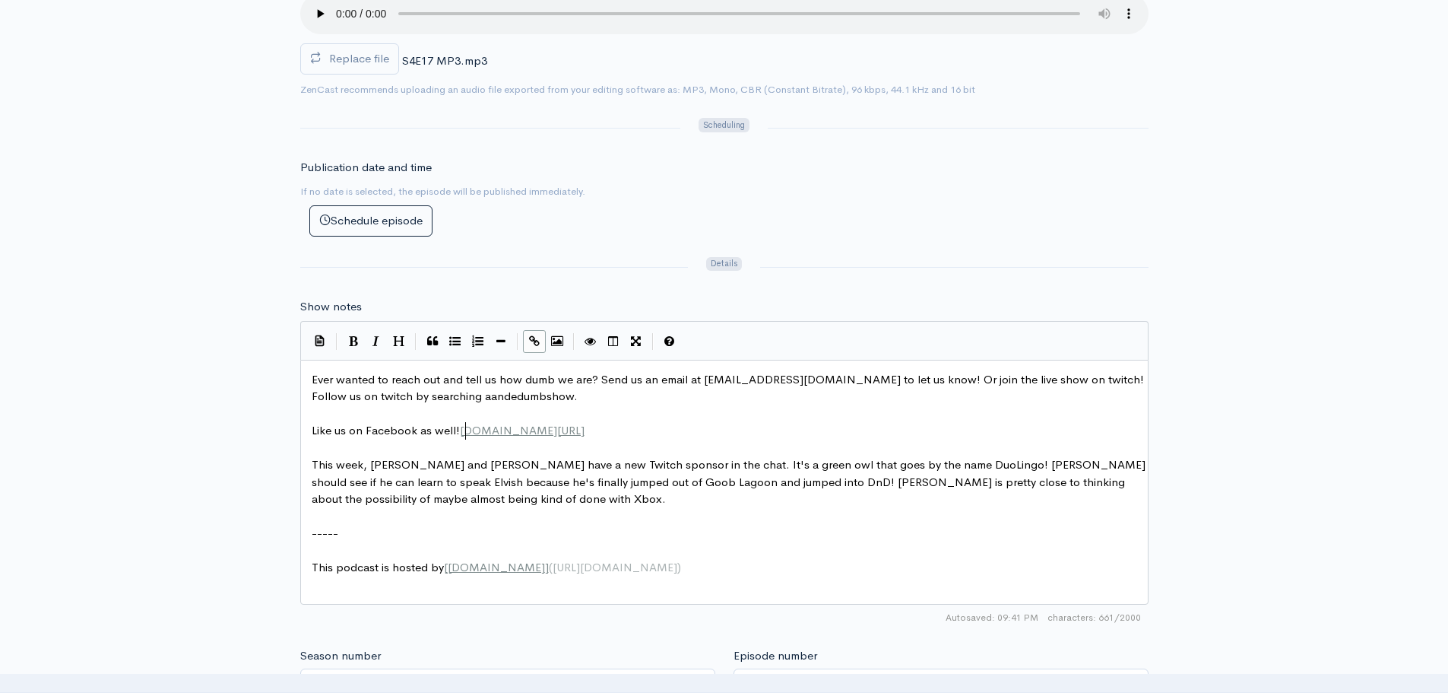
type textarea "F"
type textarea "acebook.com/AEDumbShow"
drag, startPoint x: 462, startPoint y: 430, endPoint x: 512, endPoint y: 430, distance: 49.4
click at [572, 397] on pre "Ever wanted to reach out and tell us how dumb we are? Send us an email at adama…" at bounding box center [730, 388] width 843 height 34
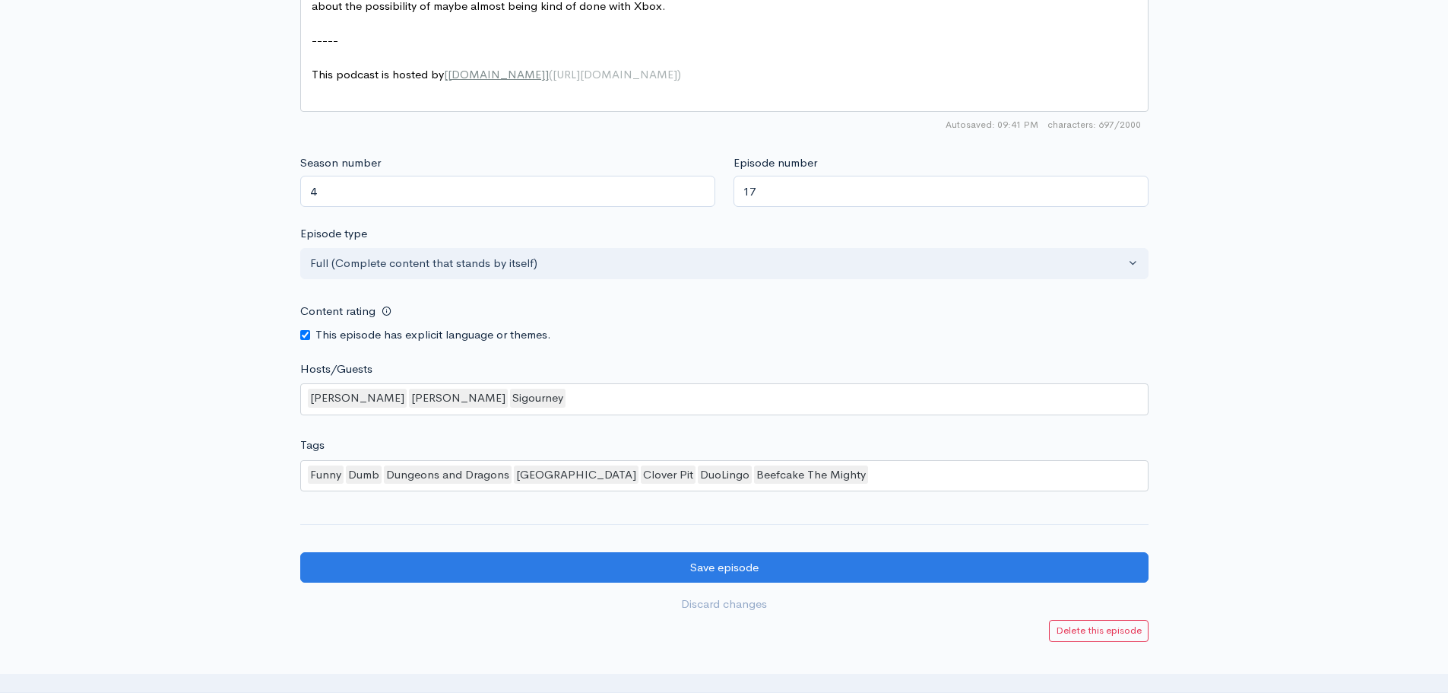
scroll to position [1248, 0]
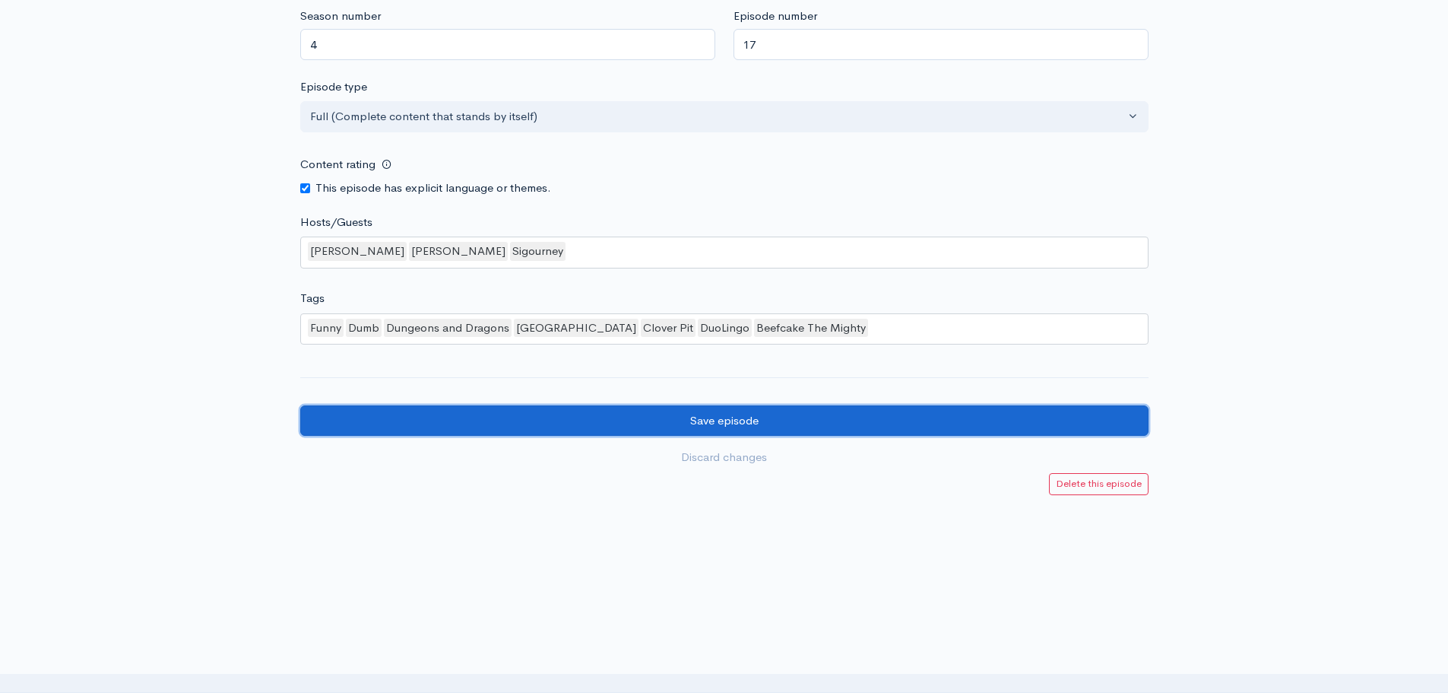
click at [765, 416] on input "Save episode" at bounding box center [724, 420] width 848 height 31
